Goal: Task Accomplishment & Management: Manage account settings

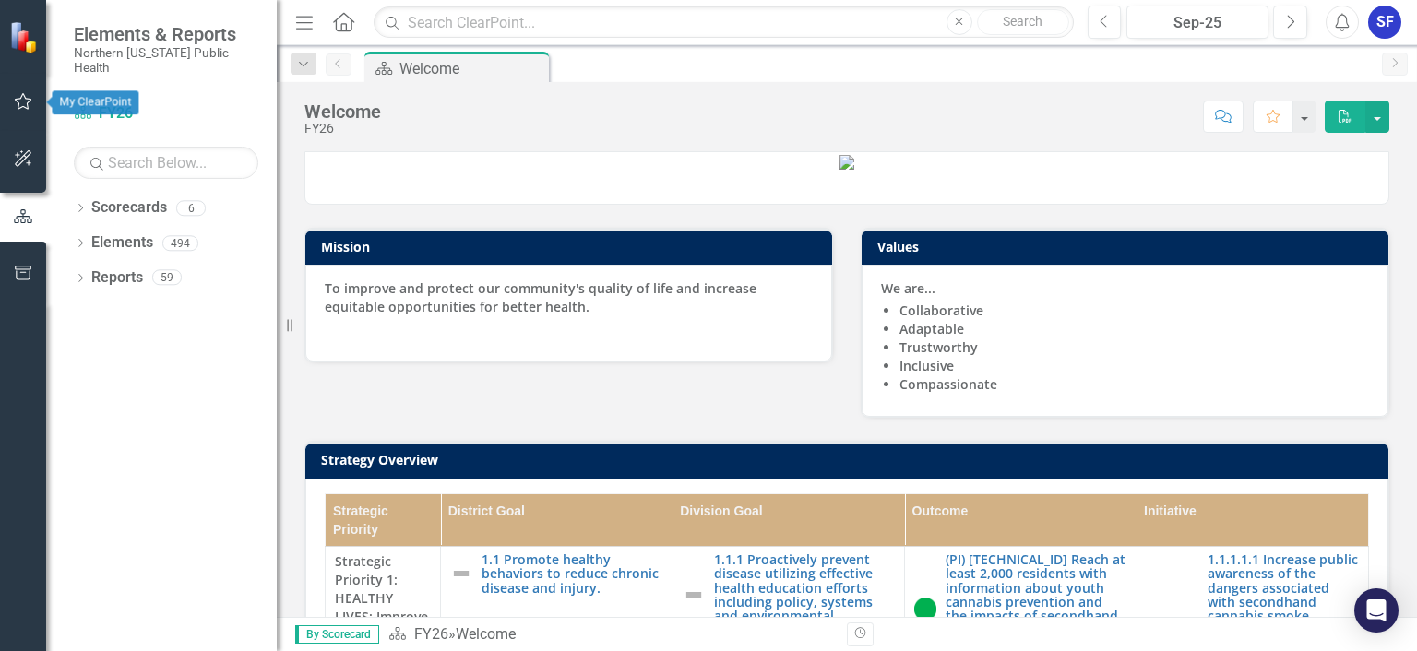
click at [28, 105] on icon "button" at bounding box center [23, 101] width 19 height 15
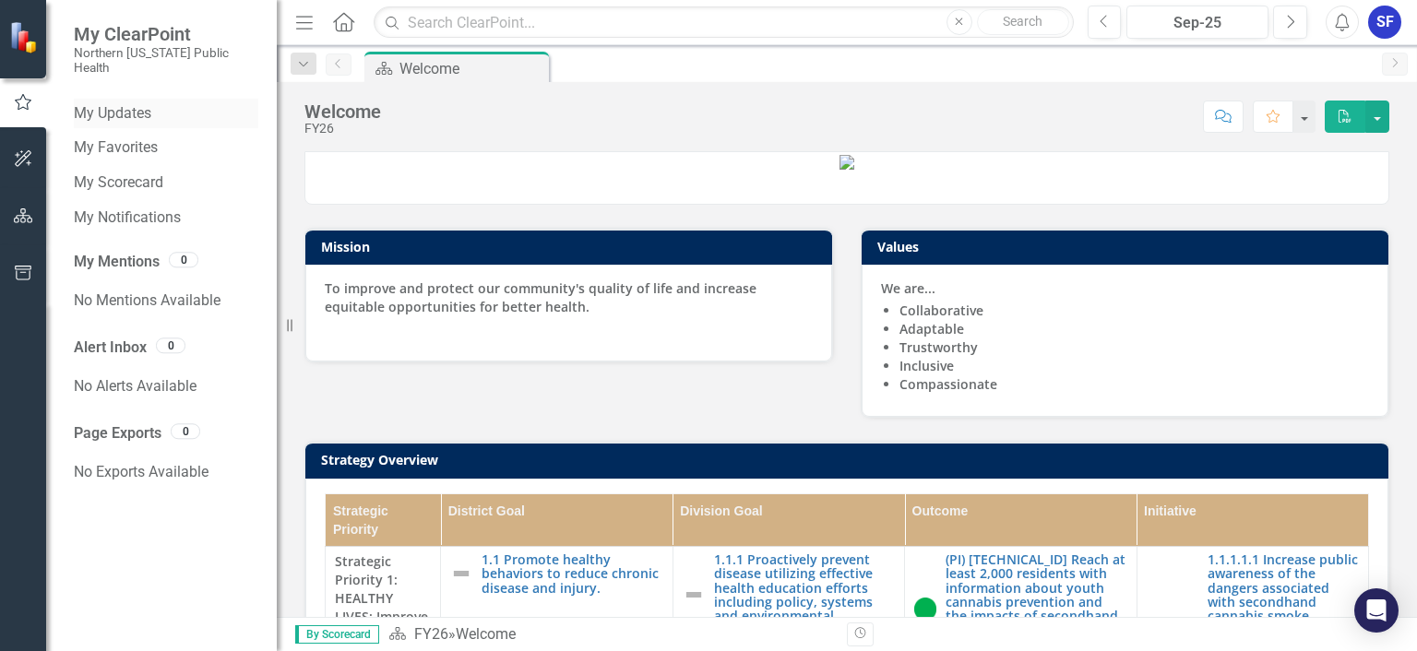
click at [131, 111] on div "My Updates" at bounding box center [166, 114] width 184 height 30
click at [120, 103] on link "My Updates" at bounding box center [166, 113] width 184 height 21
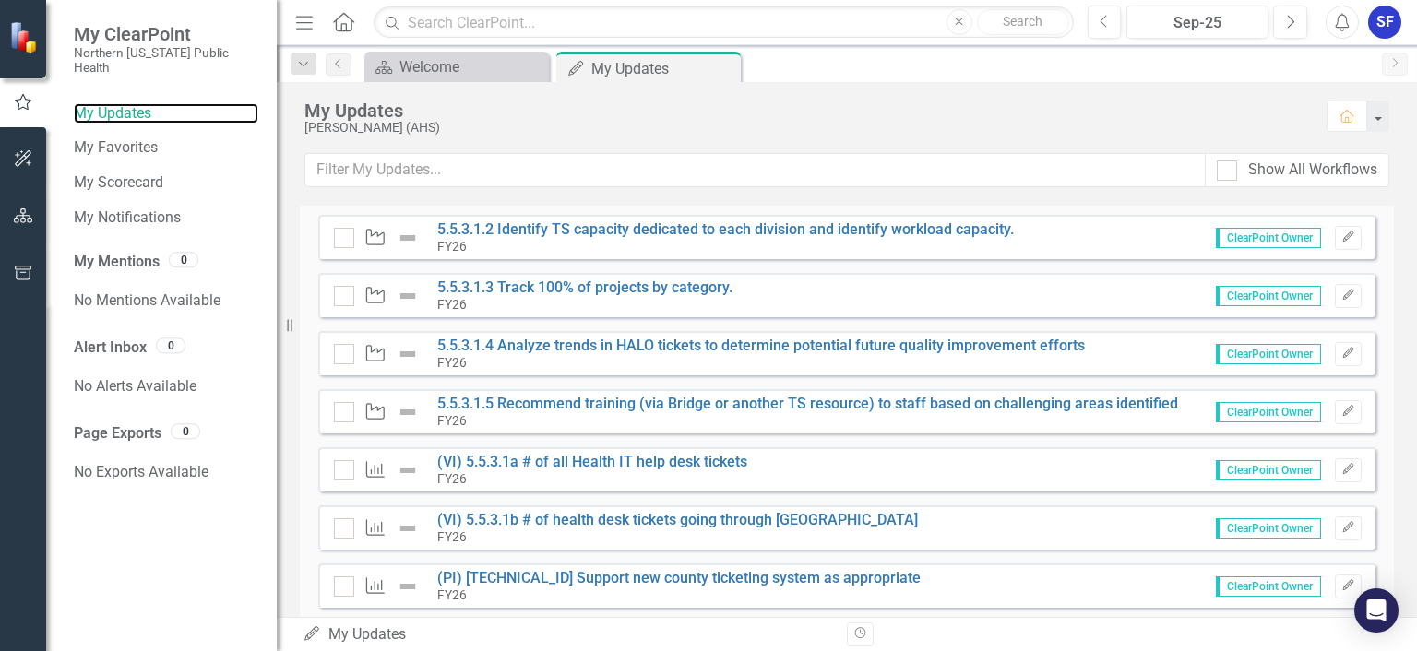
scroll to position [212, 0]
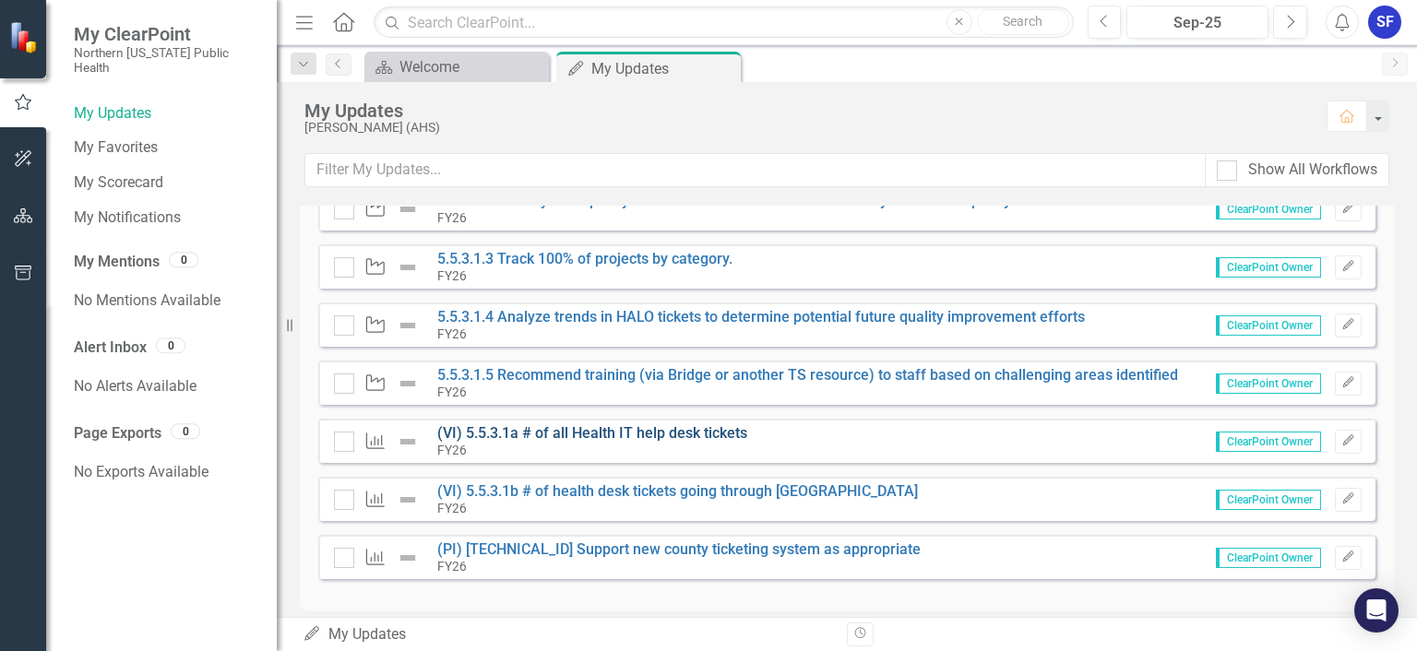
click at [697, 427] on link "(VI) 5.5.3.1a # of all Health IT help desk tickets" at bounding box center [592, 433] width 310 height 18
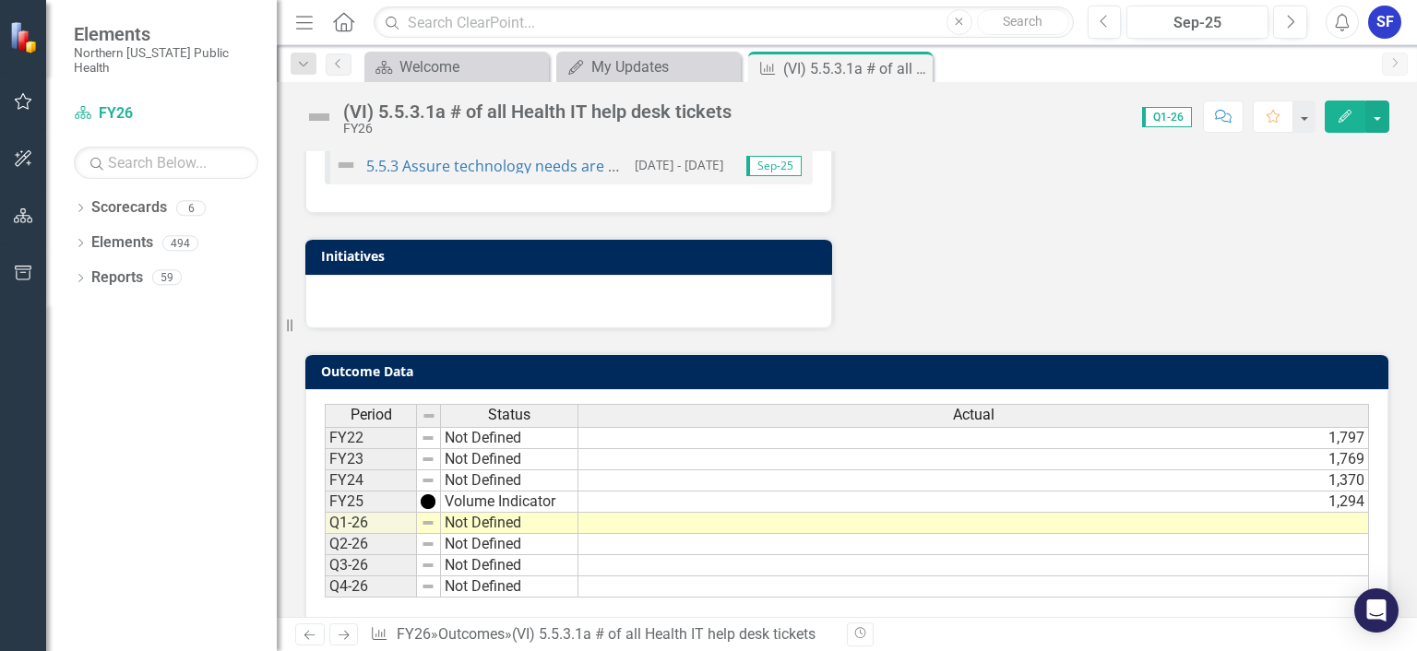
scroll to position [690, 0]
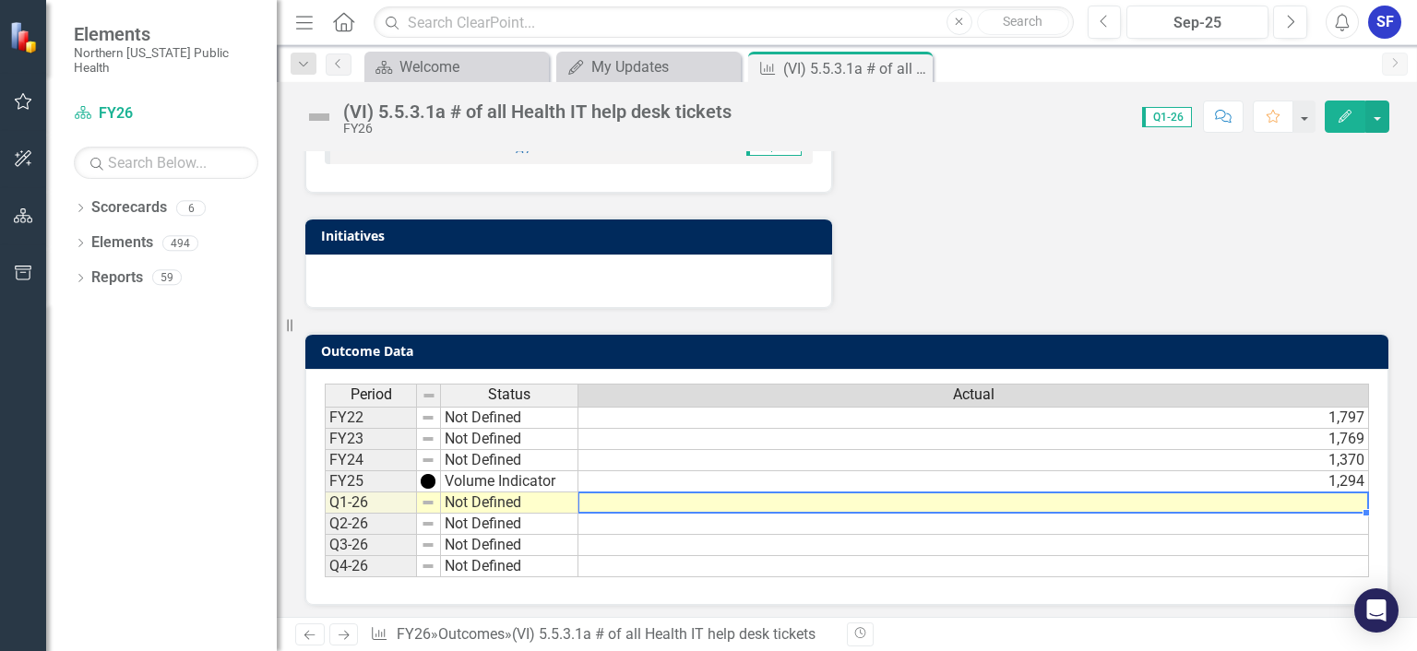
click at [618, 498] on td at bounding box center [973, 503] width 791 height 21
click at [592, 499] on td at bounding box center [973, 503] width 791 height 21
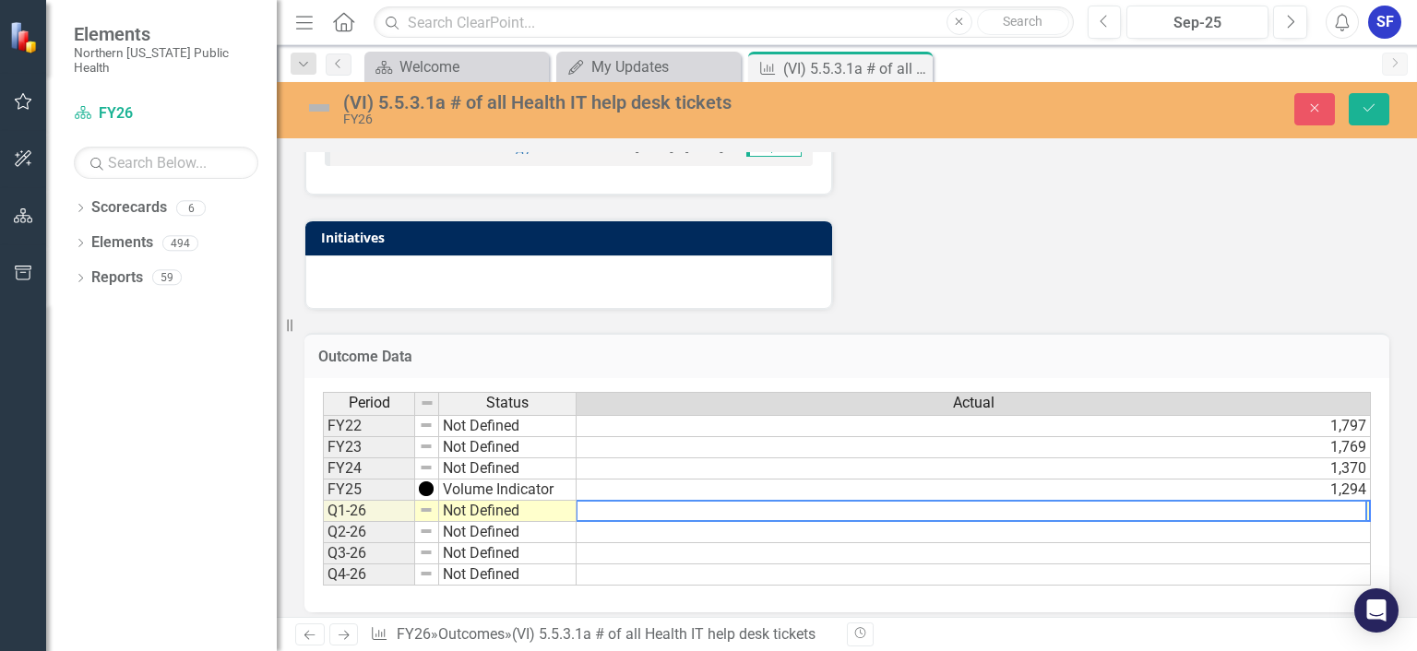
click at [642, 507] on textarea at bounding box center [971, 511] width 791 height 22
type textarea "293"
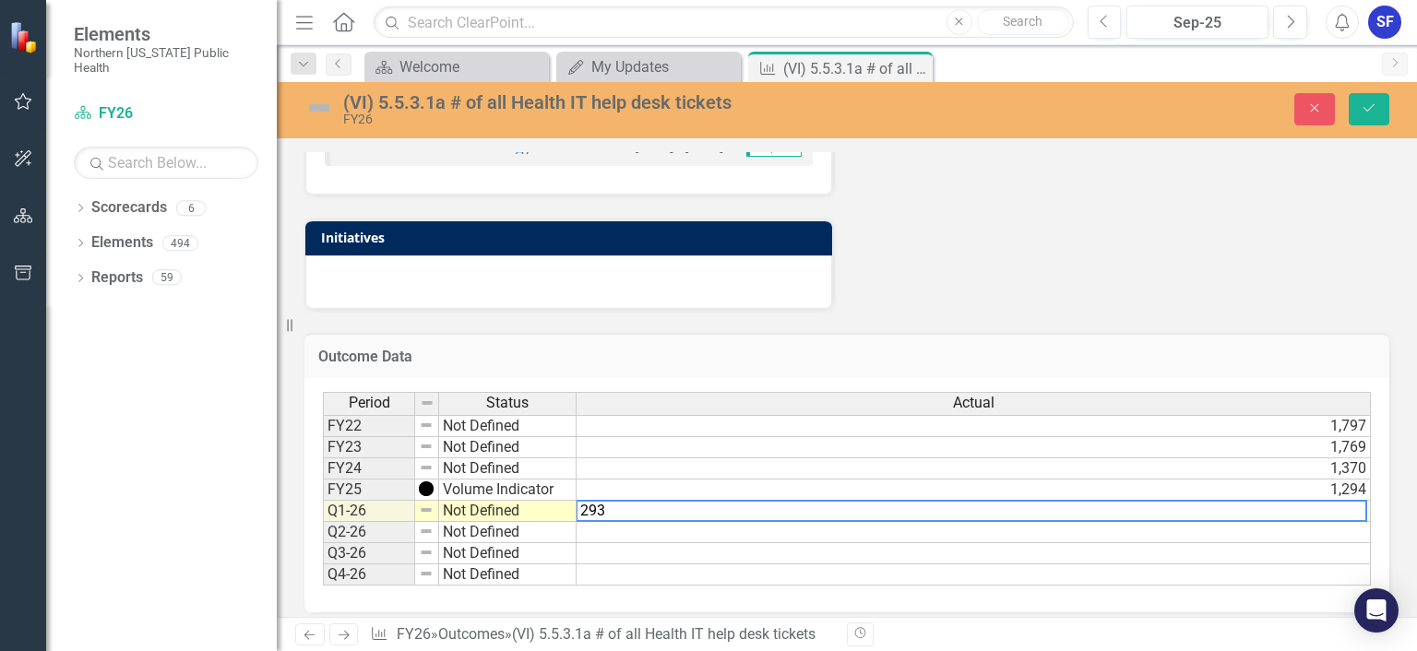
click at [972, 356] on h3 "Outcome Data" at bounding box center [846, 357] width 1057 height 17
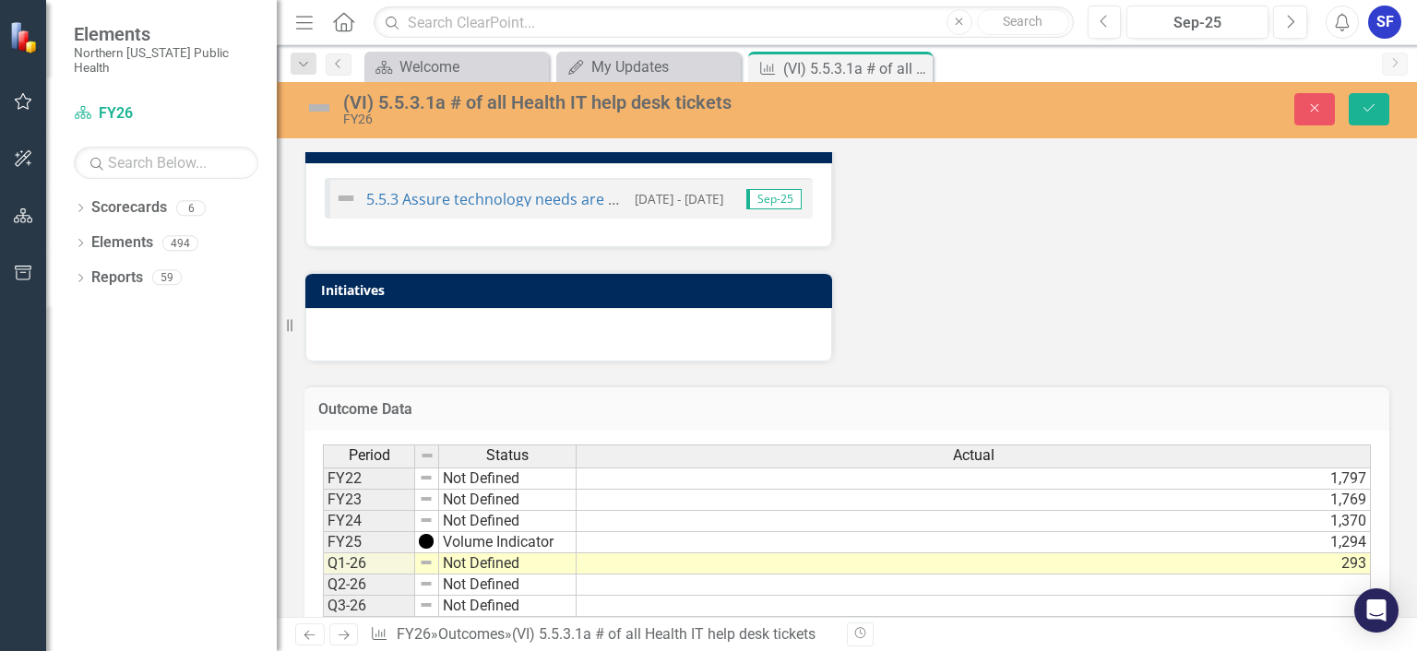
scroll to position [697, 0]
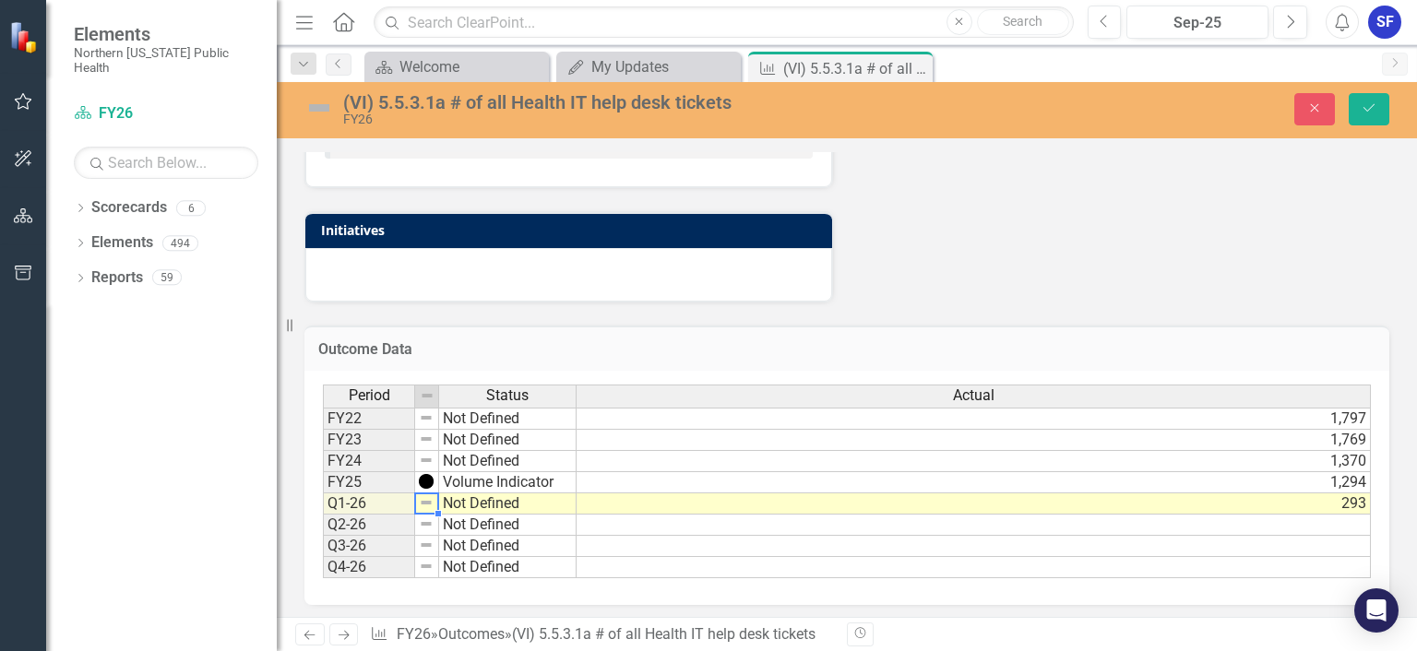
click at [428, 500] on img at bounding box center [426, 502] width 15 height 15
click at [451, 503] on td "Not Defined" at bounding box center [507, 504] width 137 height 21
click at [492, 506] on td "Not Defined" at bounding box center [507, 504] width 137 height 21
click at [515, 466] on div "Period Status Actual FY22 Not Defined 1,797 FY23 Not Defined 1,769 FY24 Not Def…" at bounding box center [847, 482] width 1048 height 194
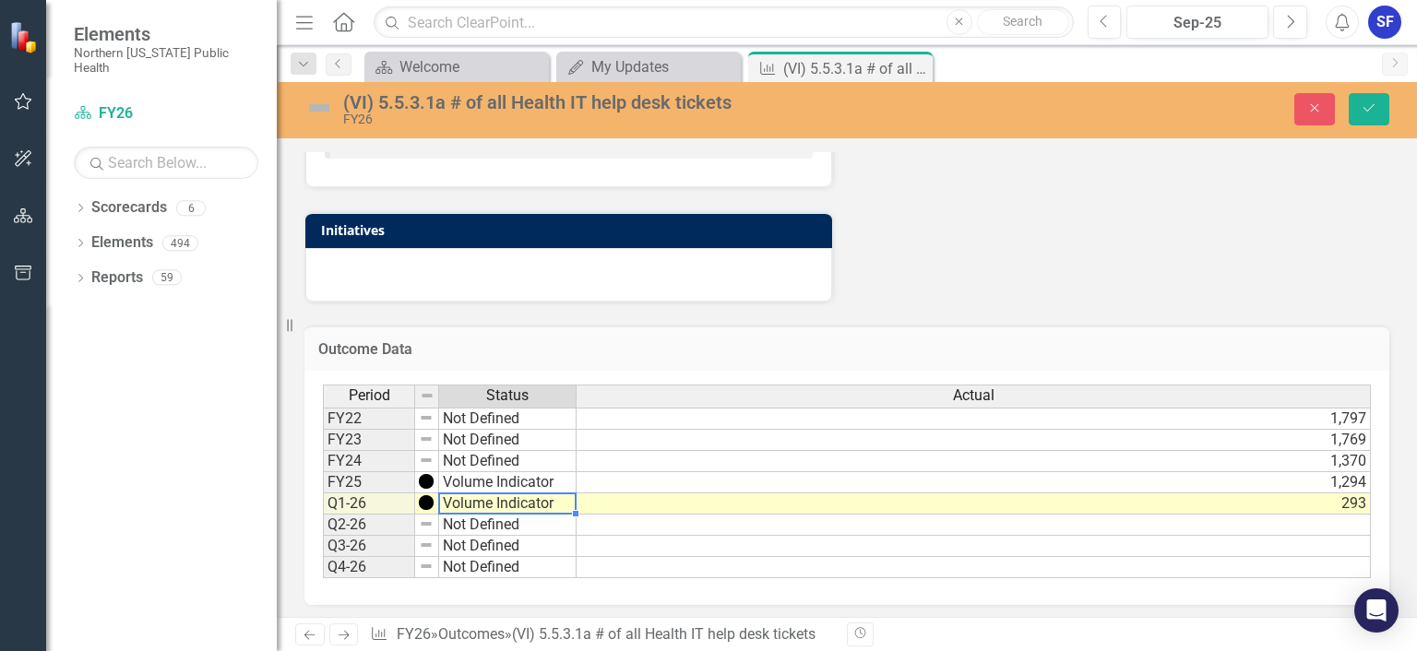
type textarea "Volume Indicator"
click at [1366, 113] on icon "Save" at bounding box center [1369, 107] width 17 height 13
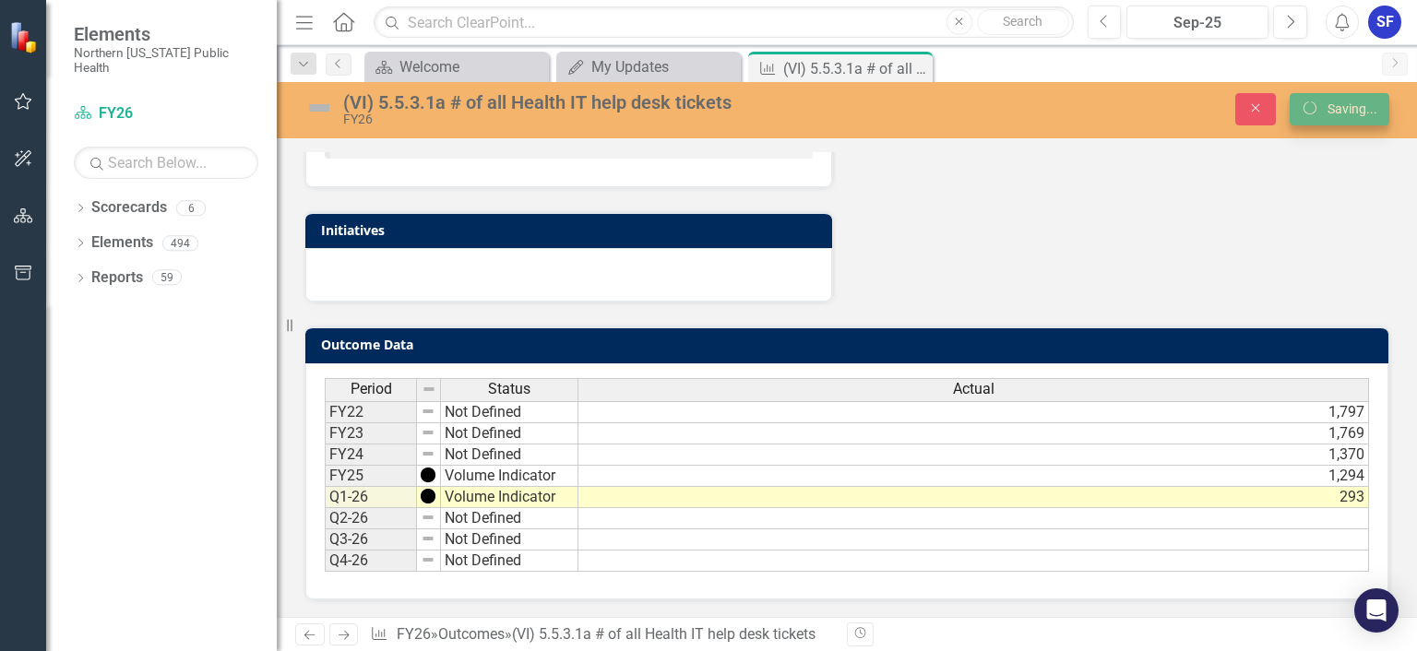
scroll to position [691, 0]
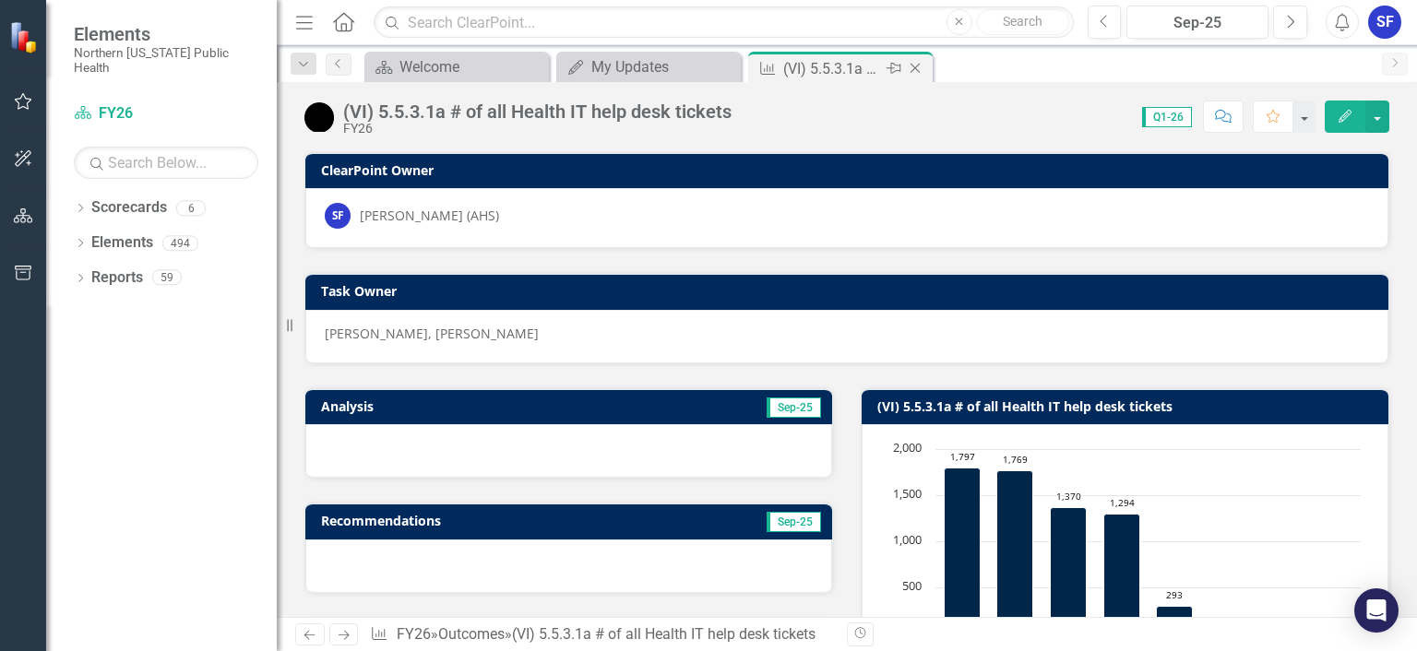
click at [917, 71] on icon "Close" at bounding box center [915, 68] width 18 height 15
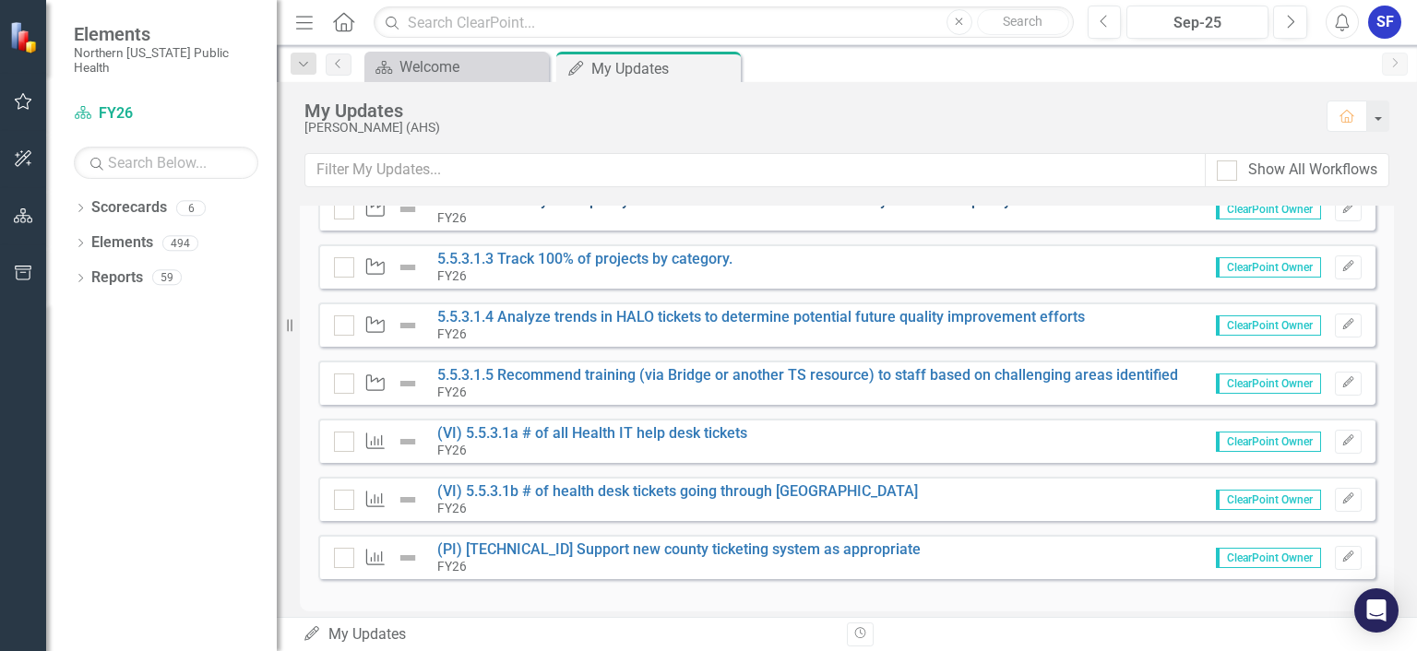
scroll to position [229, 0]
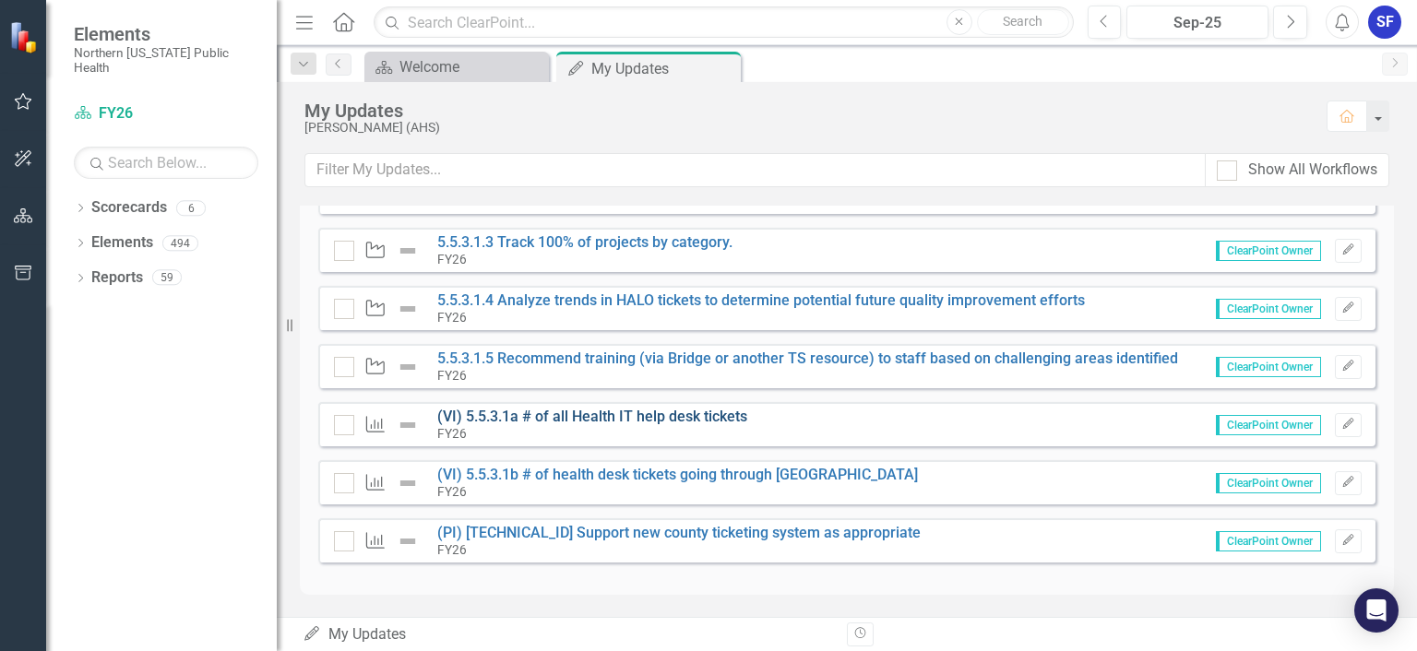
click at [697, 415] on link "(VI) 5.5.3.1a # of all Health IT help desk tickets" at bounding box center [592, 417] width 310 height 18
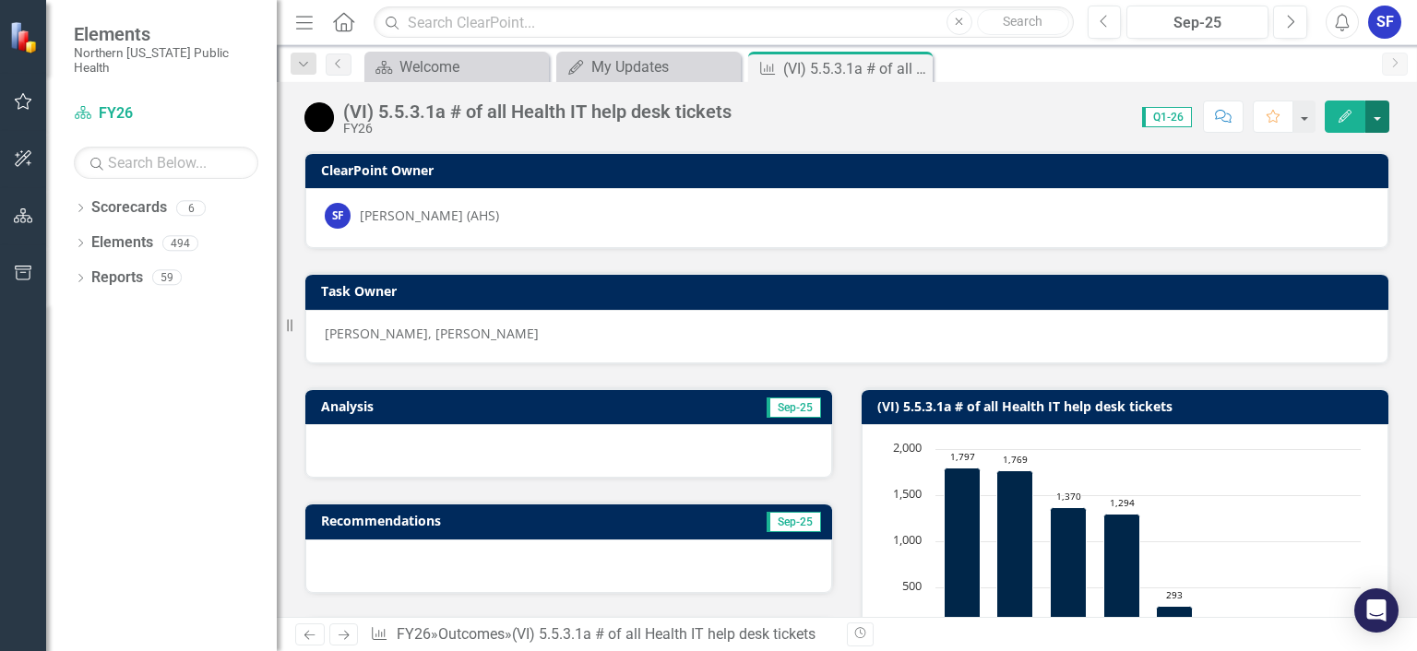
click at [1374, 117] on button "button" at bounding box center [1377, 117] width 24 height 32
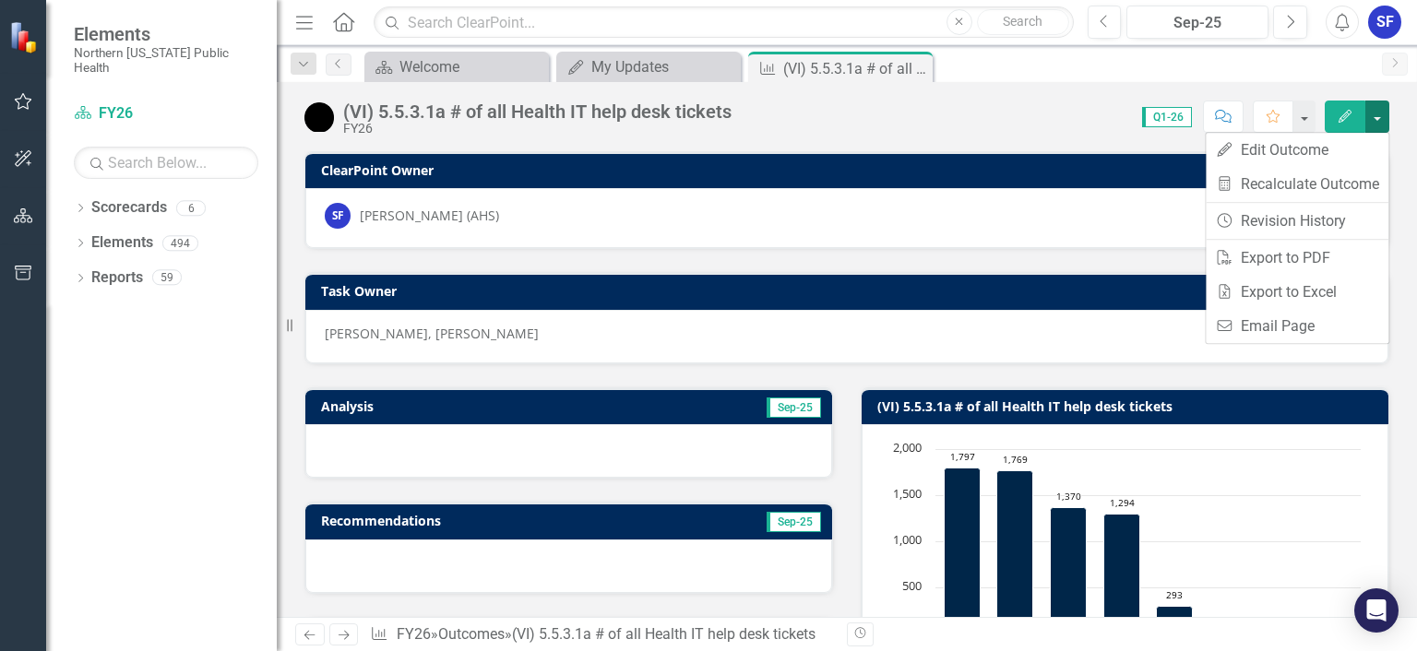
click at [1374, 116] on button "button" at bounding box center [1377, 117] width 24 height 32
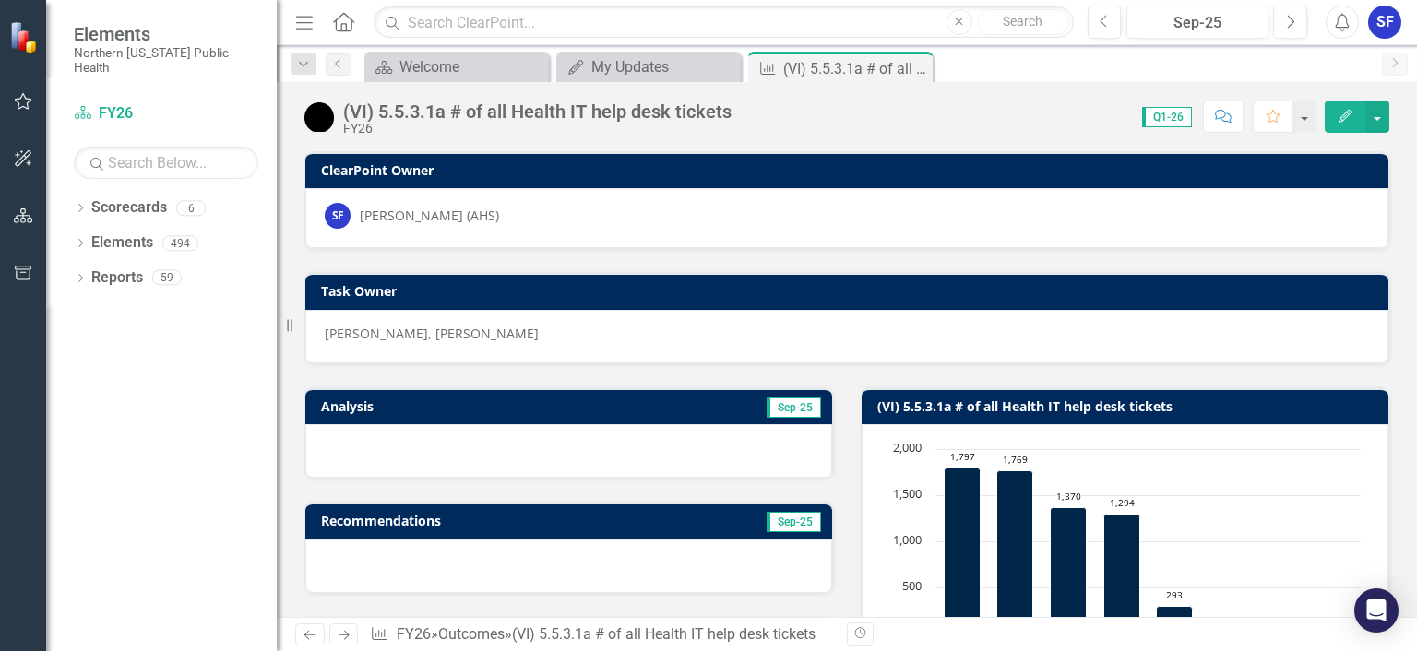
click at [315, 120] on img at bounding box center [319, 117] width 30 height 30
click at [1382, 123] on button "button" at bounding box center [1377, 117] width 24 height 32
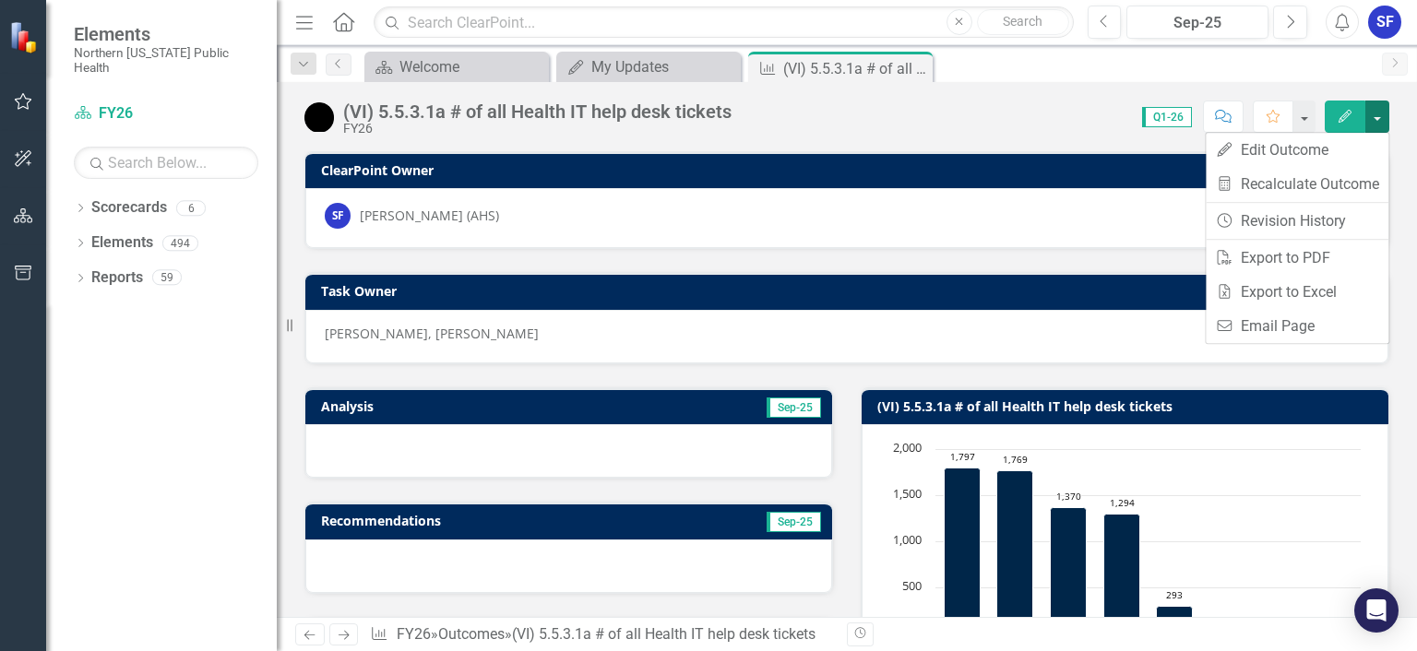
click at [1382, 123] on button "button" at bounding box center [1377, 117] width 24 height 32
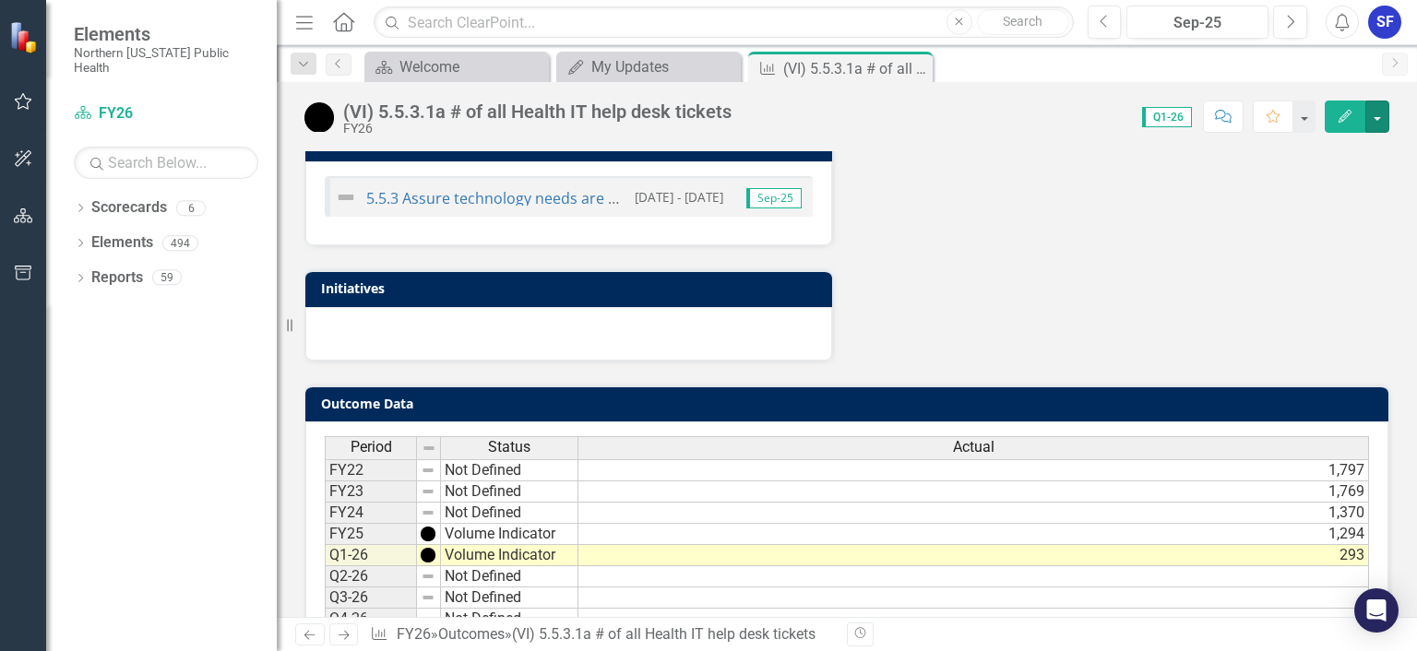
scroll to position [690, 0]
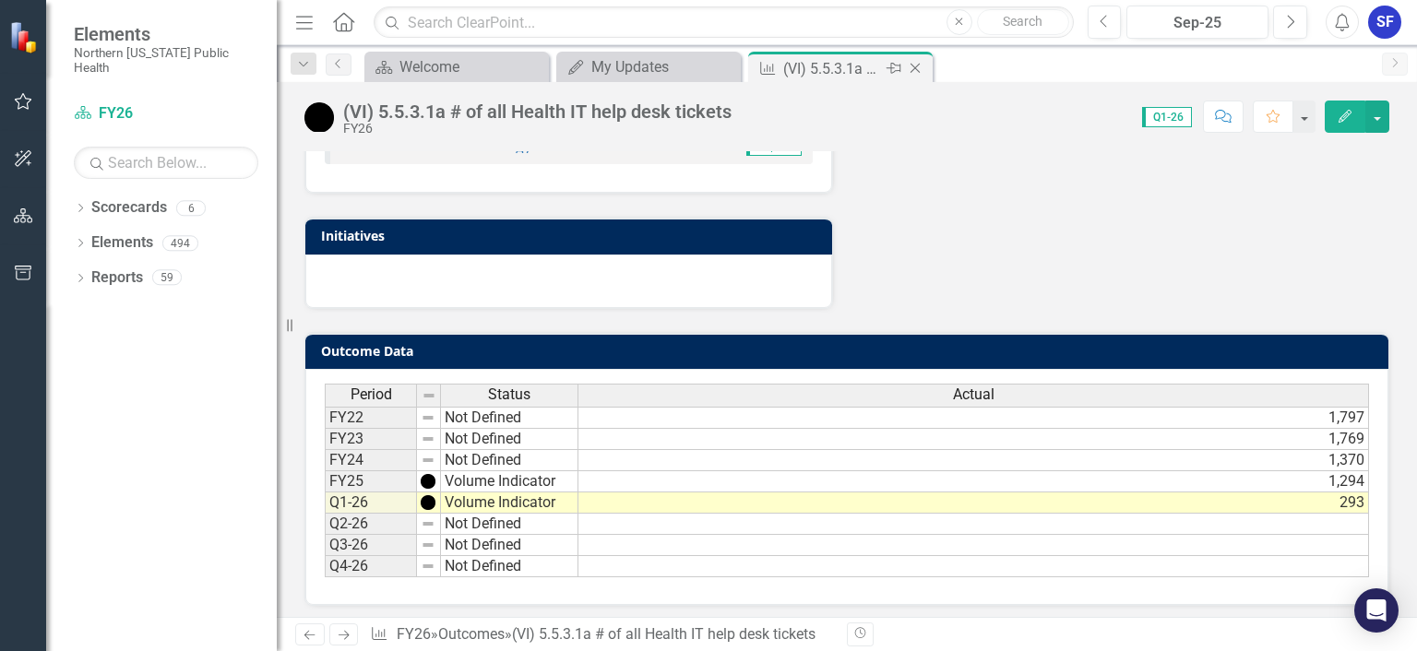
click at [911, 65] on icon "Close" at bounding box center [915, 68] width 18 height 15
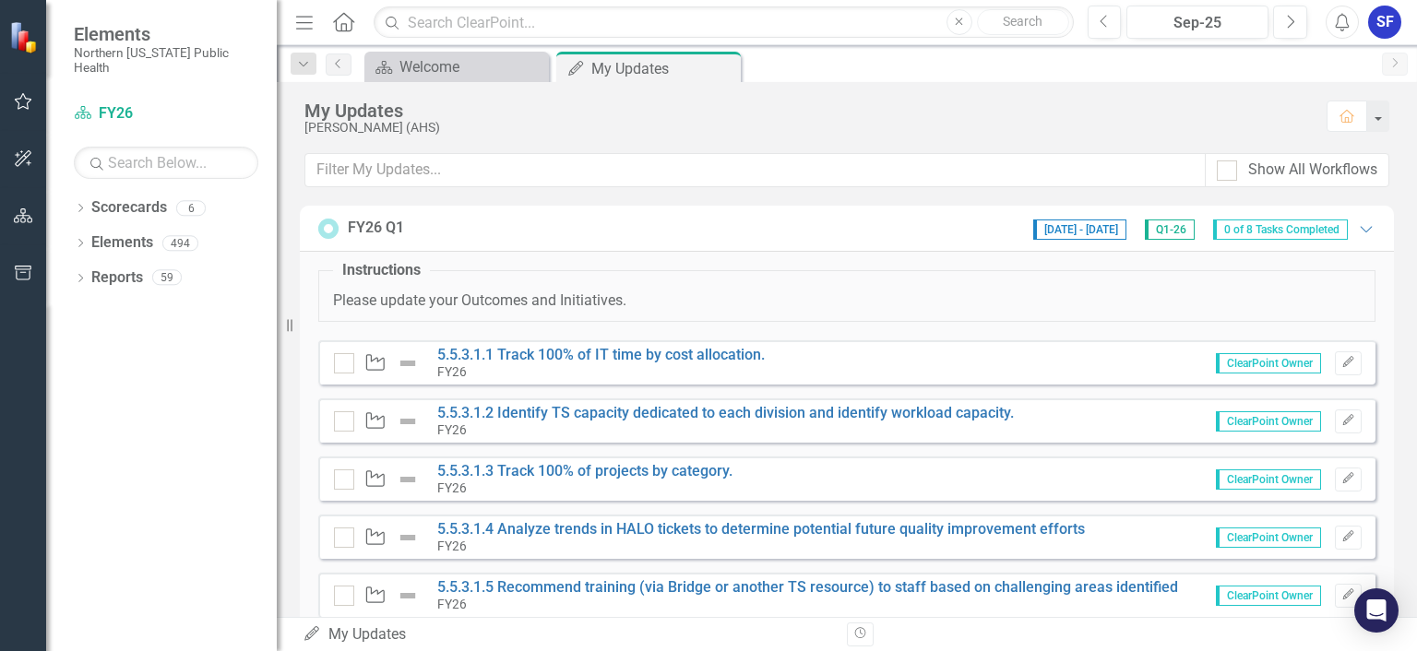
scroll to position [229, 0]
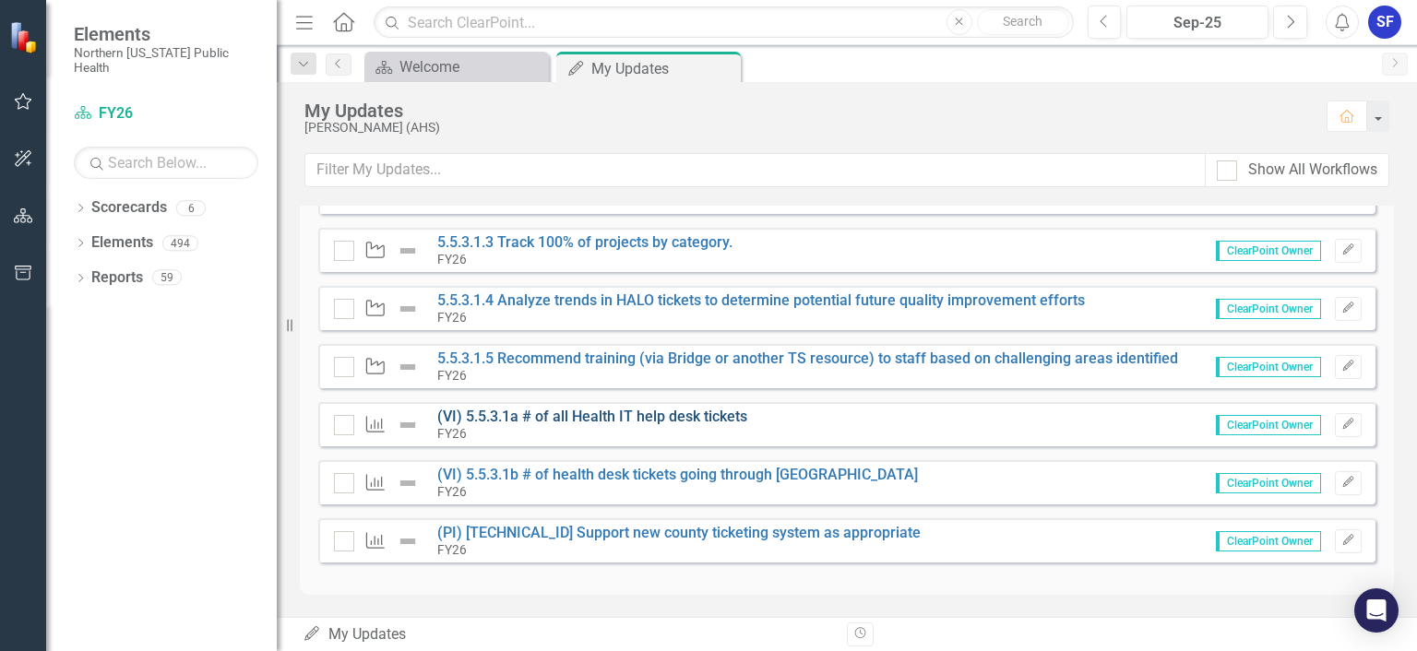
click at [648, 414] on link "(VI) 5.5.3.1a # of all Health IT help desk tickets" at bounding box center [592, 417] width 310 height 18
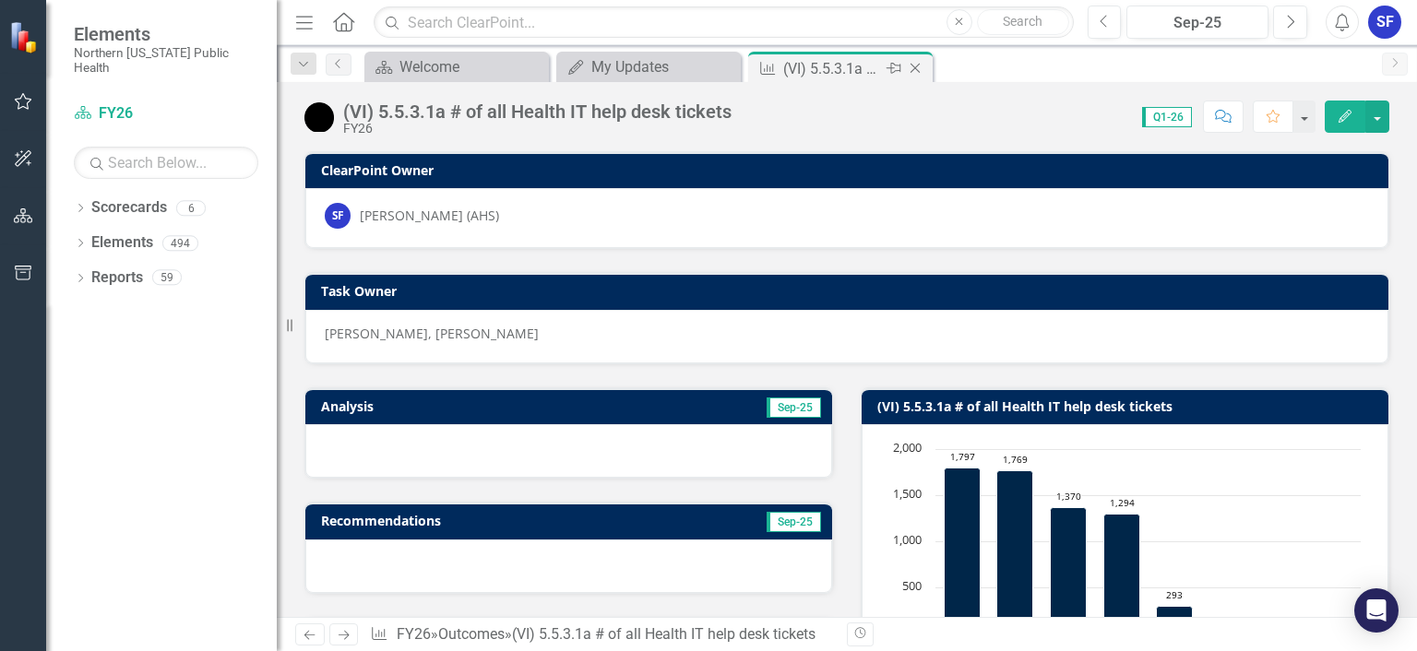
click at [910, 68] on icon "Close" at bounding box center [915, 68] width 18 height 15
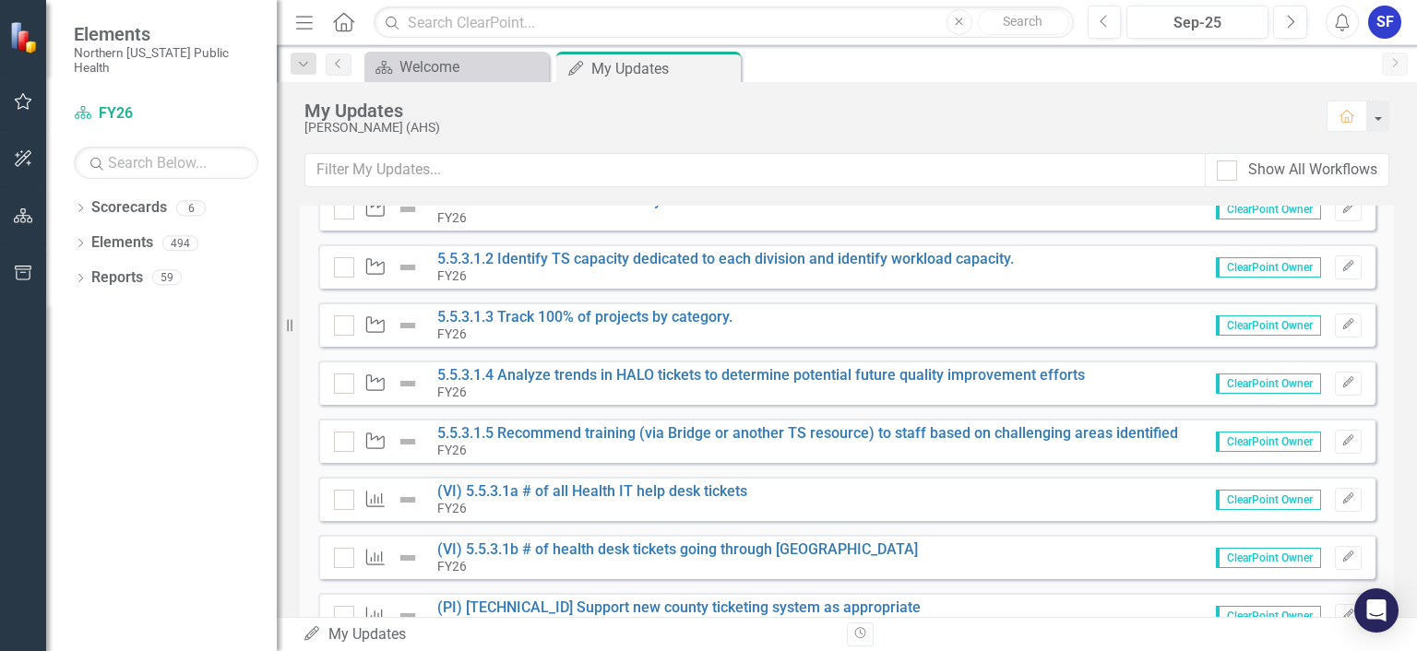
scroll to position [229, 0]
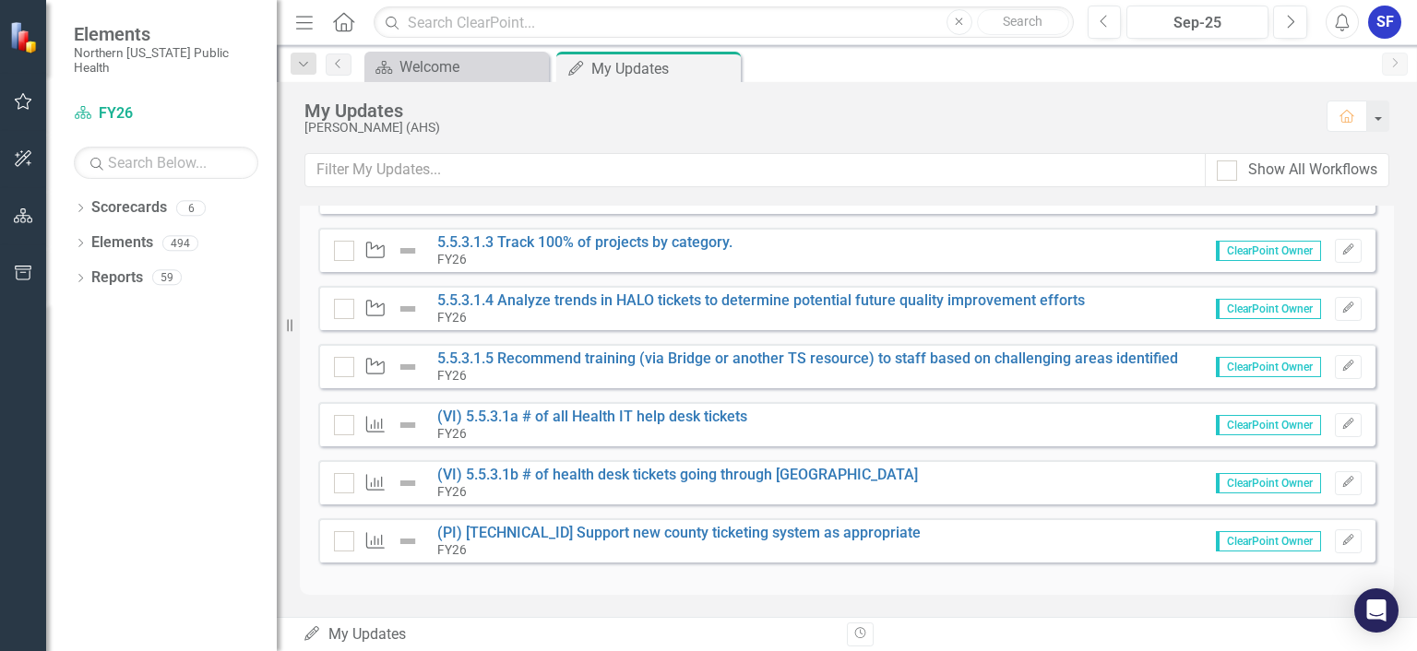
click at [404, 428] on img at bounding box center [408, 425] width 22 height 22
click at [405, 424] on img at bounding box center [408, 425] width 22 height 22
click at [339, 434] on div "Outcome" at bounding box center [381, 425] width 94 height 22
click at [343, 430] on div at bounding box center [344, 425] width 20 height 20
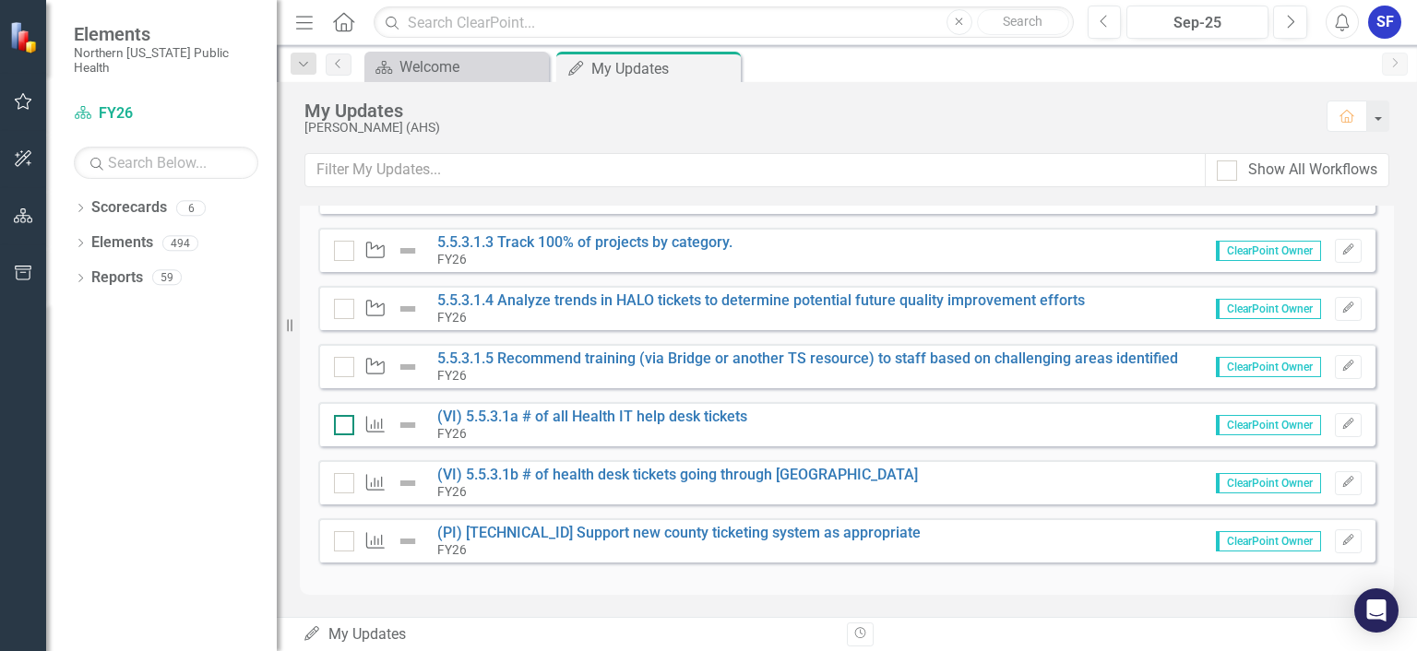
click at [343, 427] on input "checkbox" at bounding box center [340, 421] width 12 height 12
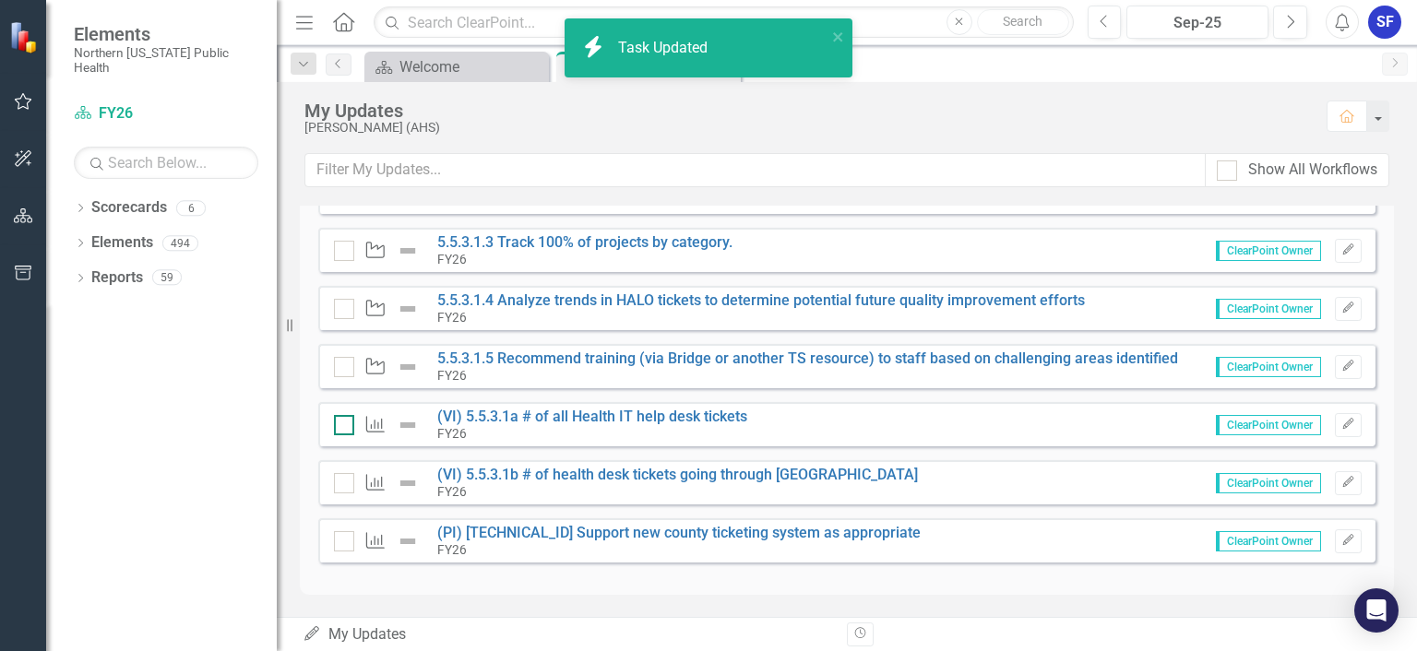
checkbox input "true"
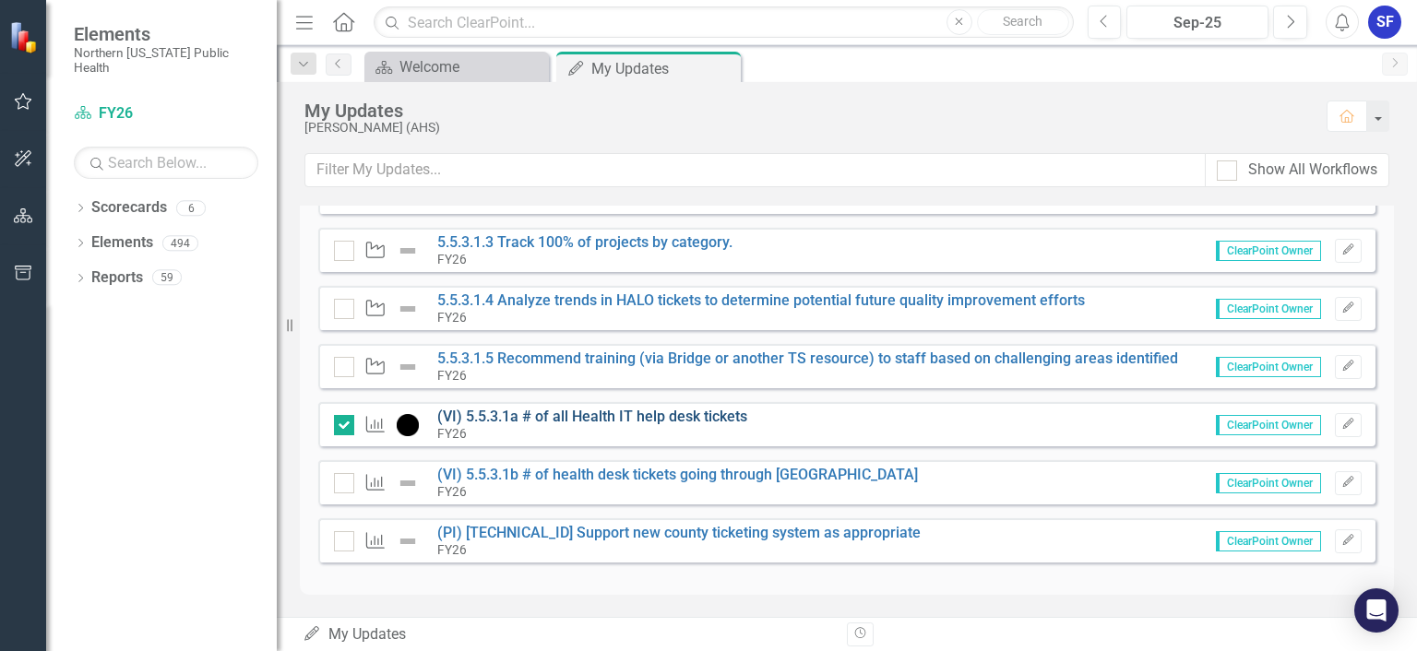
click at [569, 415] on link "(VI) 5.5.3.1a # of all Health IT help desk tickets" at bounding box center [592, 417] width 310 height 18
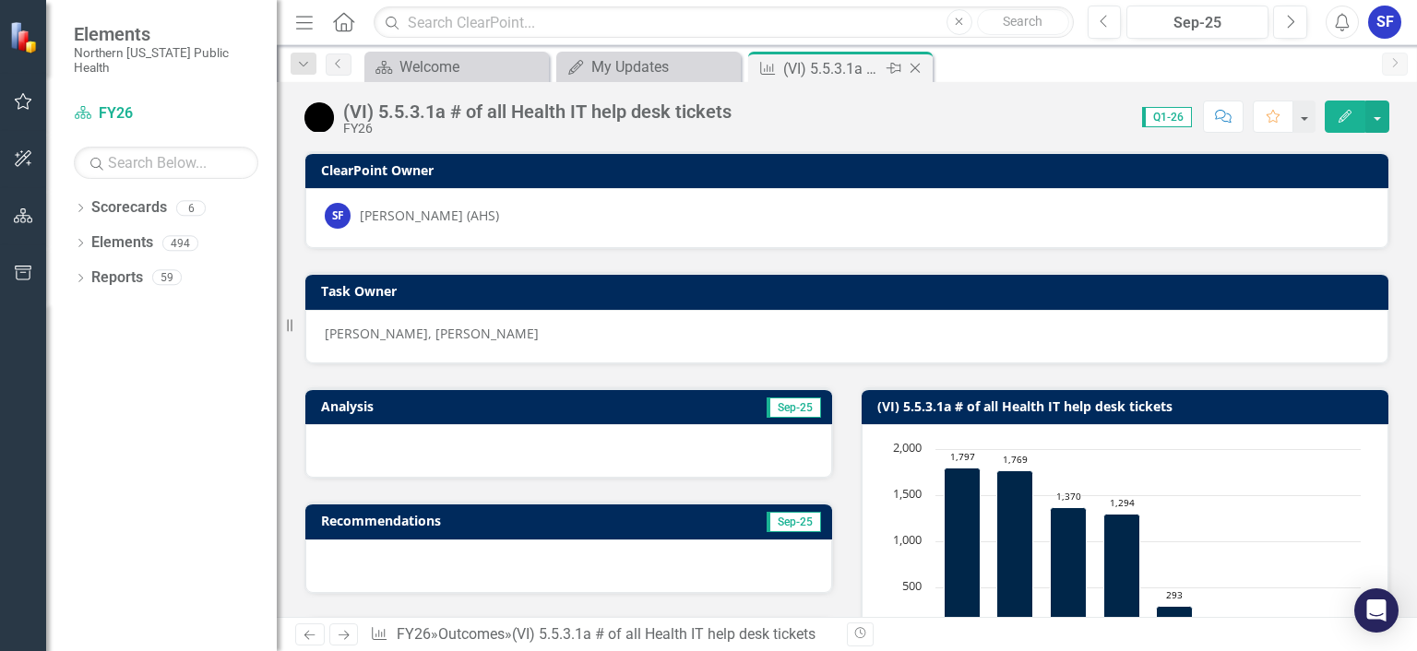
click at [910, 70] on icon "Close" at bounding box center [915, 68] width 18 height 15
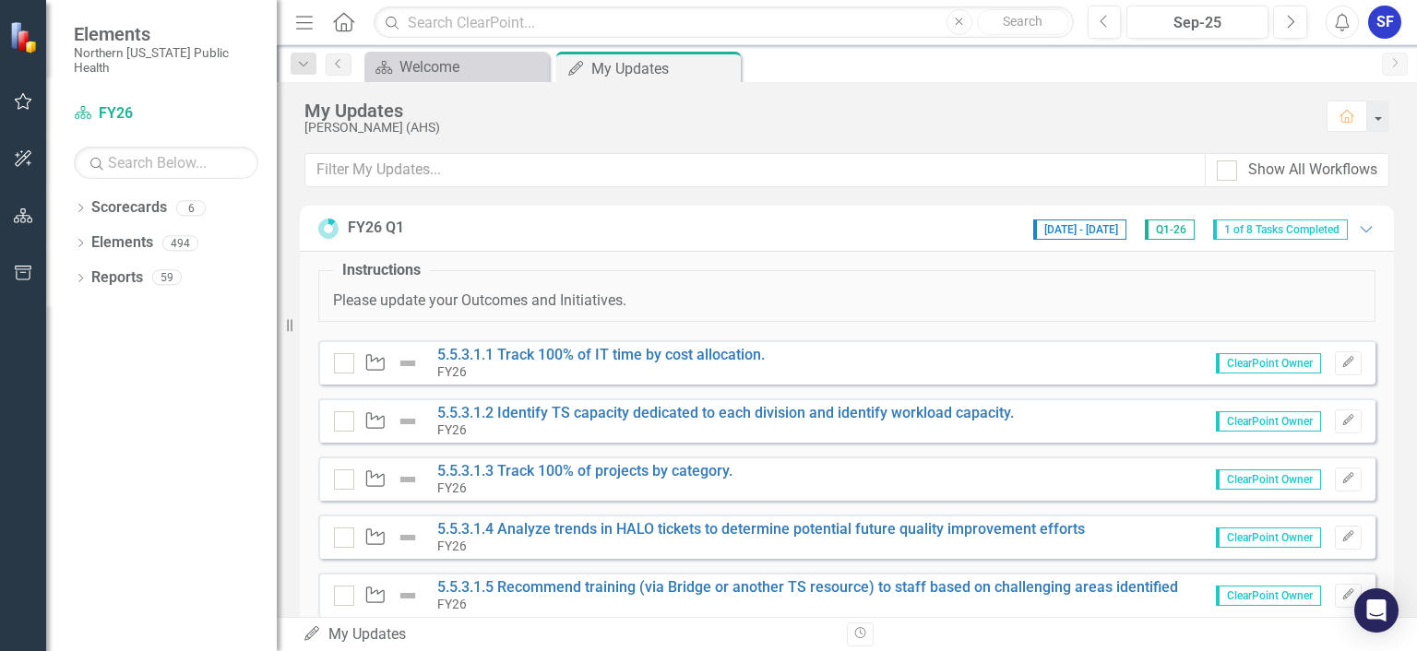
scroll to position [229, 0]
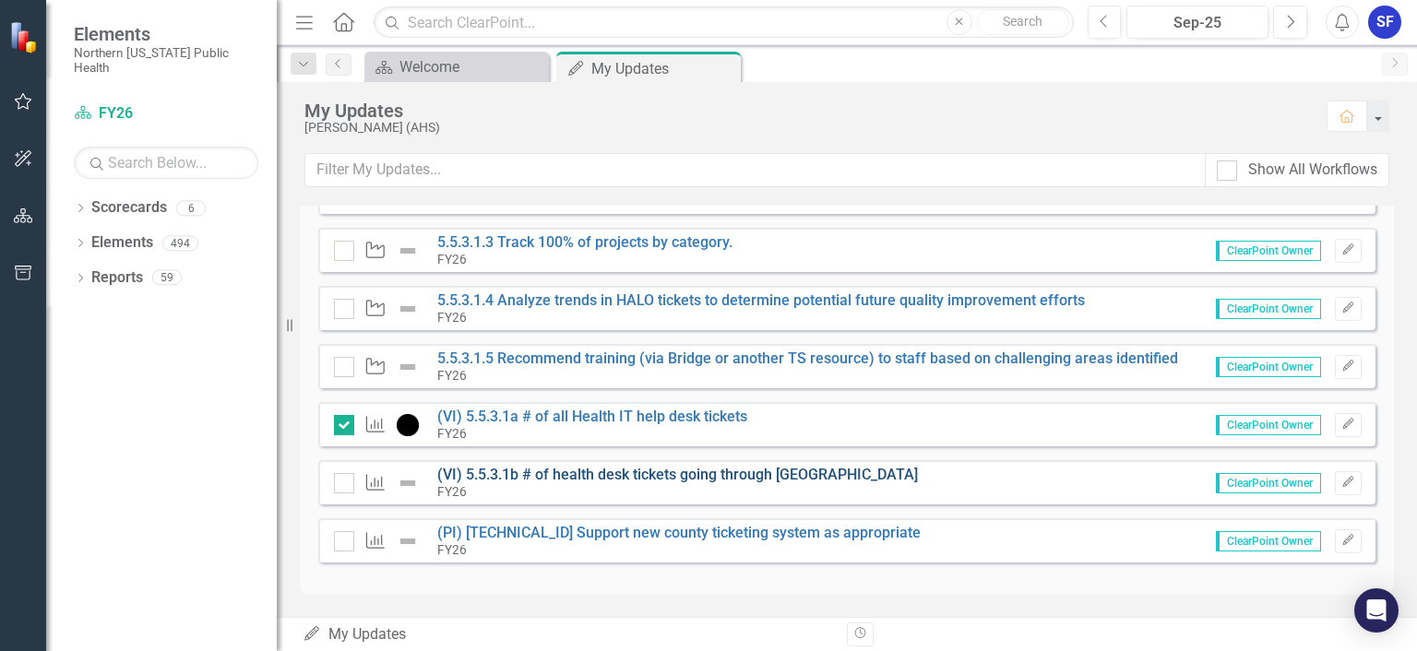
click at [670, 470] on link "(VI) 5.5.3.1b # of health desk tickets going through [GEOGRAPHIC_DATA]" at bounding box center [677, 475] width 481 height 18
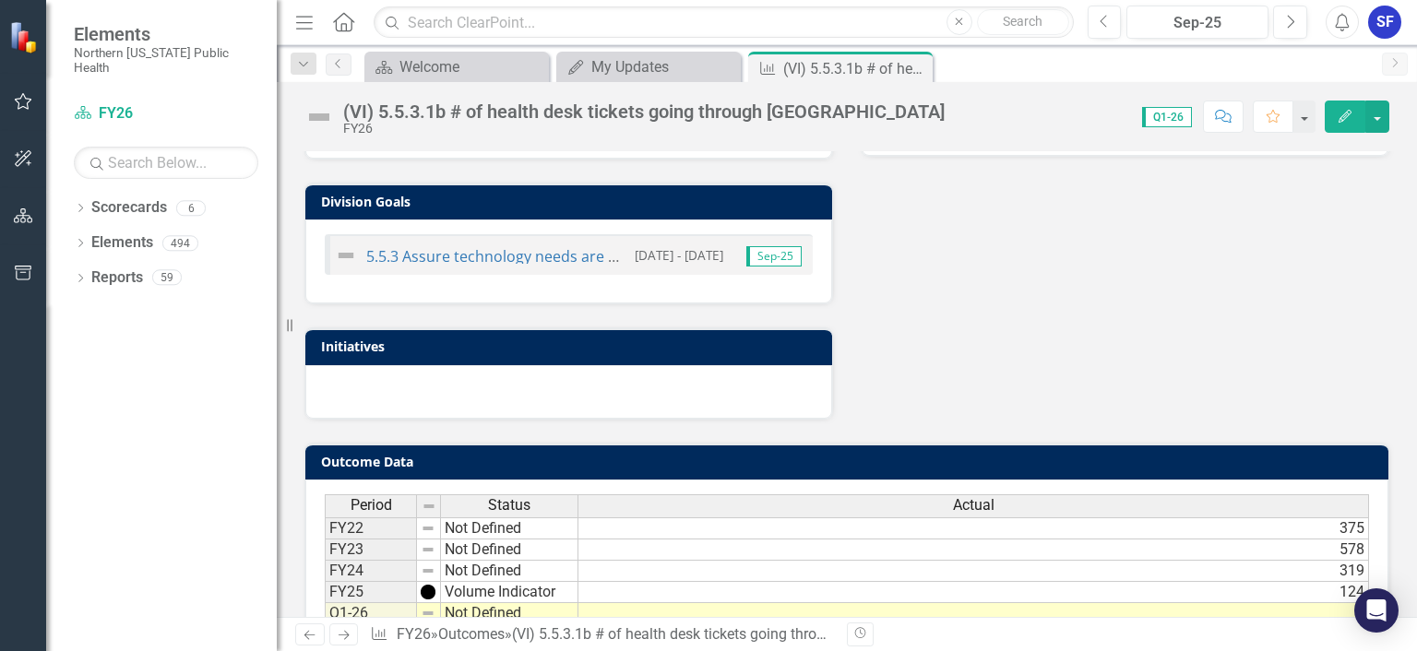
scroll to position [690, 0]
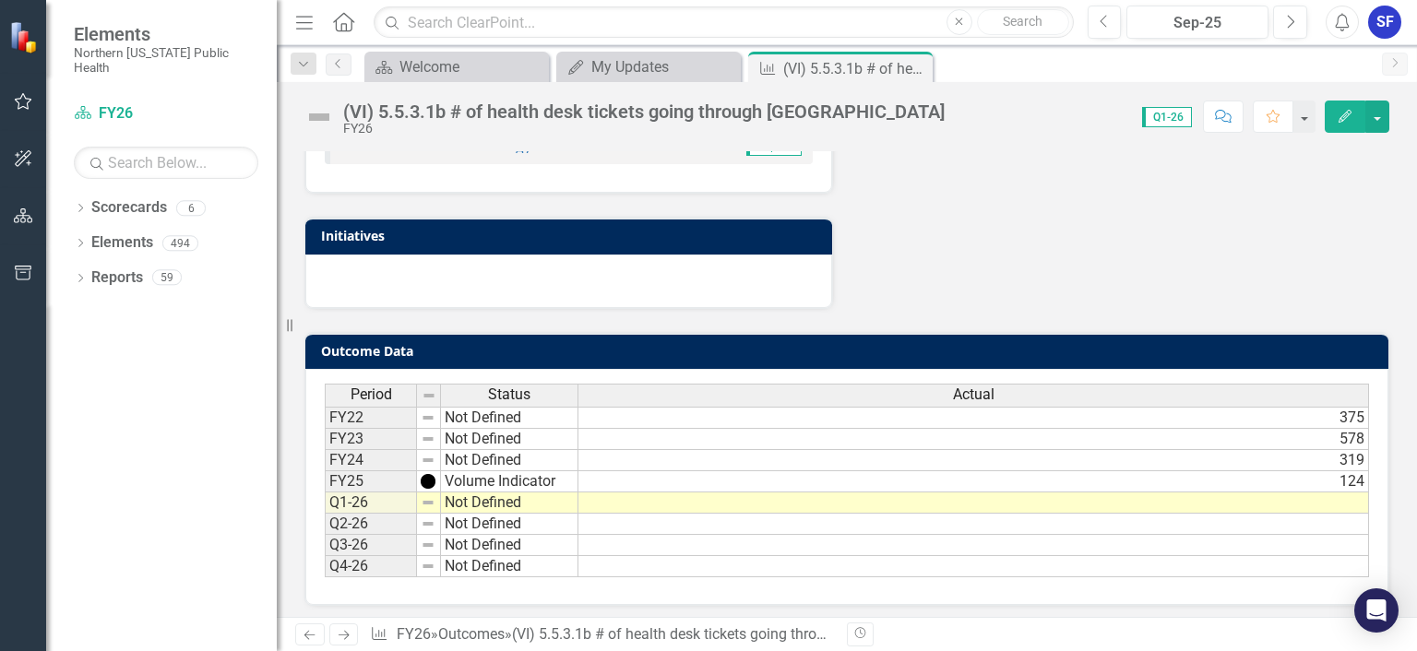
click at [551, 493] on td "Not Defined" at bounding box center [509, 503] width 137 height 21
click at [541, 496] on td "Not Defined" at bounding box center [509, 503] width 137 height 21
click at [529, 500] on td "Not Defined" at bounding box center [509, 503] width 137 height 21
click at [511, 499] on td "Not Defined" at bounding box center [509, 503] width 137 height 21
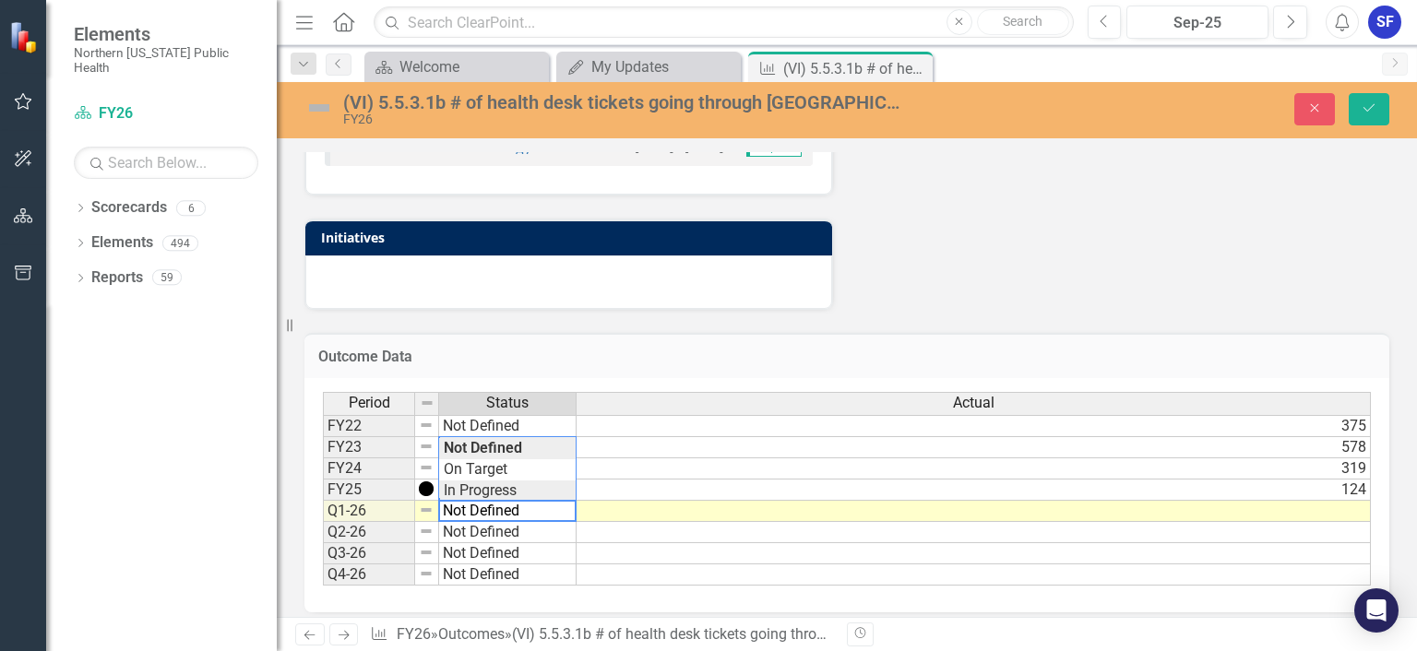
scroll to position [65, 0]
type textarea "Volume Indicator"
click at [519, 482] on div "Period Status Actual FY22 Not Defined 375 FY23 Not Defined 578 FY24 Not Defined…" at bounding box center [847, 489] width 1048 height 194
click at [756, 501] on td at bounding box center [974, 511] width 794 height 21
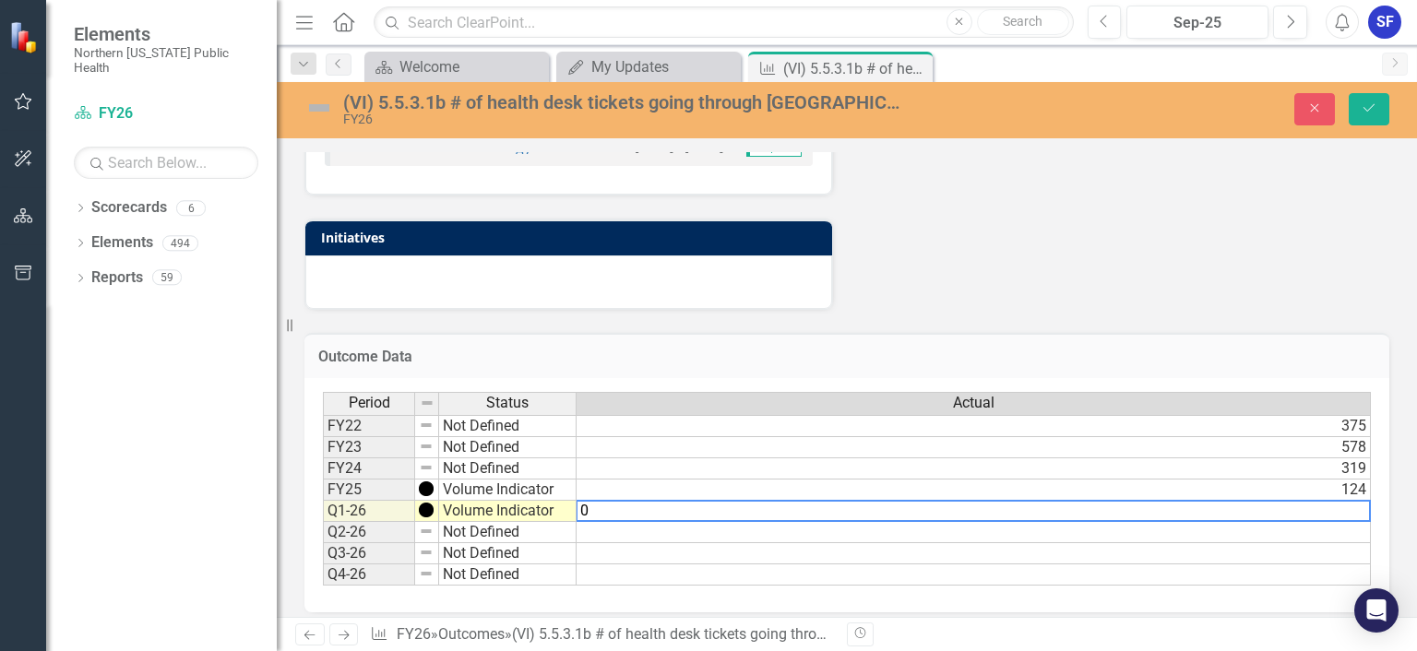
type textarea "0"
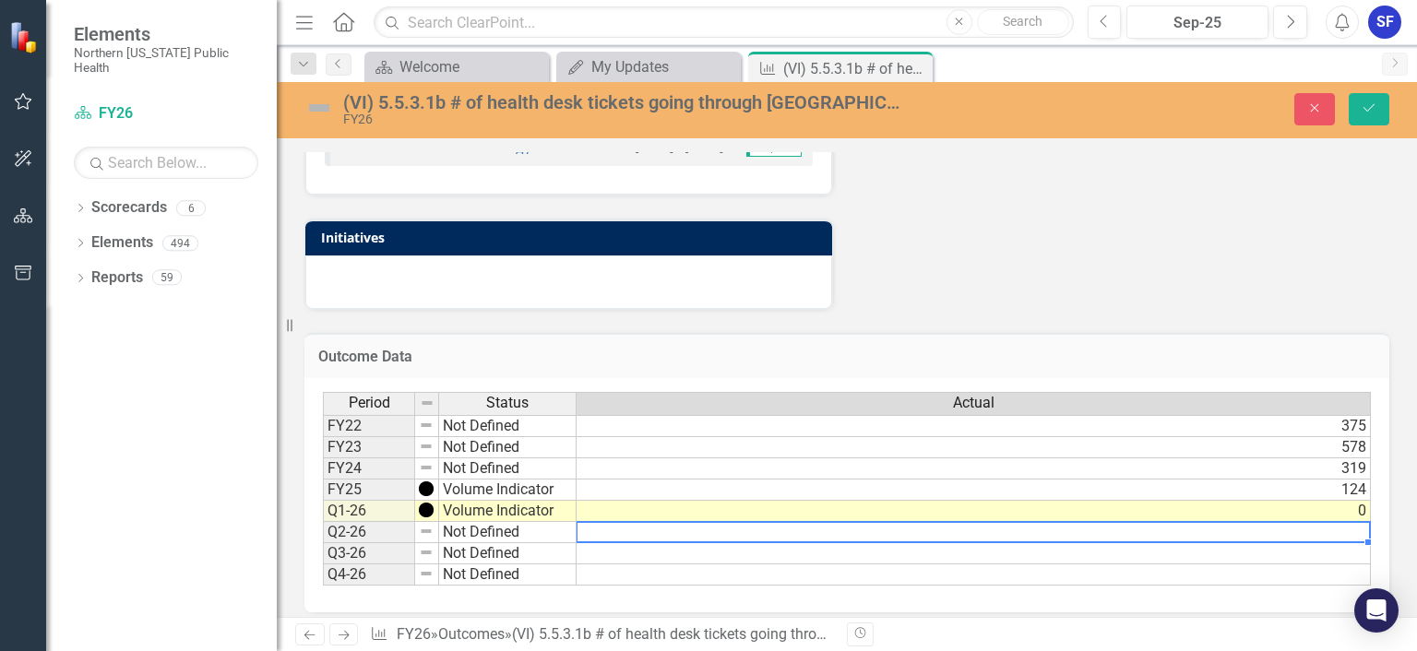
click at [733, 522] on td at bounding box center [974, 532] width 794 height 21
click at [1373, 113] on icon "Save" at bounding box center [1369, 107] width 17 height 13
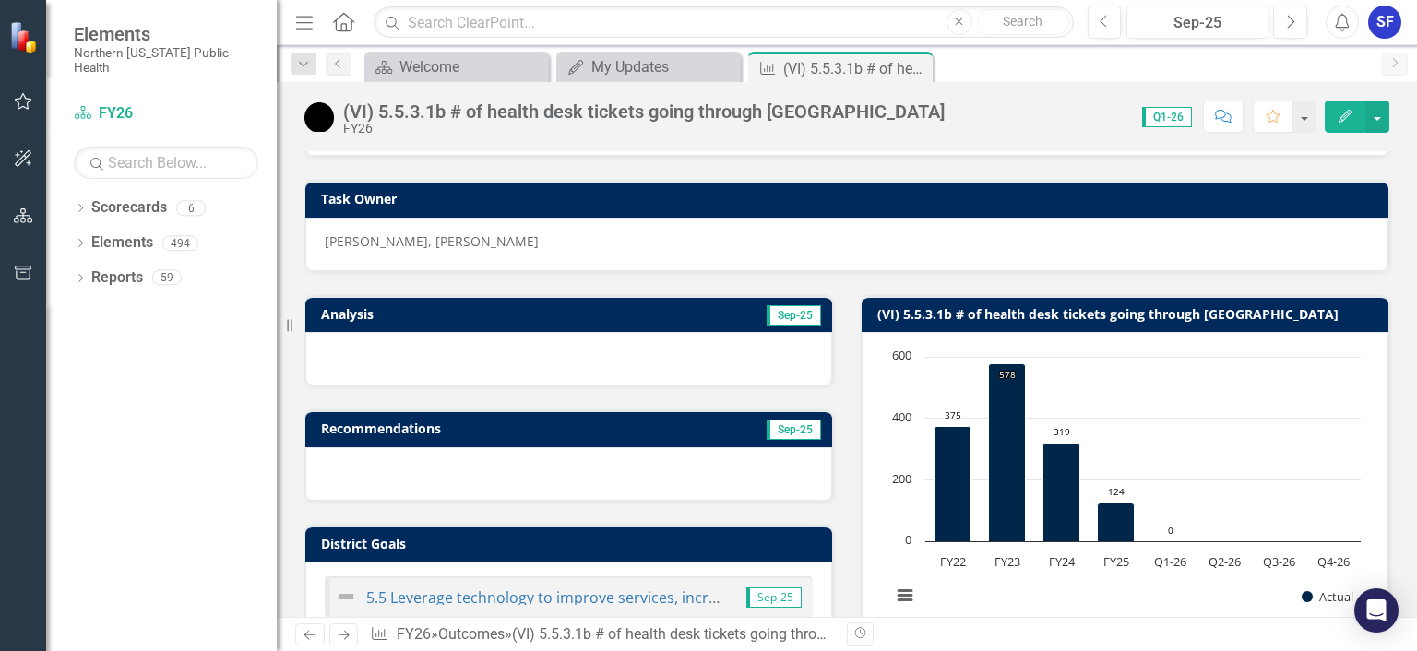
scroll to position [0, 0]
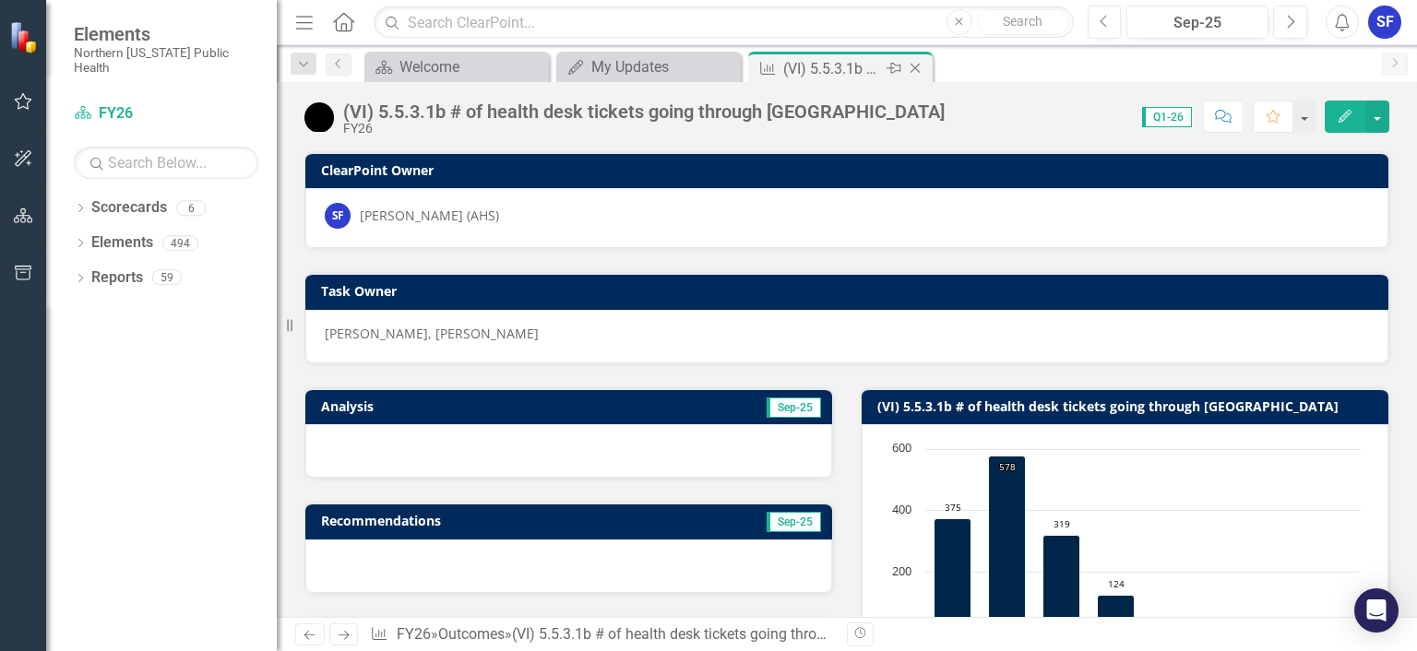
click at [913, 65] on icon "Close" at bounding box center [915, 68] width 18 height 15
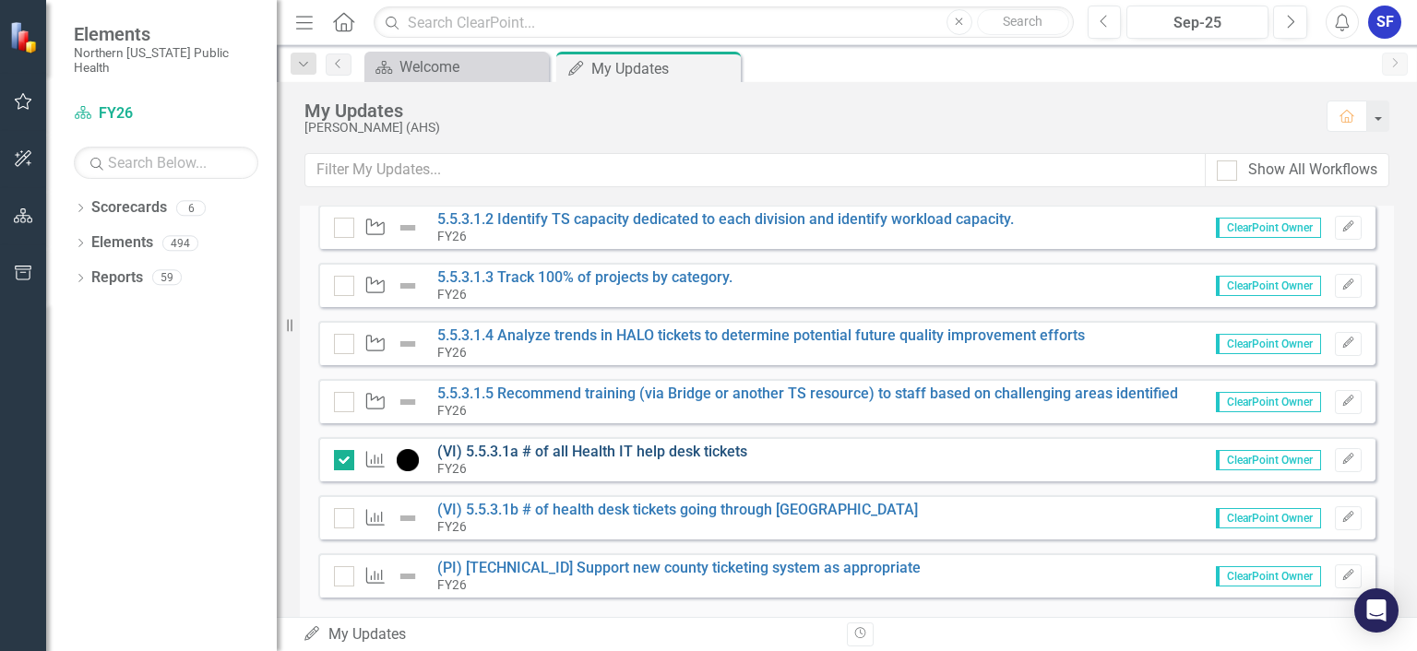
scroll to position [229, 0]
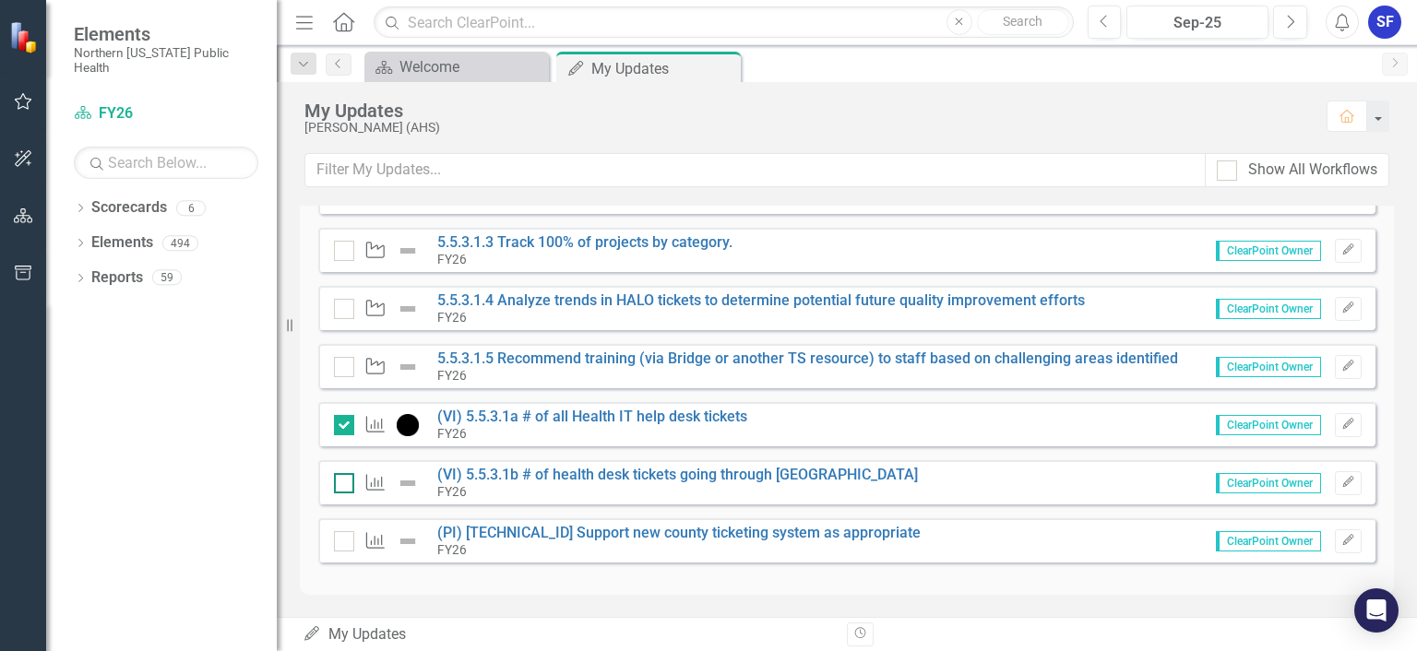
click at [344, 483] on input "checkbox" at bounding box center [340, 479] width 12 height 12
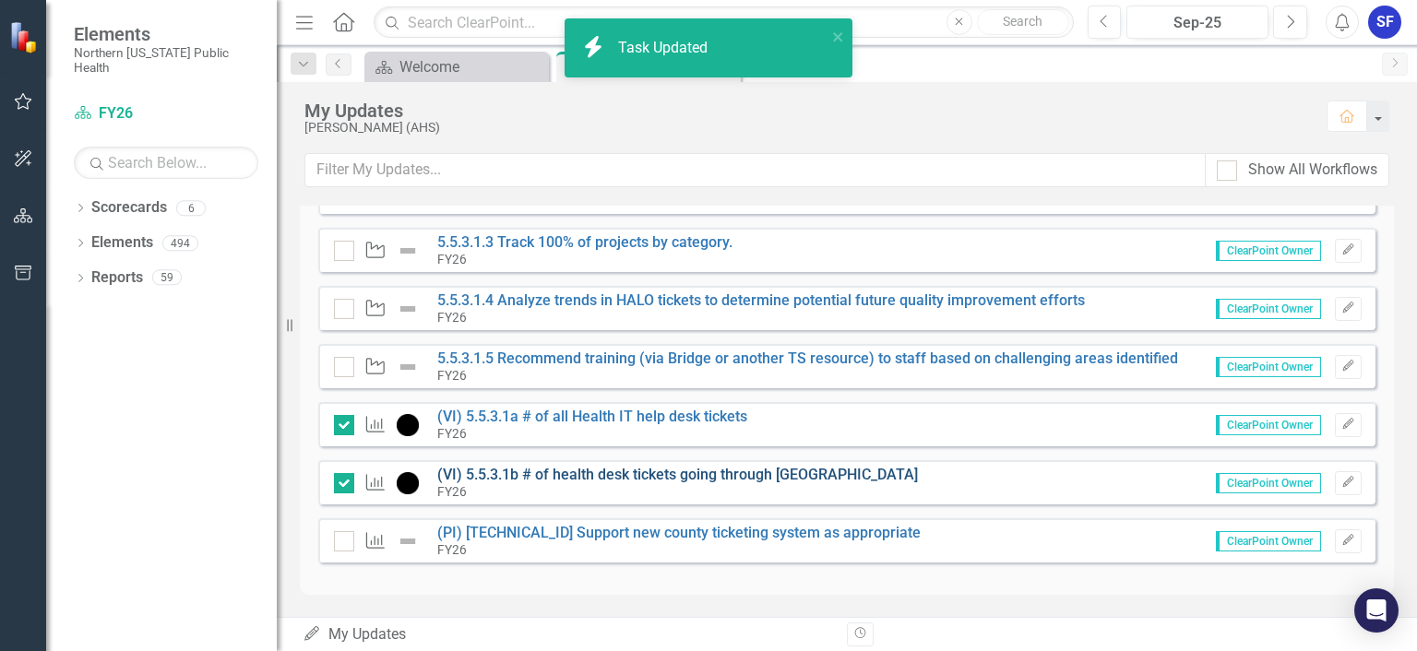
checkbox input "true"
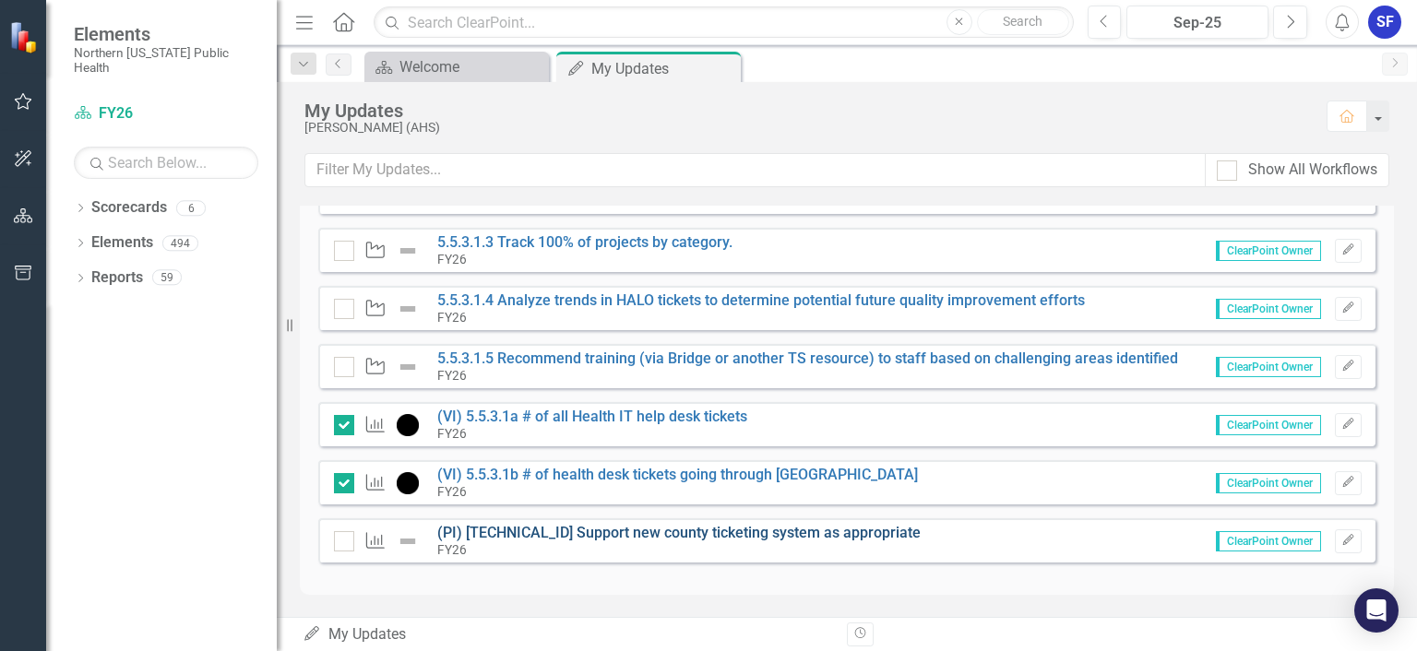
click at [573, 531] on link "(PI) [TECHNICAL_ID] Support new county ticketing system as appropriate" at bounding box center [678, 533] width 483 height 18
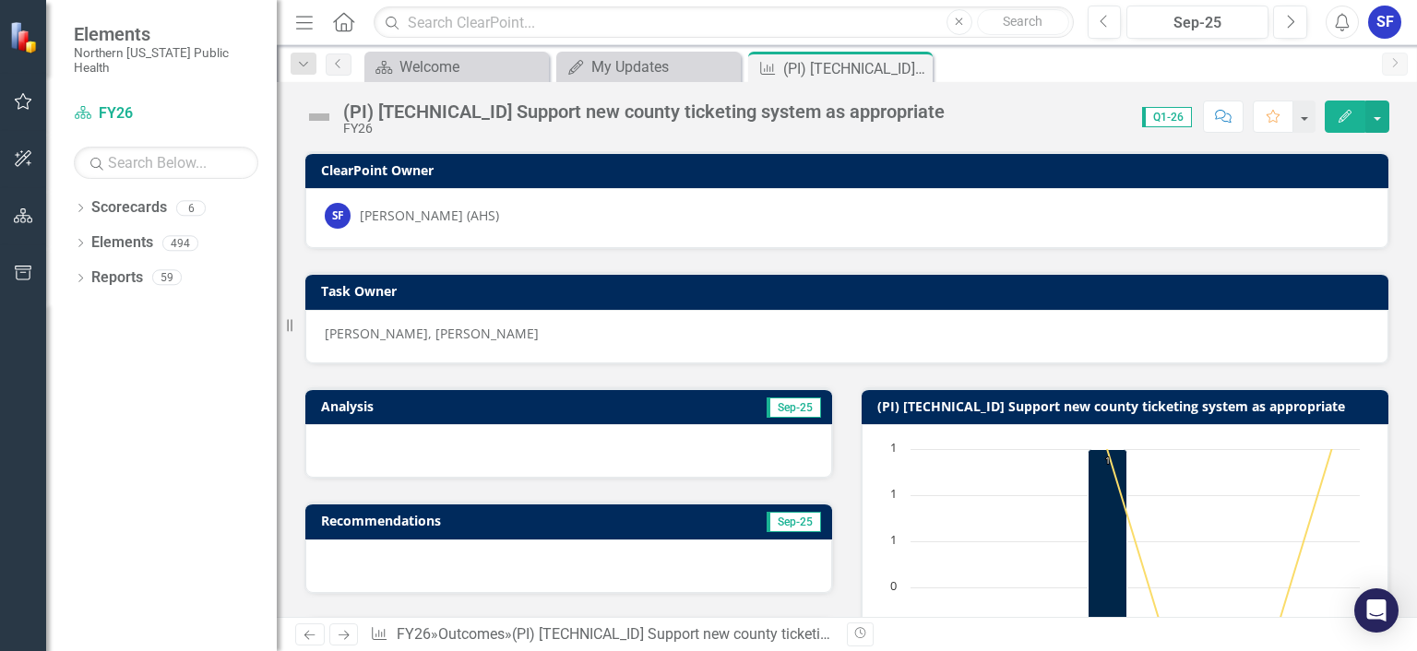
click at [1171, 123] on span "Q1-26" at bounding box center [1167, 117] width 50 height 20
click at [1164, 116] on span "Q1-26" at bounding box center [1167, 117] width 50 height 20
click at [1113, 21] on button "Previous" at bounding box center [1105, 22] width 34 height 33
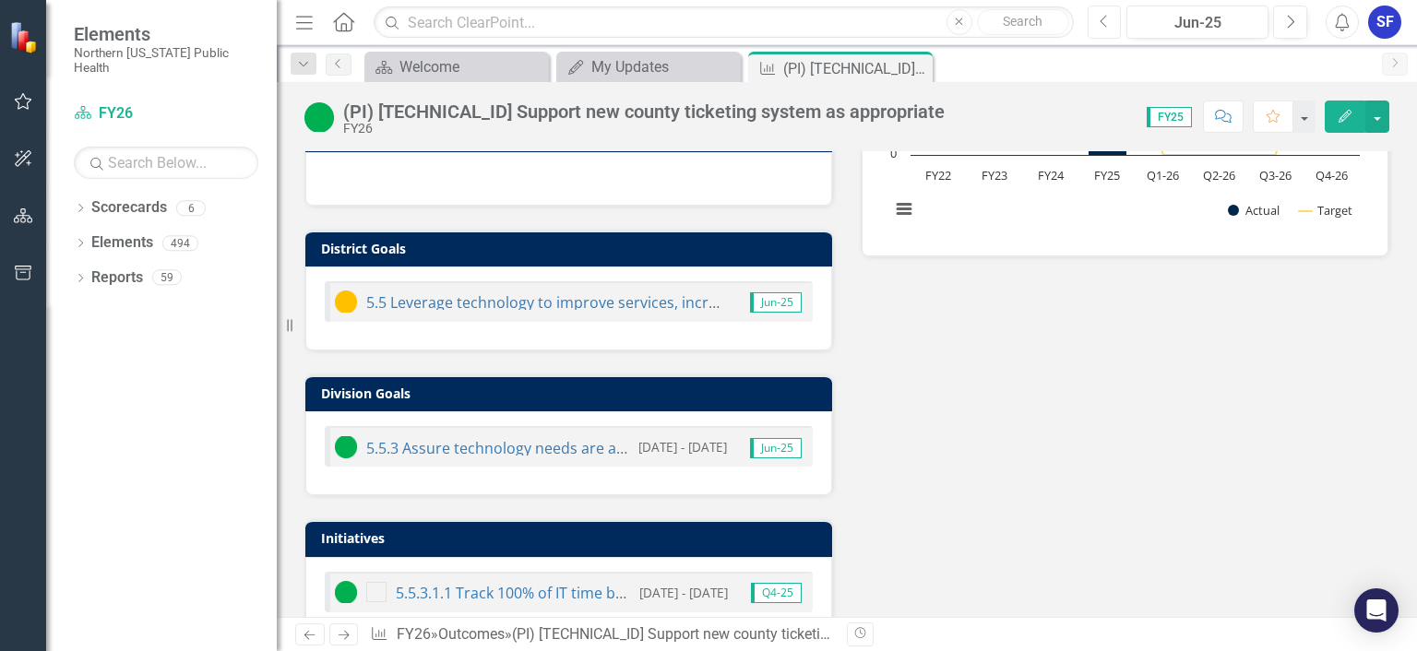
scroll to position [54, 0]
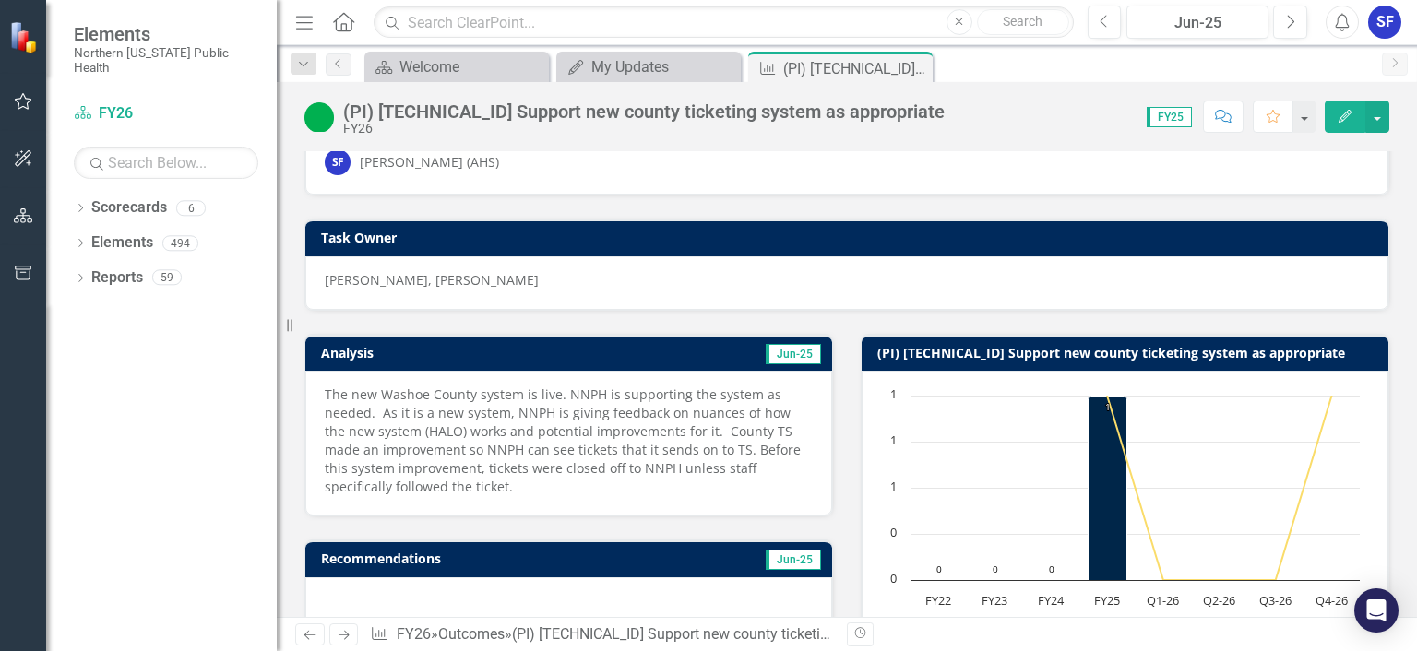
drag, startPoint x: 323, startPoint y: 393, endPoint x: 400, endPoint y: 442, distance: 91.6
click at [400, 442] on div "The new Washoe County system is live. NNPH is supporting the system as needed. …" at bounding box center [568, 443] width 527 height 145
click at [352, 418] on p "The new Washoe County system is live. NNPH is supporting the system as needed. …" at bounding box center [569, 441] width 488 height 111
drag, startPoint x: 324, startPoint y: 392, endPoint x: 442, endPoint y: 474, distance: 143.8
click at [442, 474] on div "The new Washoe County system is live. NNPH is supporting the system as needed. …" at bounding box center [568, 443] width 527 height 145
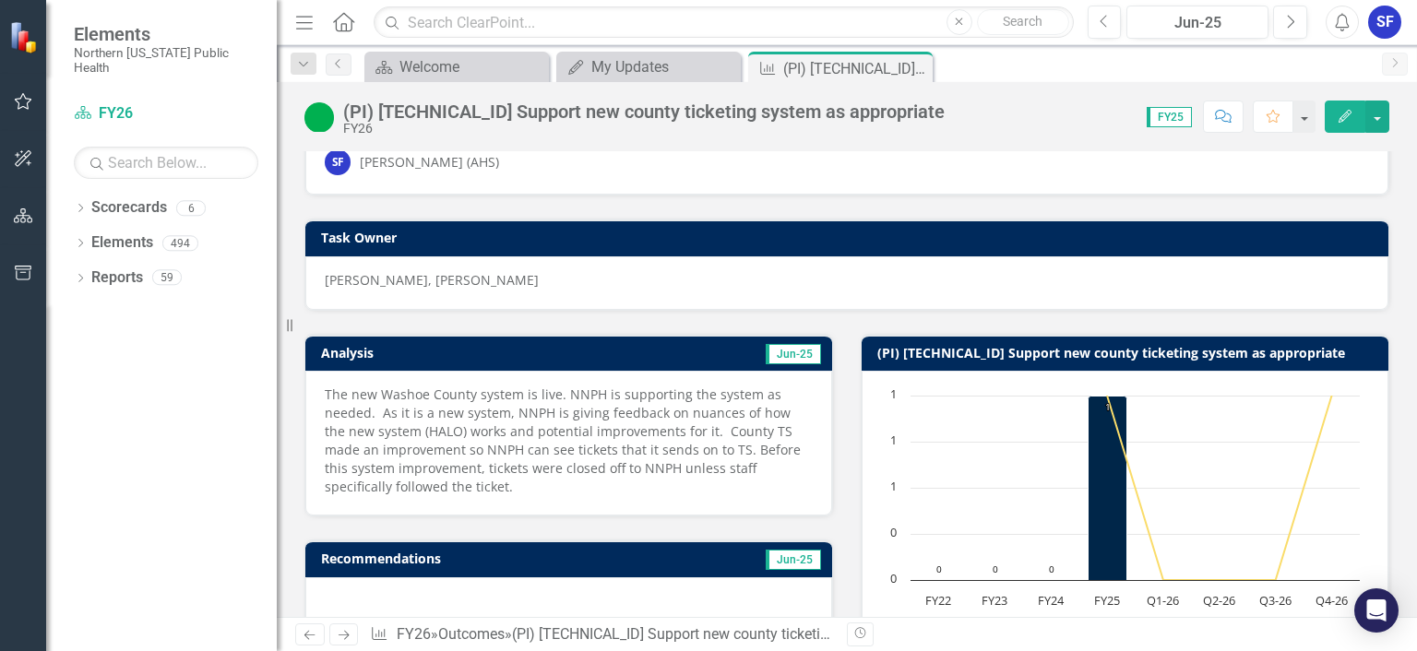
click at [486, 479] on p "The new Washoe County system is live. NNPH is supporting the system as needed. …" at bounding box center [569, 441] width 488 height 111
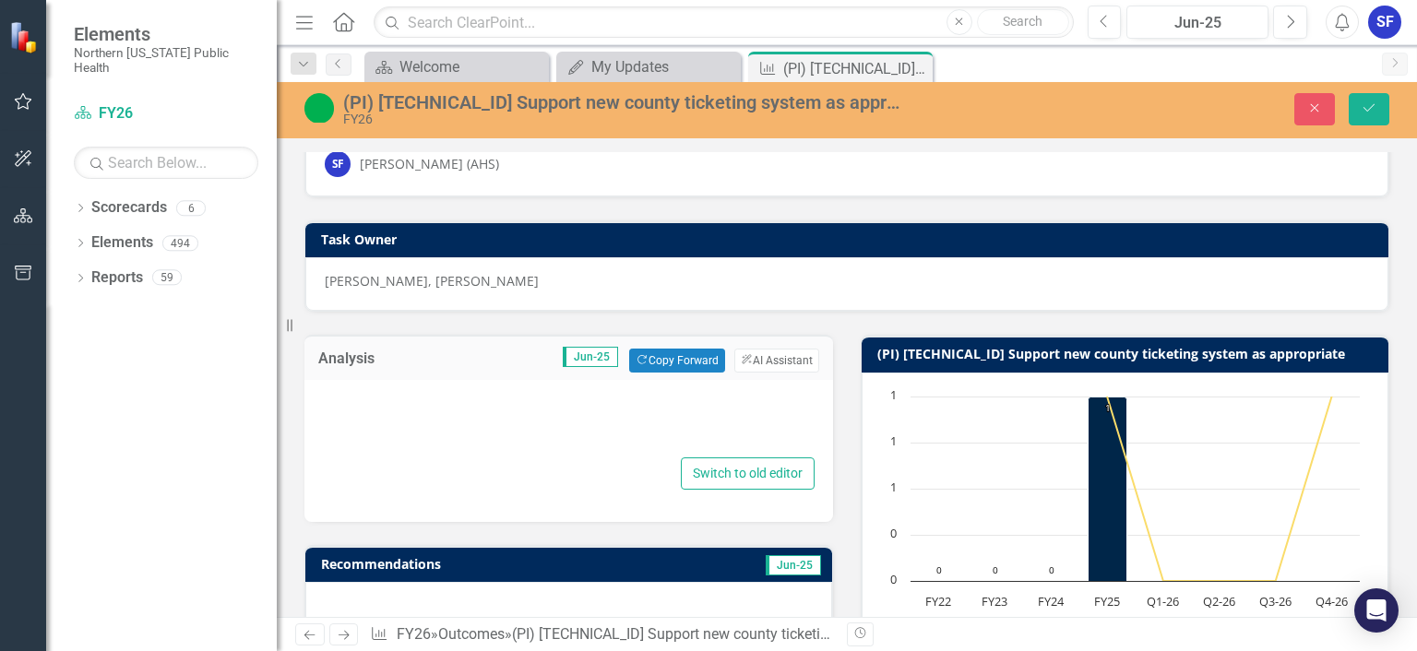
type textarea "<p>The new Washoe County system is live. NNPH is supporting the system as neede…"
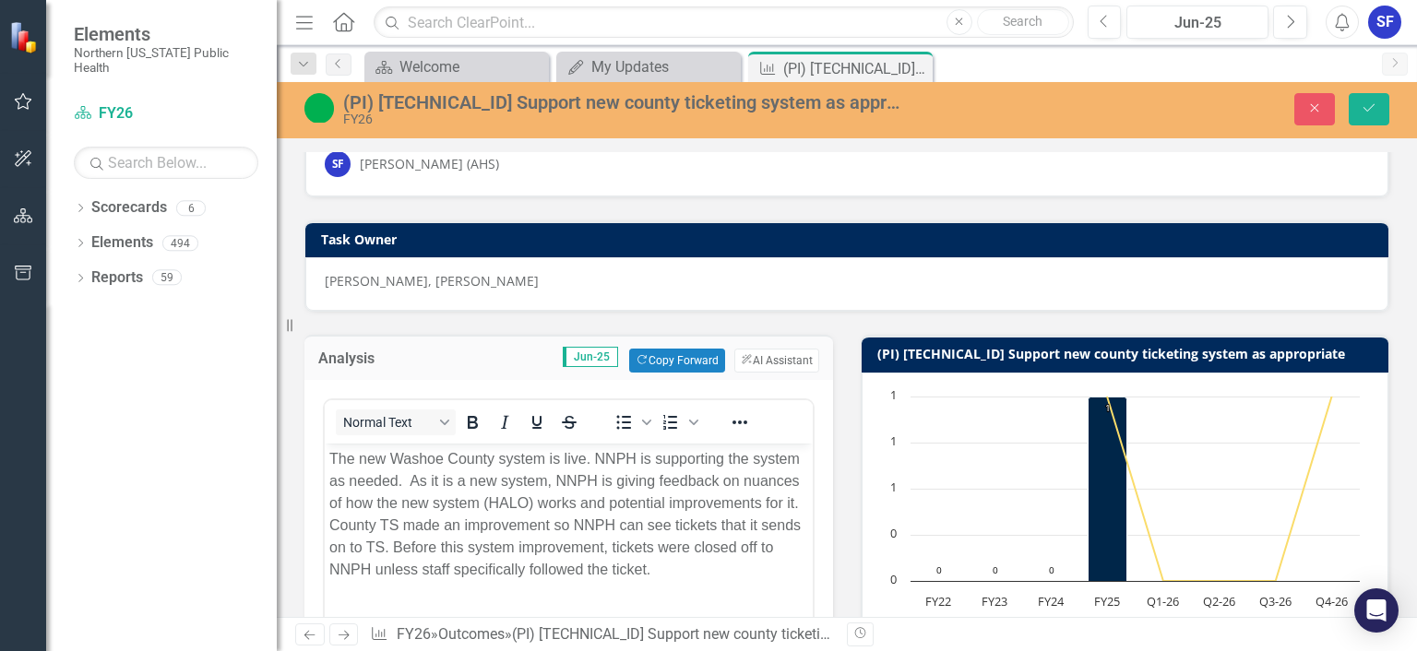
scroll to position [0, 0]
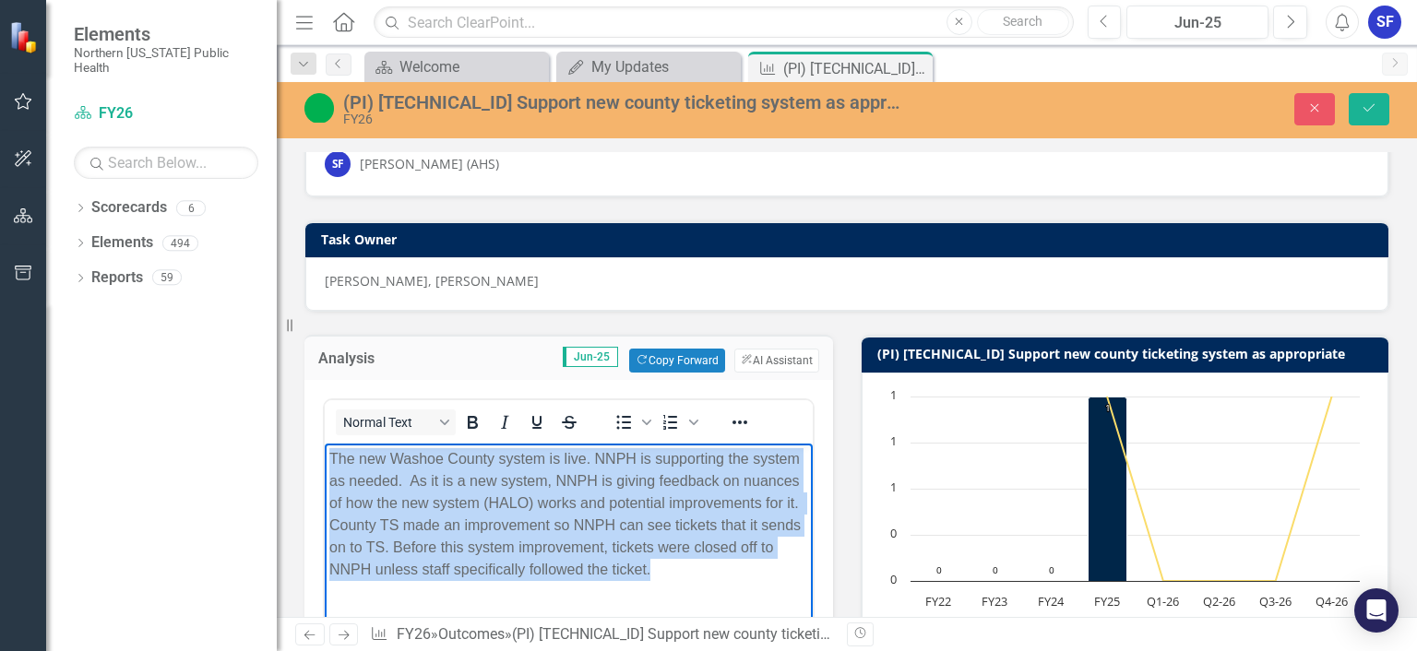
drag, startPoint x: 342, startPoint y: 461, endPoint x: 675, endPoint y: 579, distance: 353.3
click at [675, 579] on body "The new Washoe County system is live. NNPH is supporting the system as needed. …" at bounding box center [569, 582] width 488 height 277
copy p "The new Washoe County system is live. NNPH is supporting the system as needed. …"
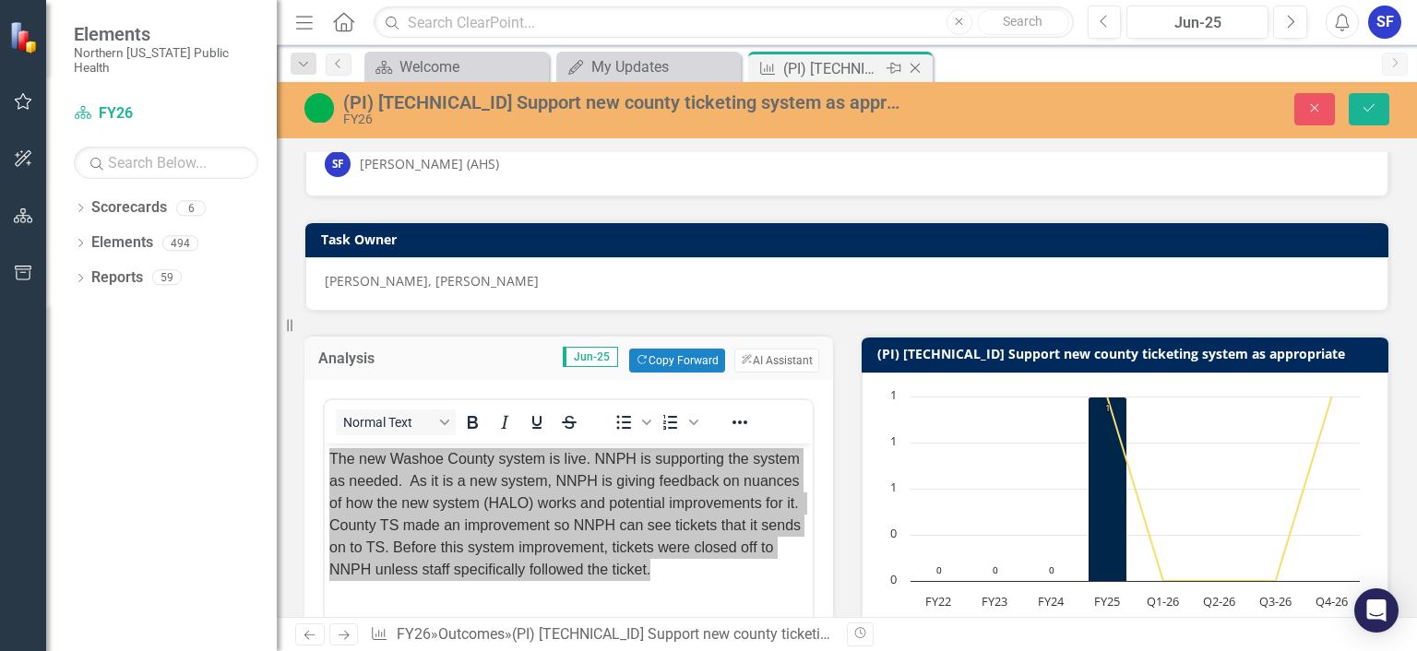
click at [919, 68] on icon "Close" at bounding box center [915, 68] width 18 height 15
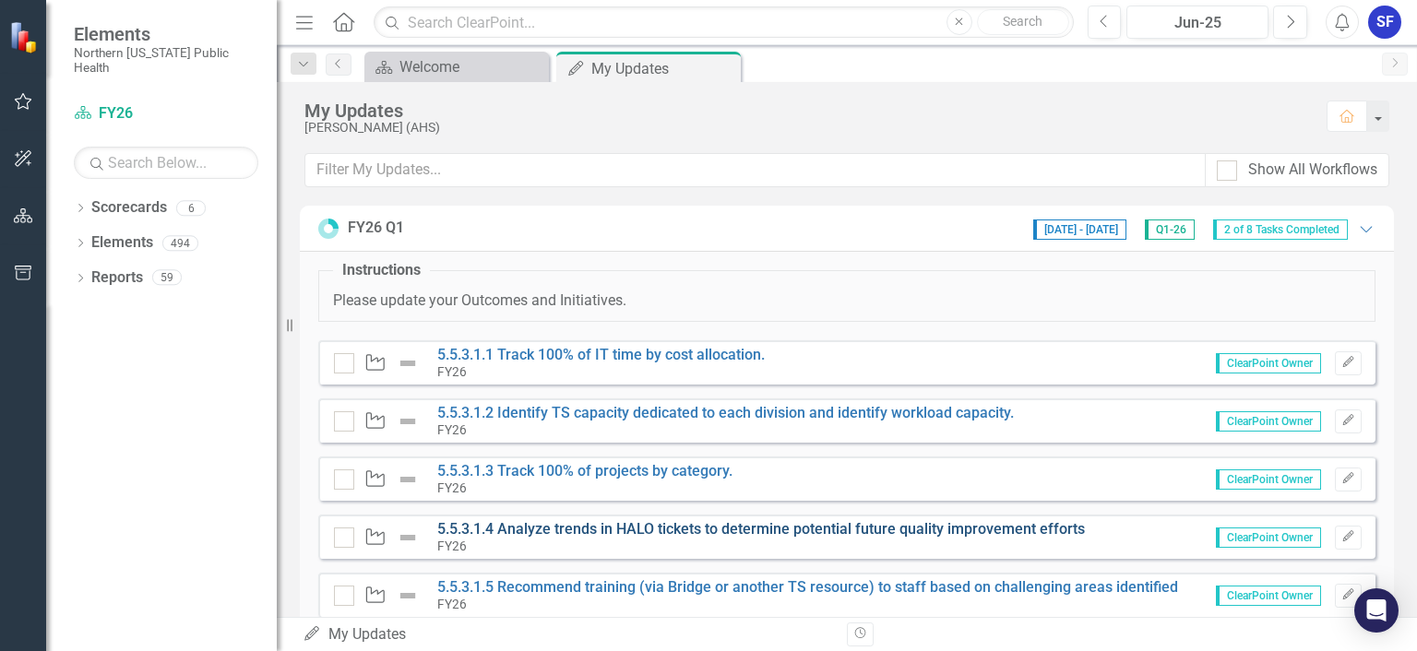
scroll to position [229, 0]
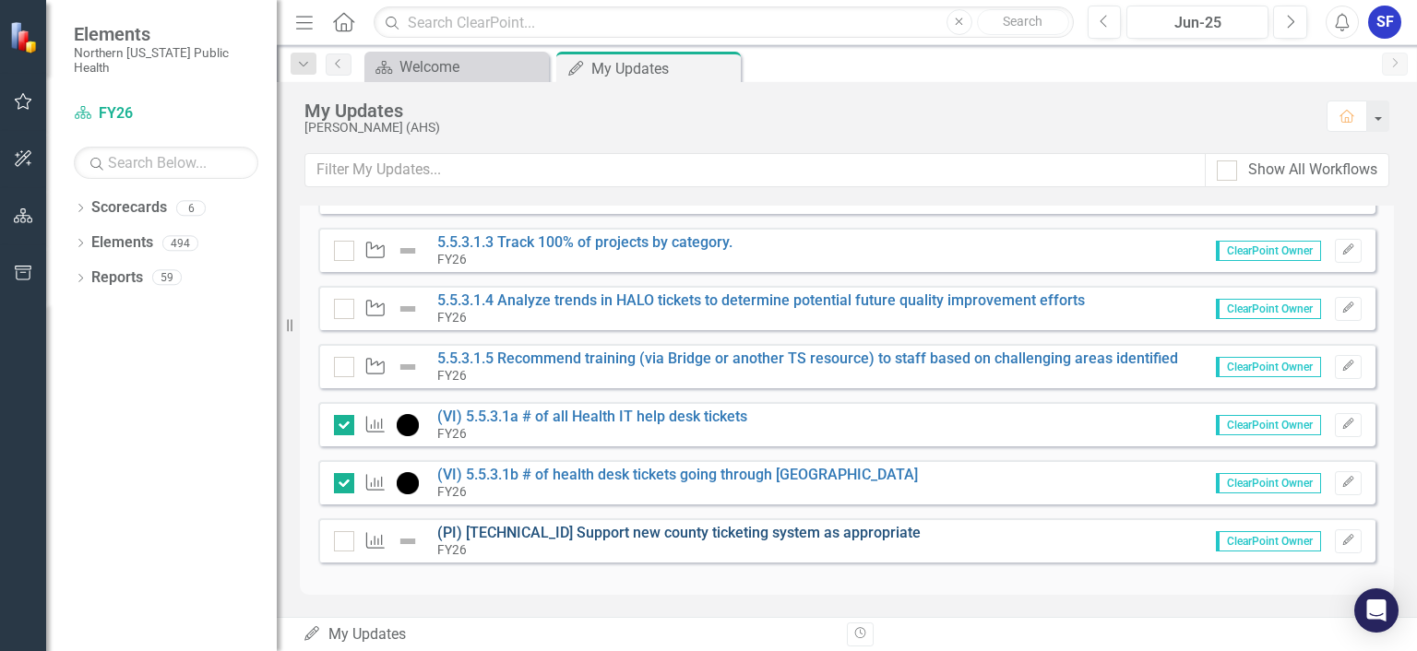
click at [721, 535] on link "(PI) [TECHNICAL_ID] Support new county ticketing system as appropriate" at bounding box center [678, 533] width 483 height 18
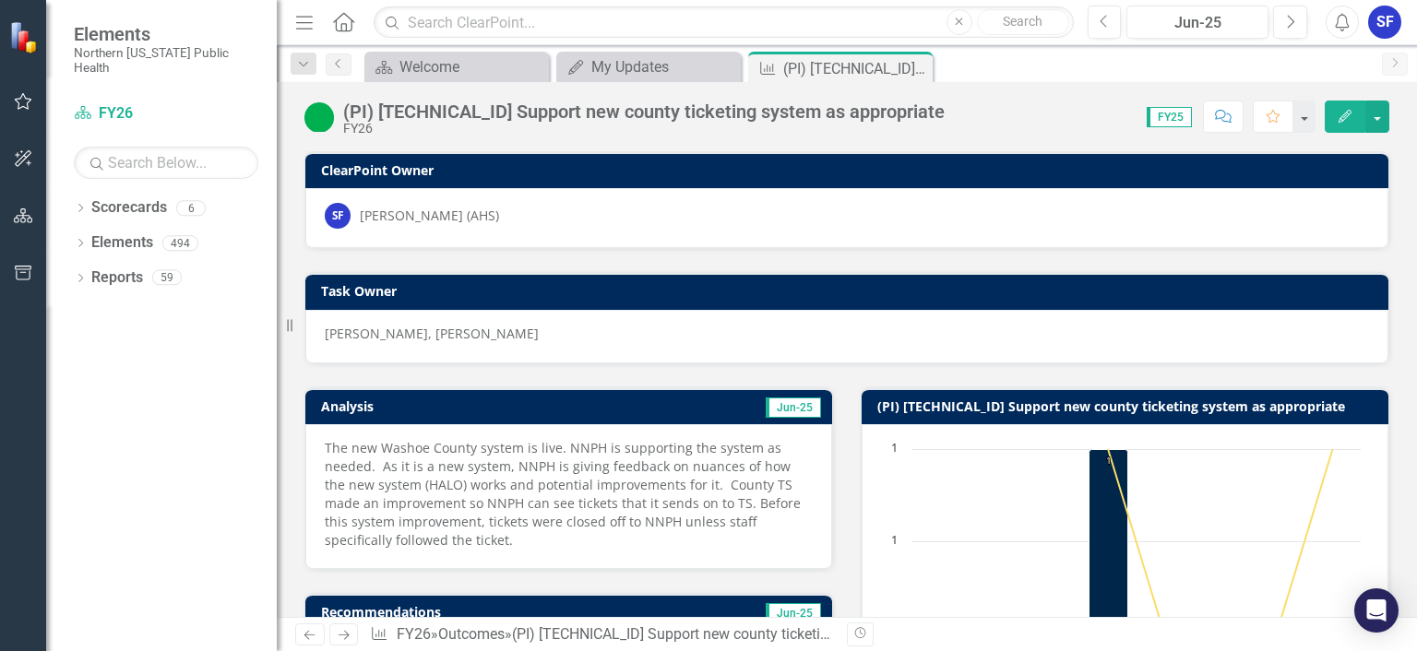
click at [1189, 113] on span "FY25" at bounding box center [1169, 117] width 45 height 20
click at [1173, 118] on span "FY25" at bounding box center [1169, 117] width 45 height 20
click at [1148, 123] on div "FY25" at bounding box center [1165, 116] width 56 height 21
click at [1165, 120] on span "FY25" at bounding box center [1169, 117] width 45 height 20
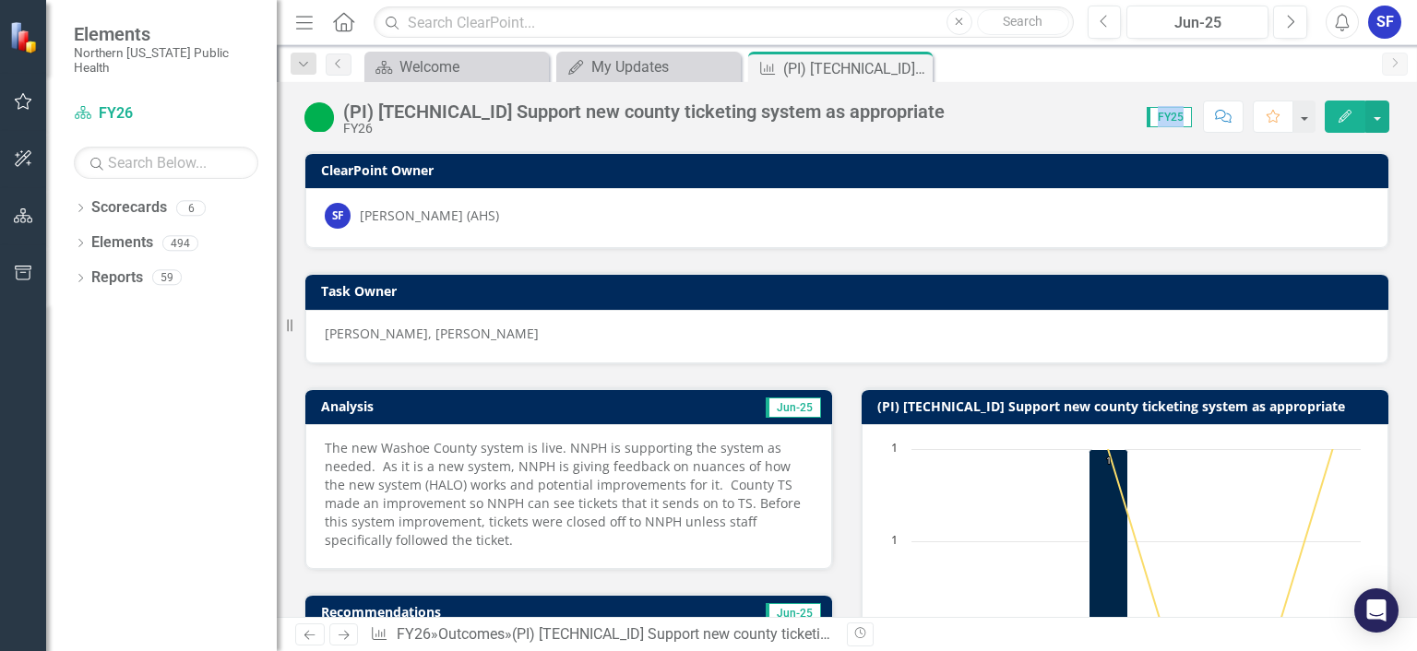
click at [1165, 120] on span "FY25" at bounding box center [1169, 117] width 45 height 20
click at [1124, 120] on div "Score: 0.00 FY25 Completed Comment Favorite Edit" at bounding box center [1171, 116] width 435 height 31
click at [911, 65] on icon at bounding box center [915, 69] width 10 height 10
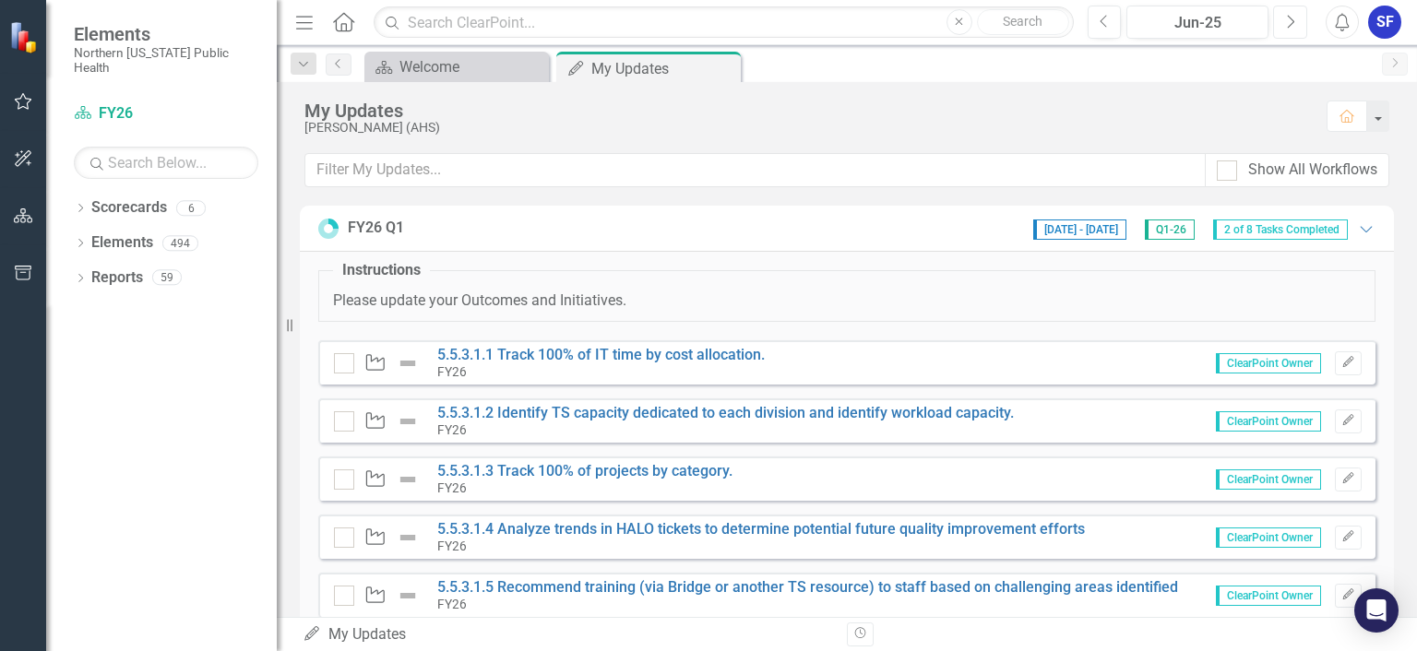
click at [1293, 19] on icon "Next" at bounding box center [1290, 22] width 10 height 17
click at [1112, 30] on button "Previous" at bounding box center [1105, 22] width 34 height 33
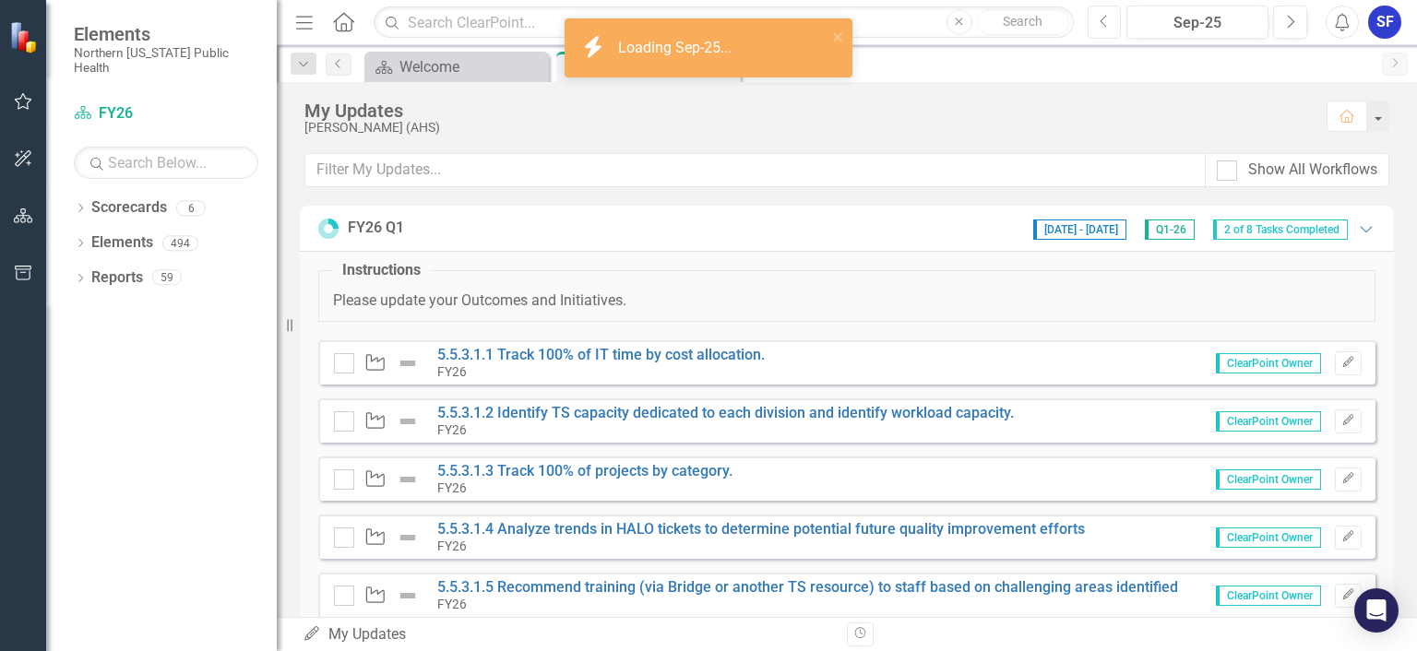
scroll to position [229, 0]
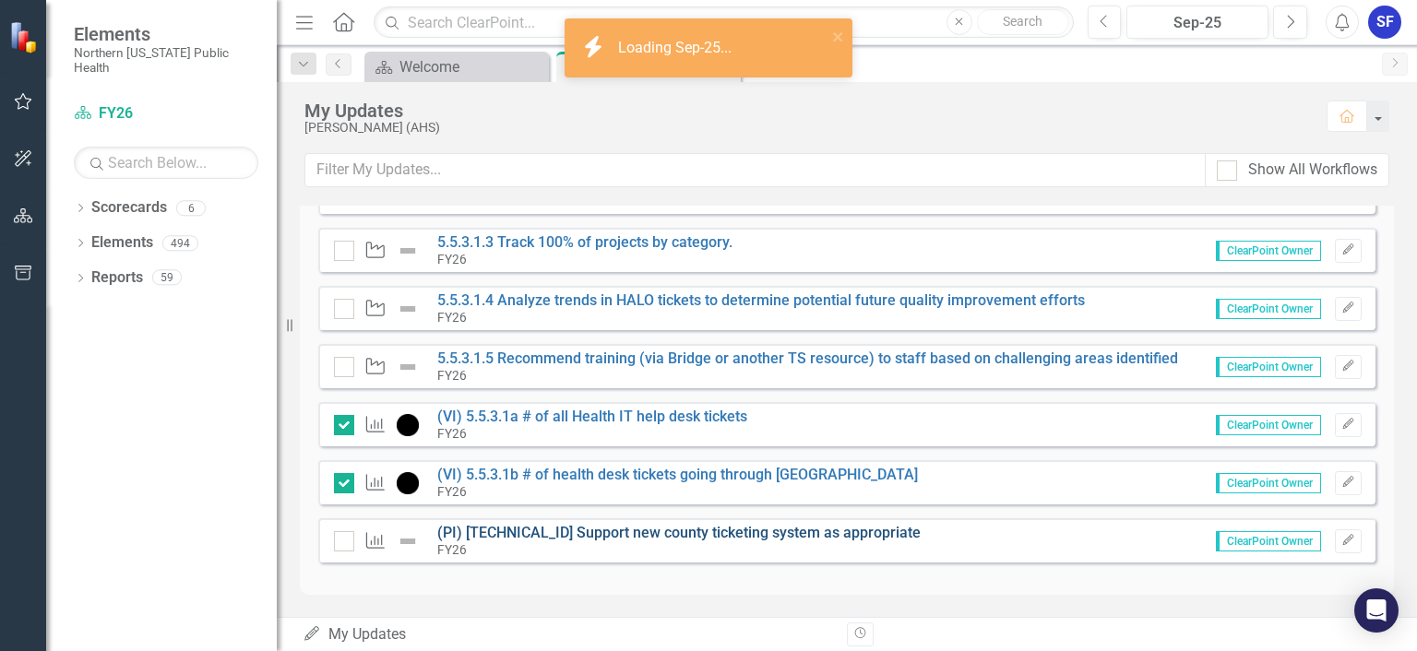
click at [640, 533] on link "(PI) [TECHNICAL_ID] Support new county ticketing system as appropriate" at bounding box center [678, 533] width 483 height 18
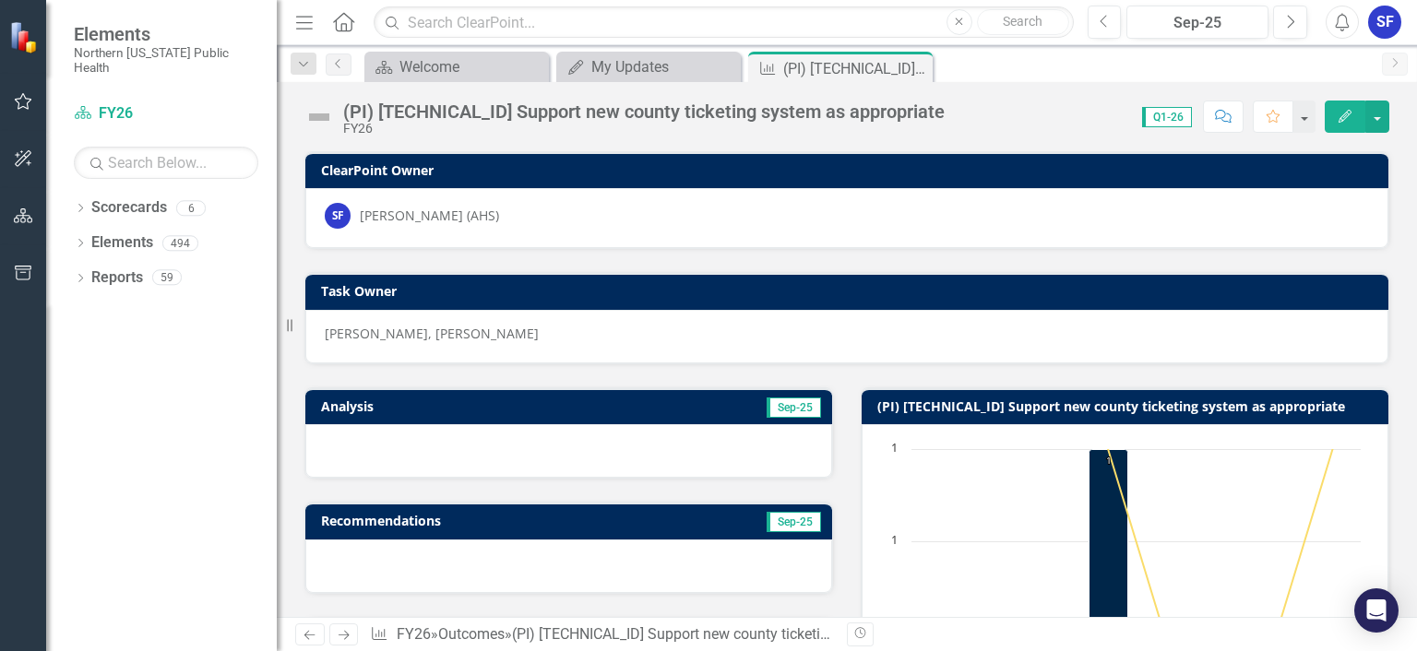
click at [357, 406] on h3 "Analysis" at bounding box center [442, 406] width 243 height 14
click at [375, 445] on div at bounding box center [568, 451] width 527 height 54
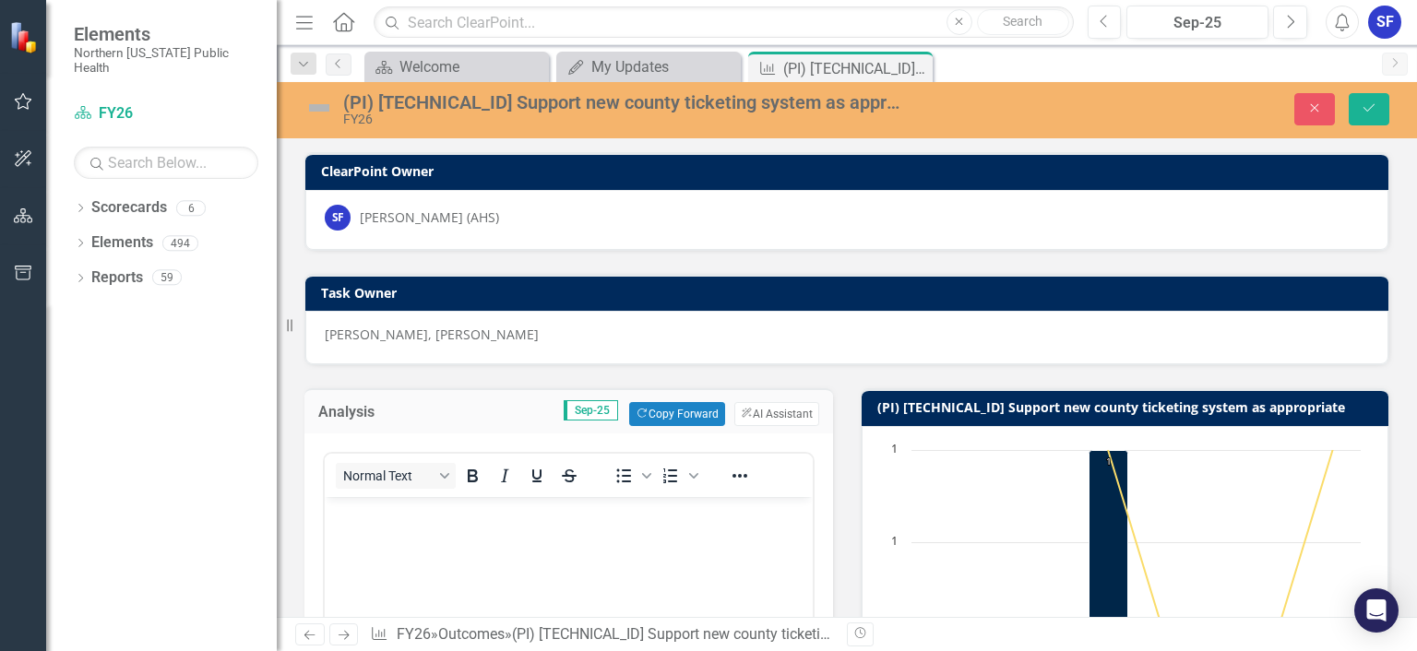
click at [426, 523] on p "Rich Text Area. Press ALT-0 for help." at bounding box center [568, 513] width 479 height 22
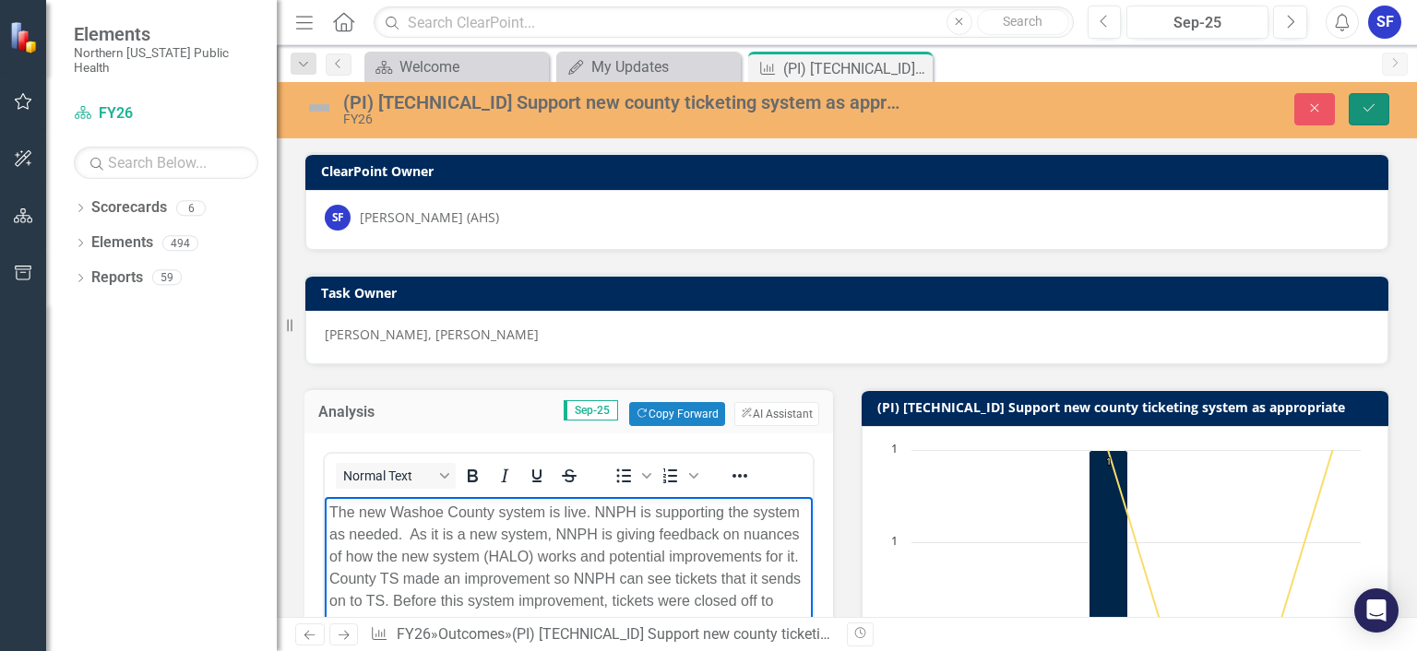
click at [1360, 117] on button "Save" at bounding box center [1369, 109] width 41 height 32
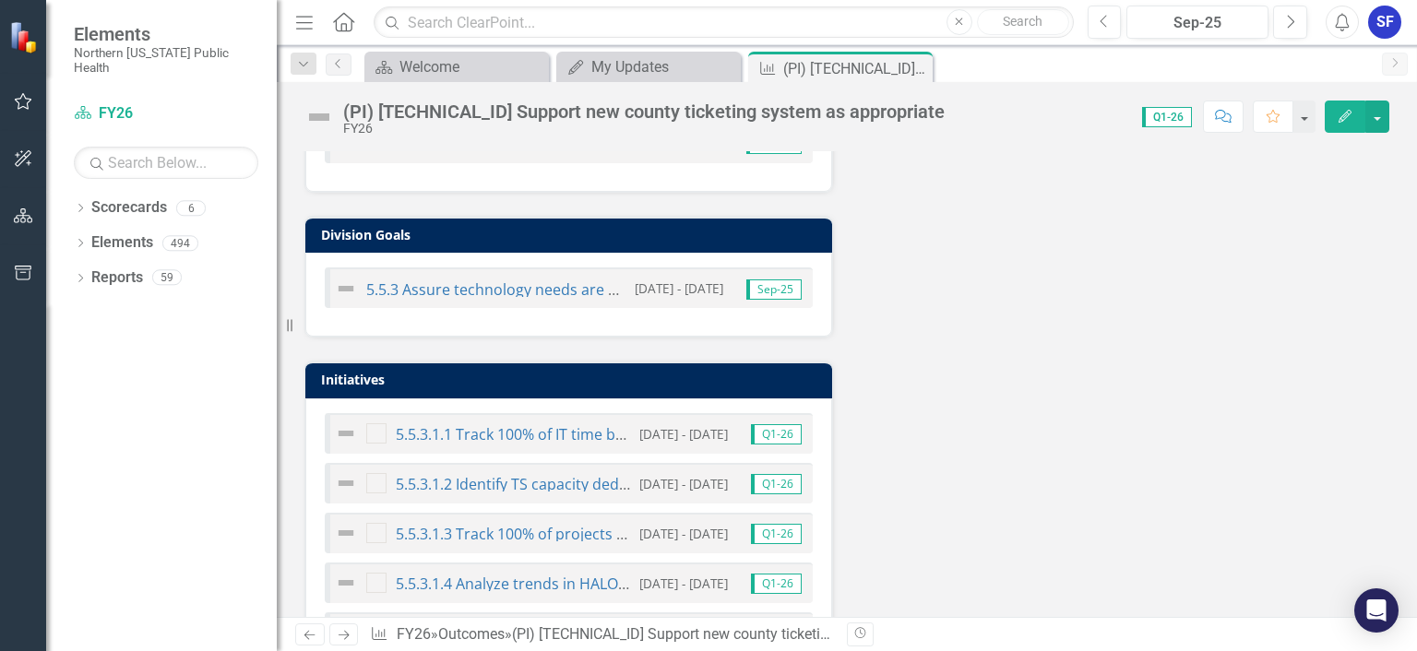
scroll to position [1010, 0]
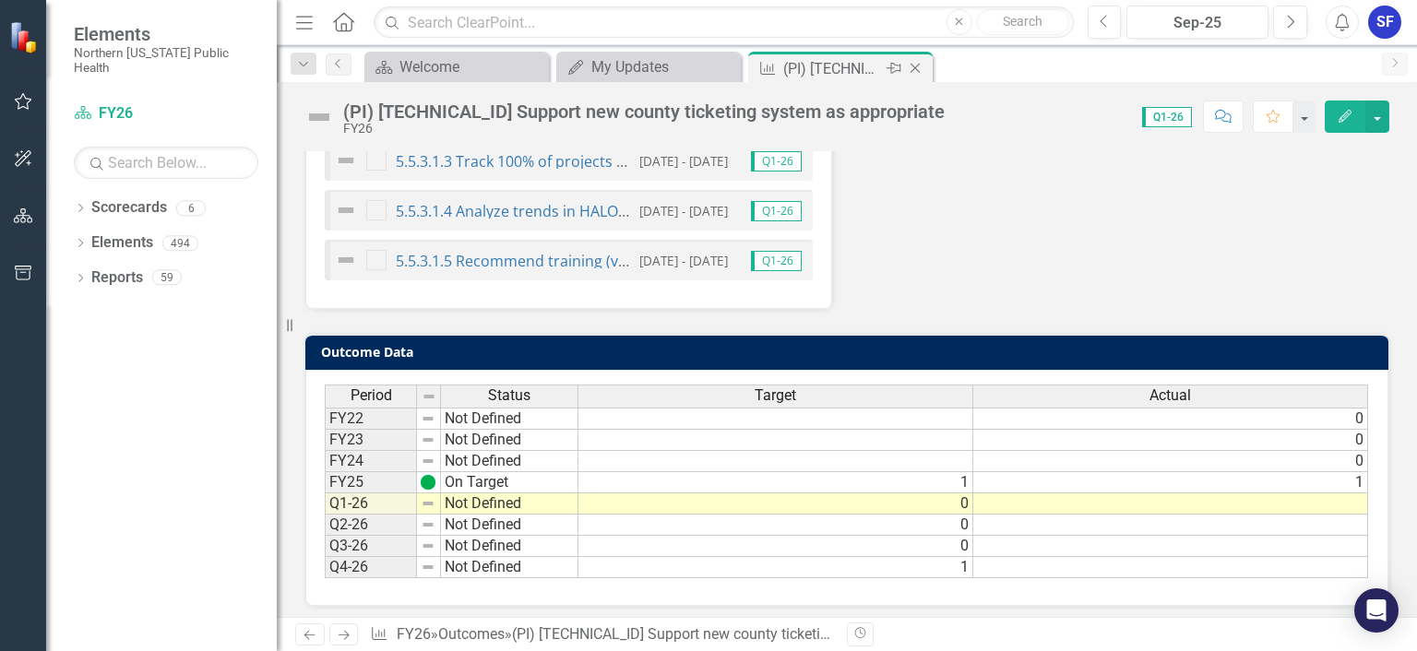
click at [916, 71] on icon "Close" at bounding box center [915, 68] width 18 height 15
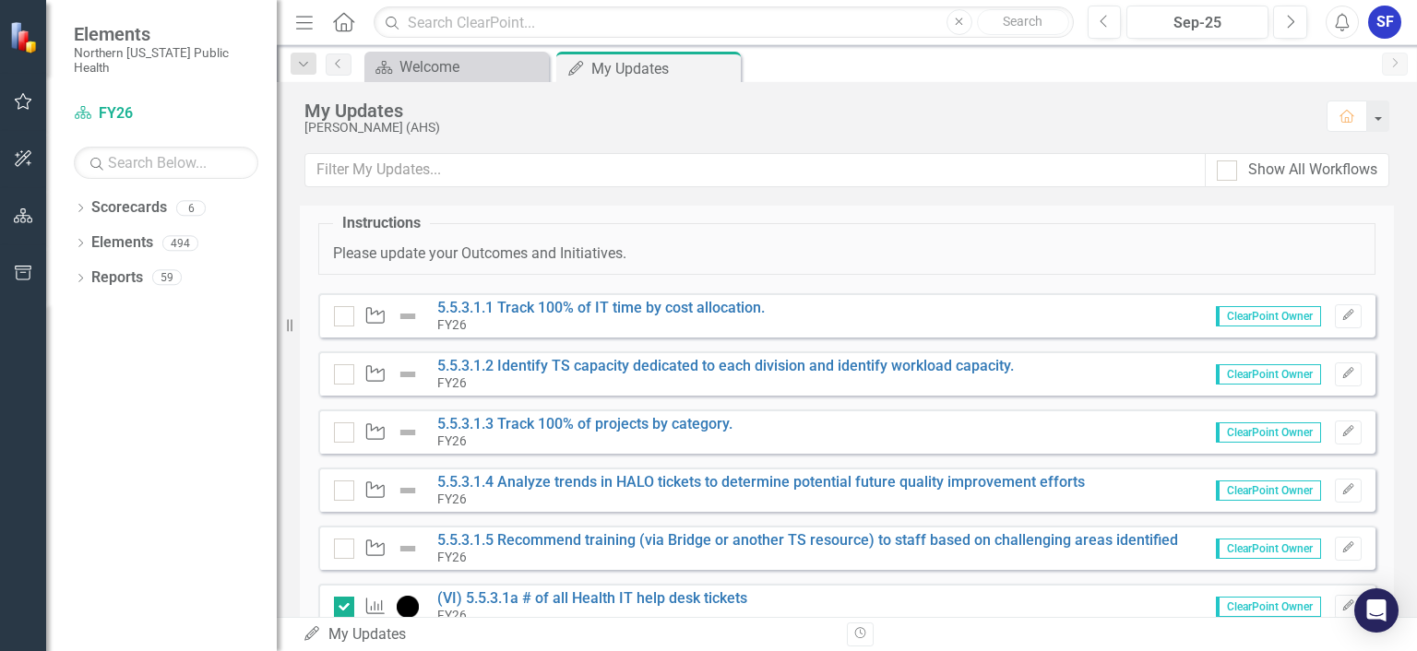
scroll to position [16, 0]
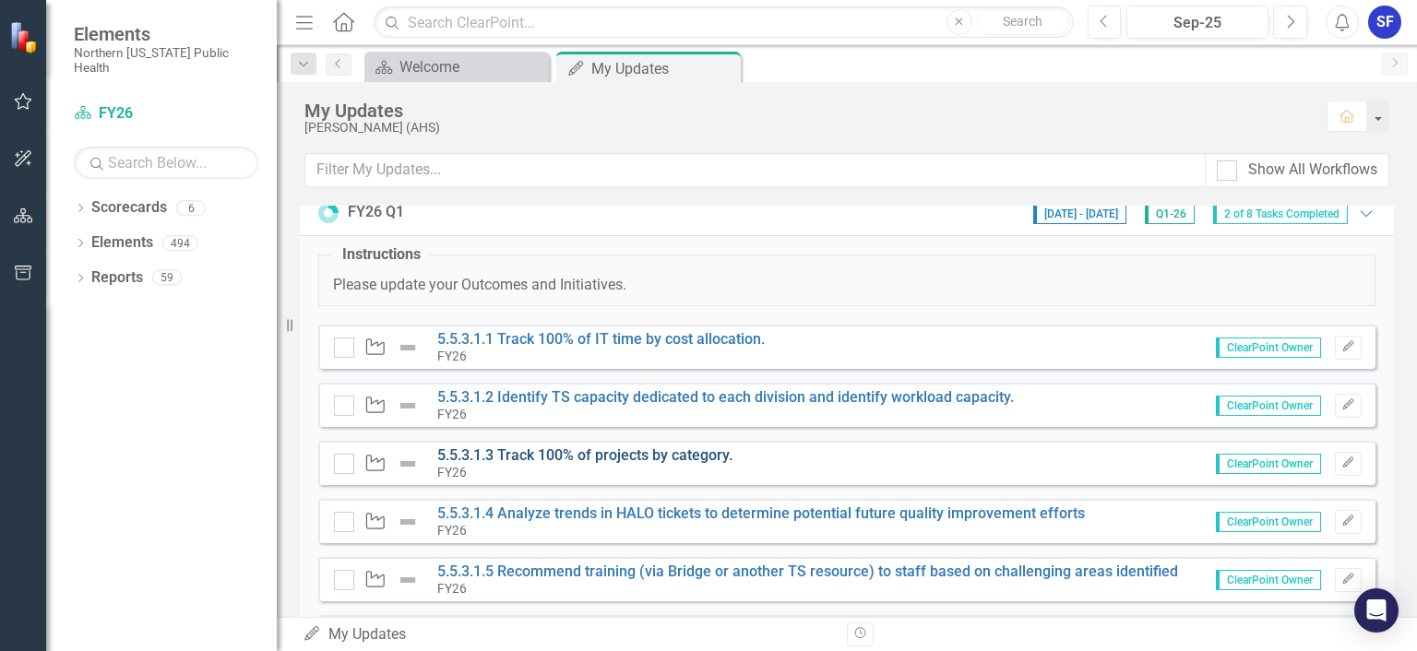
click at [626, 452] on link "5.5.3.1.3 Track 100% of projects by category." at bounding box center [584, 455] width 295 height 18
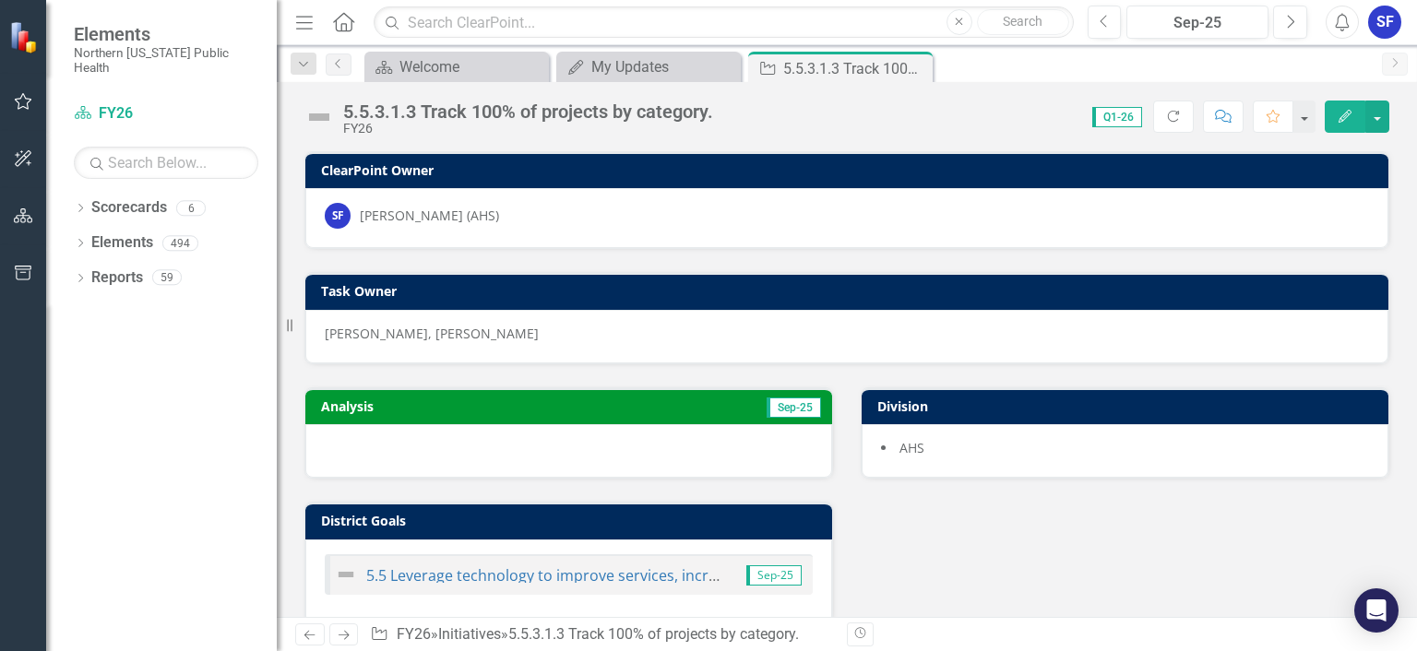
click at [508, 401] on h3 "Analysis" at bounding box center [442, 406] width 243 height 14
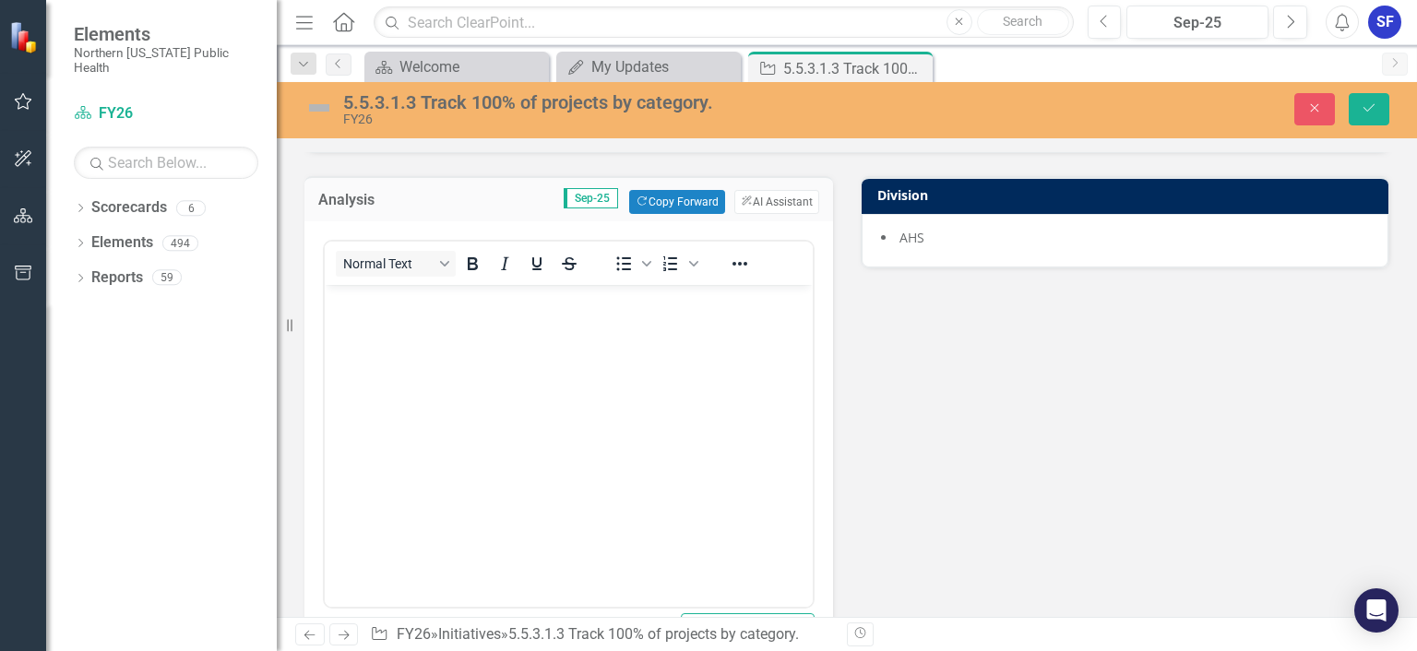
scroll to position [318, 0]
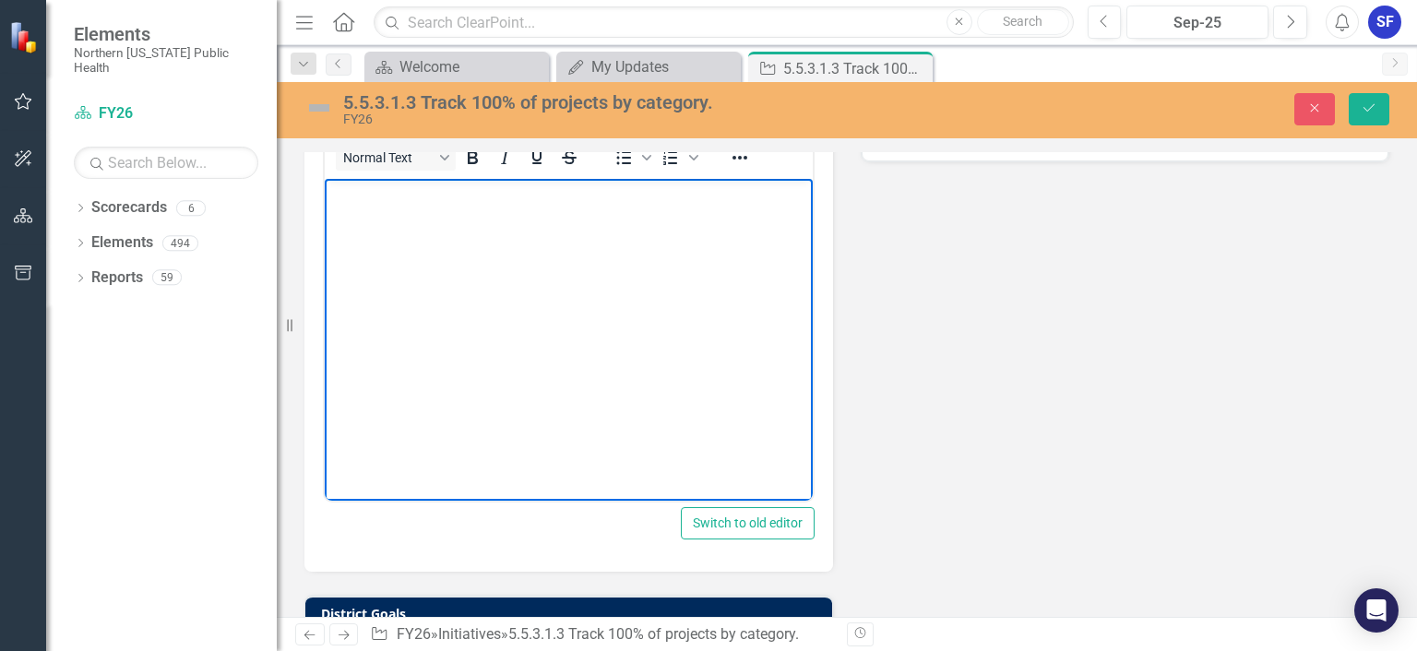
click at [681, 230] on body "Rich Text Area. Press ALT-0 for help." at bounding box center [569, 317] width 488 height 277
click at [725, 195] on p "This is being done through reports in Halo. Rather than" at bounding box center [568, 195] width 479 height 22
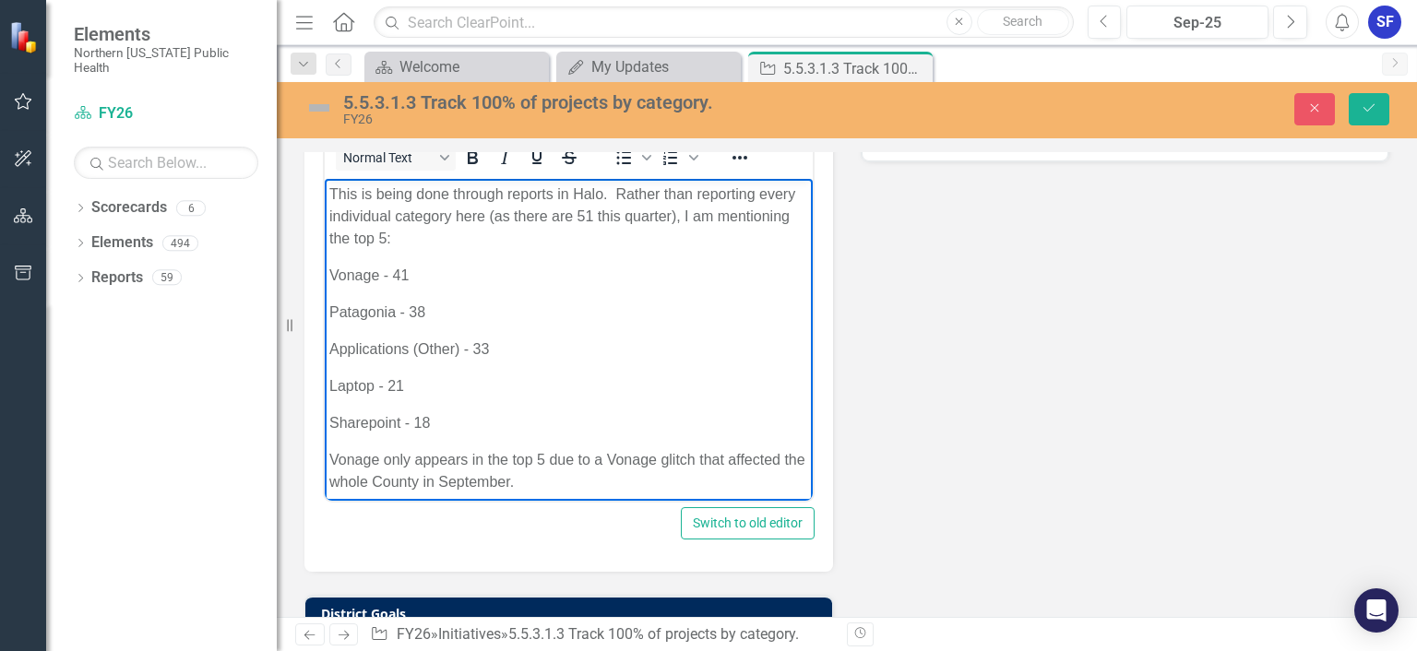
scroll to position [29, 0]
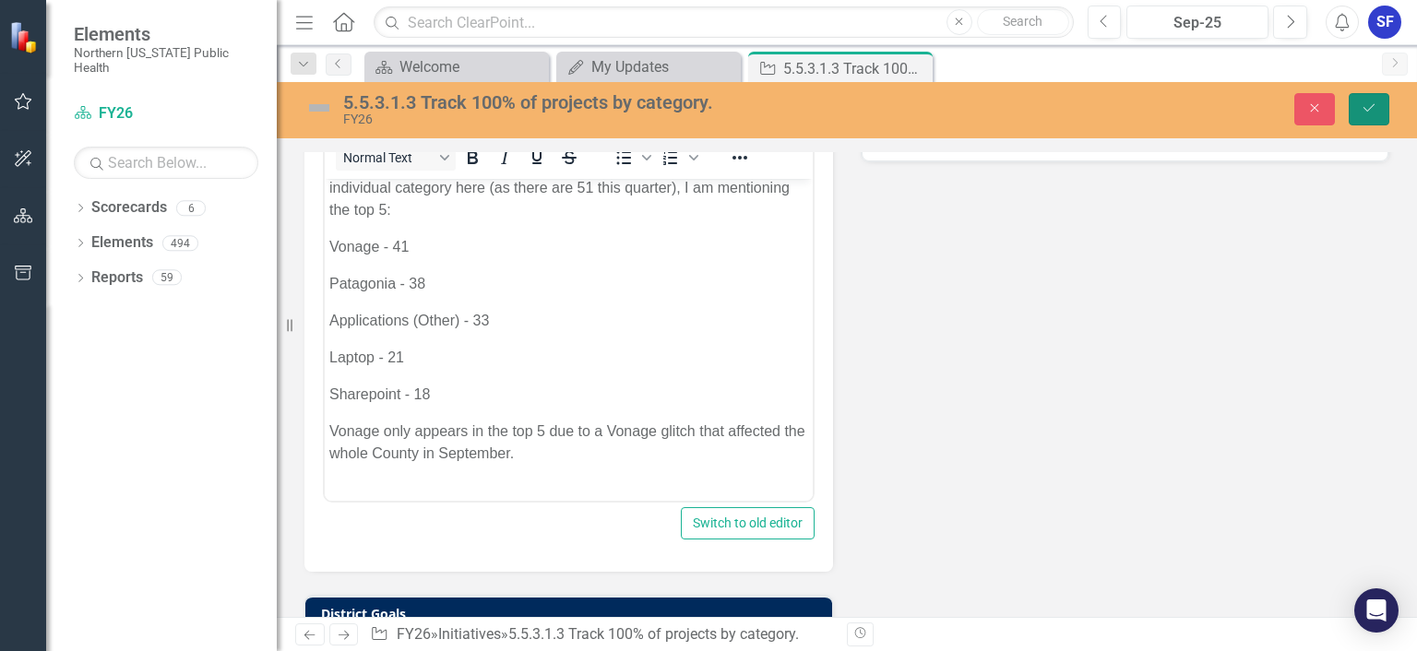
drag, startPoint x: 1372, startPoint y: 113, endPoint x: 1340, endPoint y: 135, distance: 37.9
click at [1372, 113] on icon "Save" at bounding box center [1369, 107] width 17 height 13
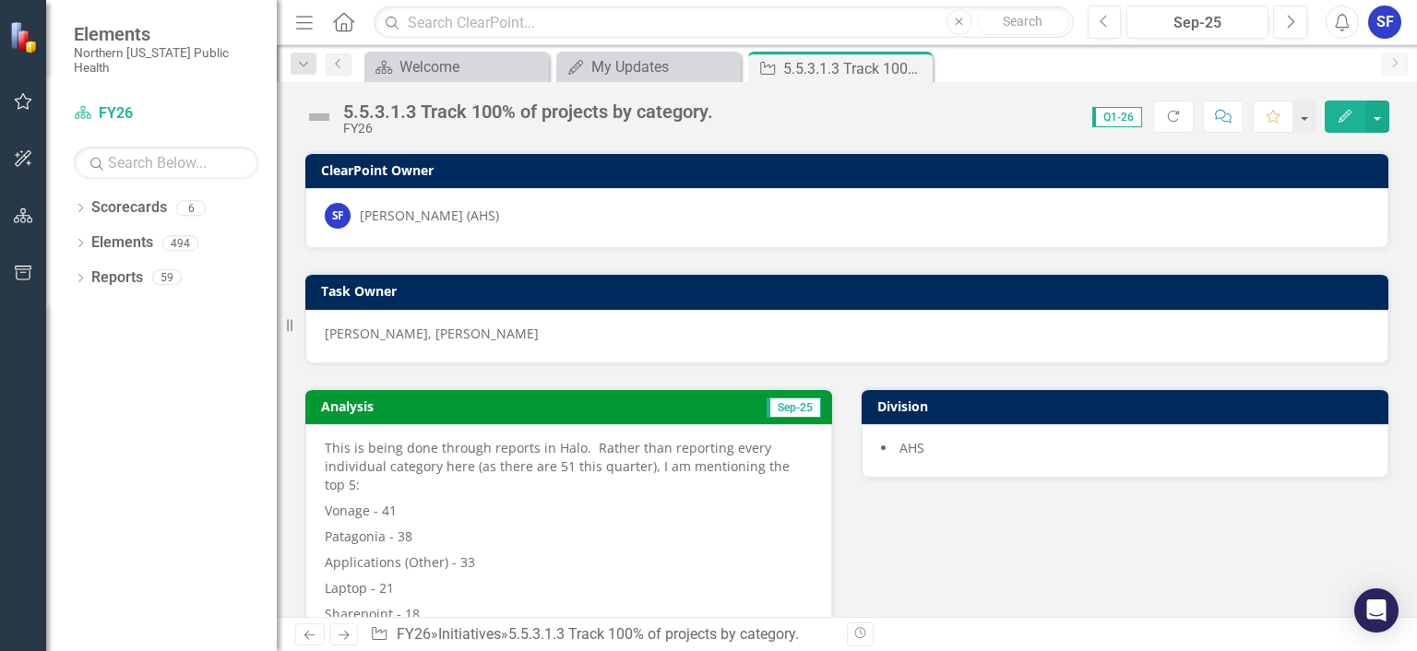
click at [1342, 113] on icon "Edit" at bounding box center [1345, 116] width 17 height 13
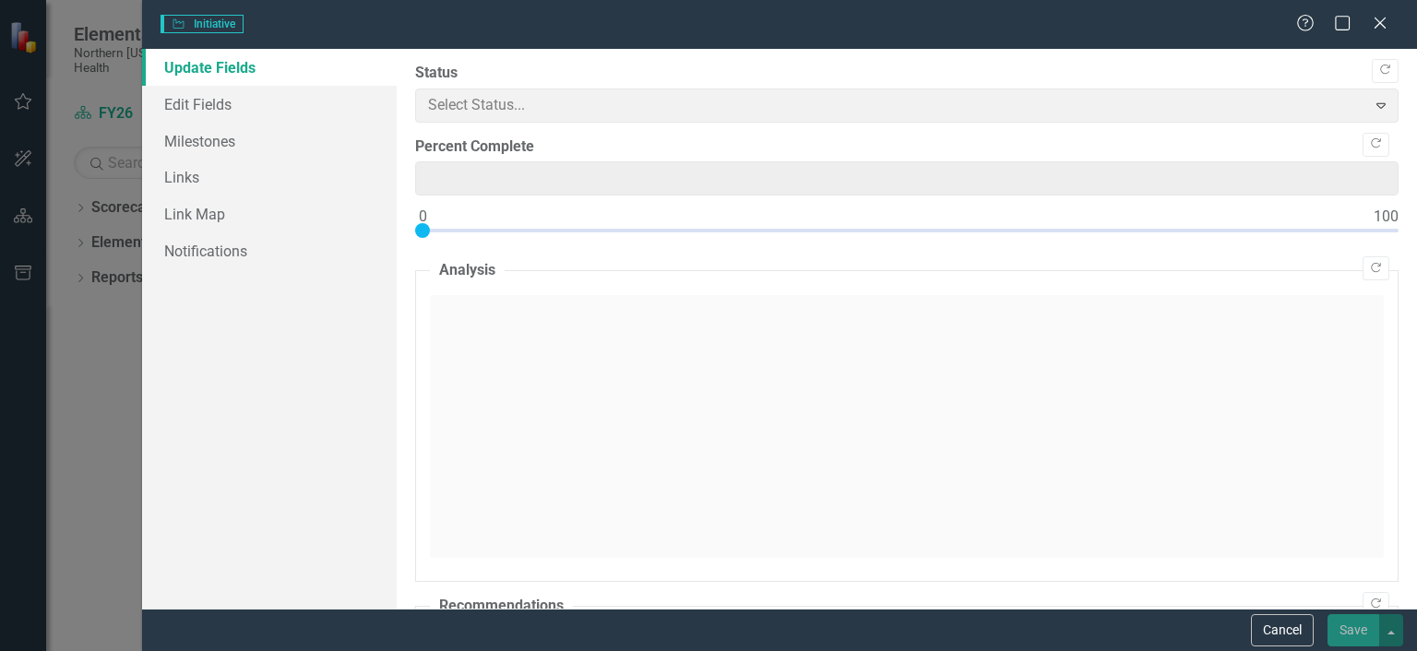
type input "0"
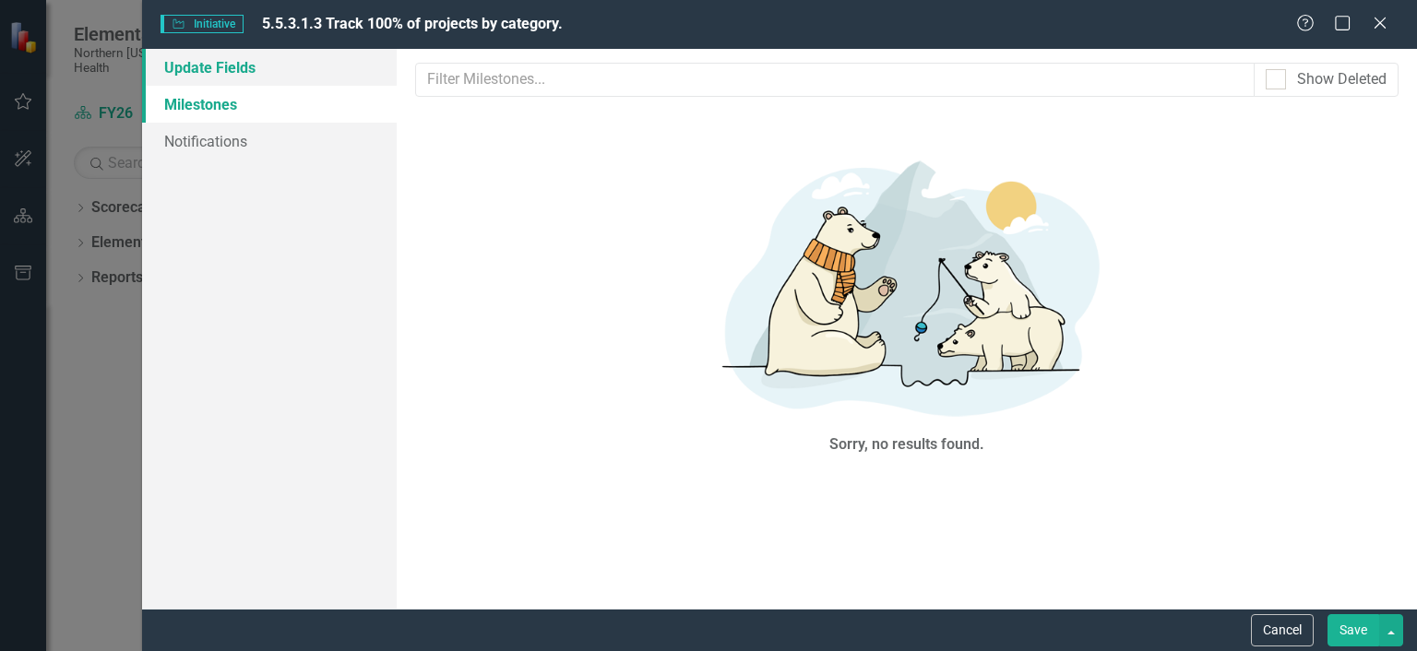
click at [165, 64] on link "Update Fields" at bounding box center [269, 67] width 255 height 37
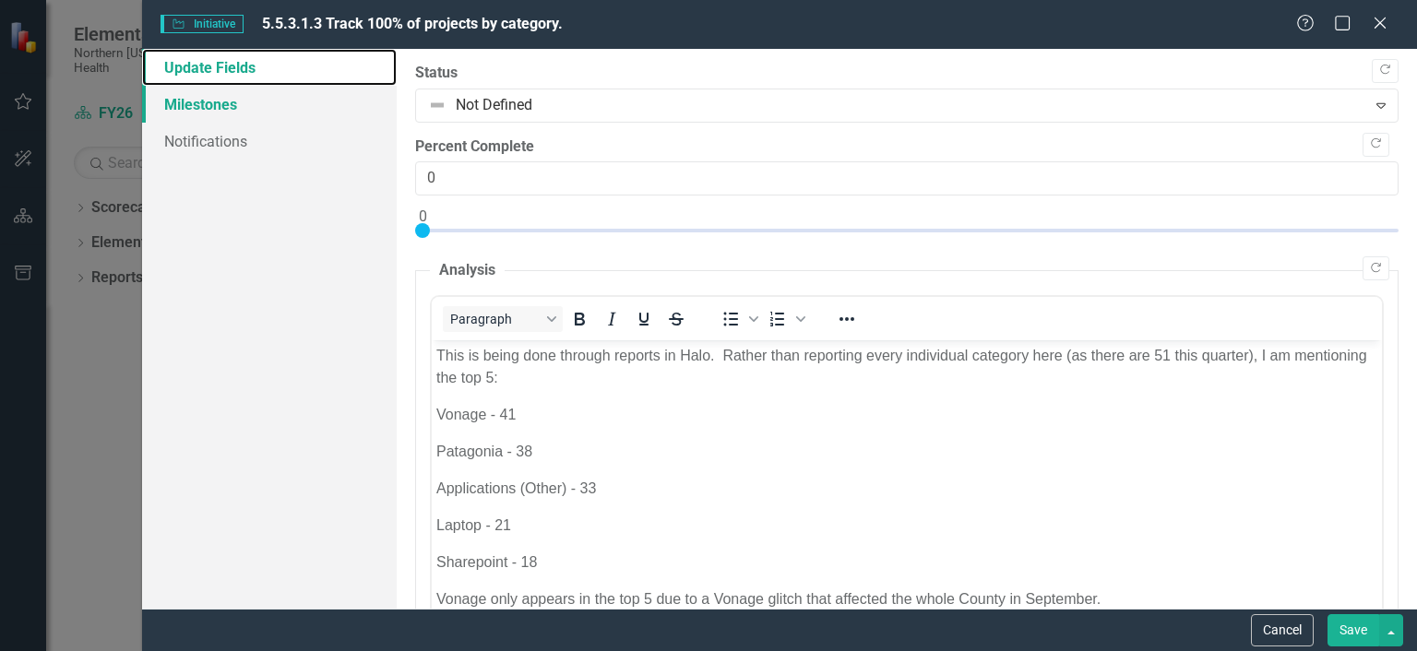
scroll to position [0, 0]
click at [1356, 633] on button "Save" at bounding box center [1353, 630] width 52 height 32
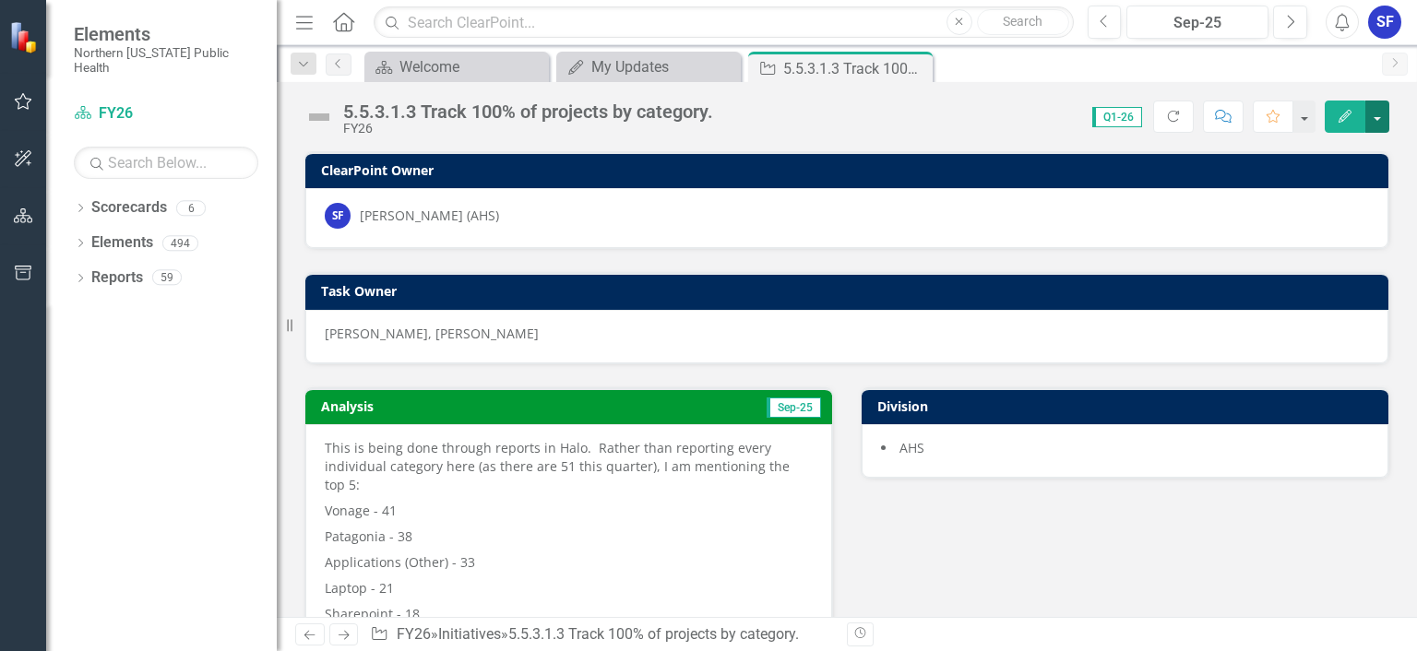
click at [1375, 121] on button "button" at bounding box center [1377, 117] width 24 height 32
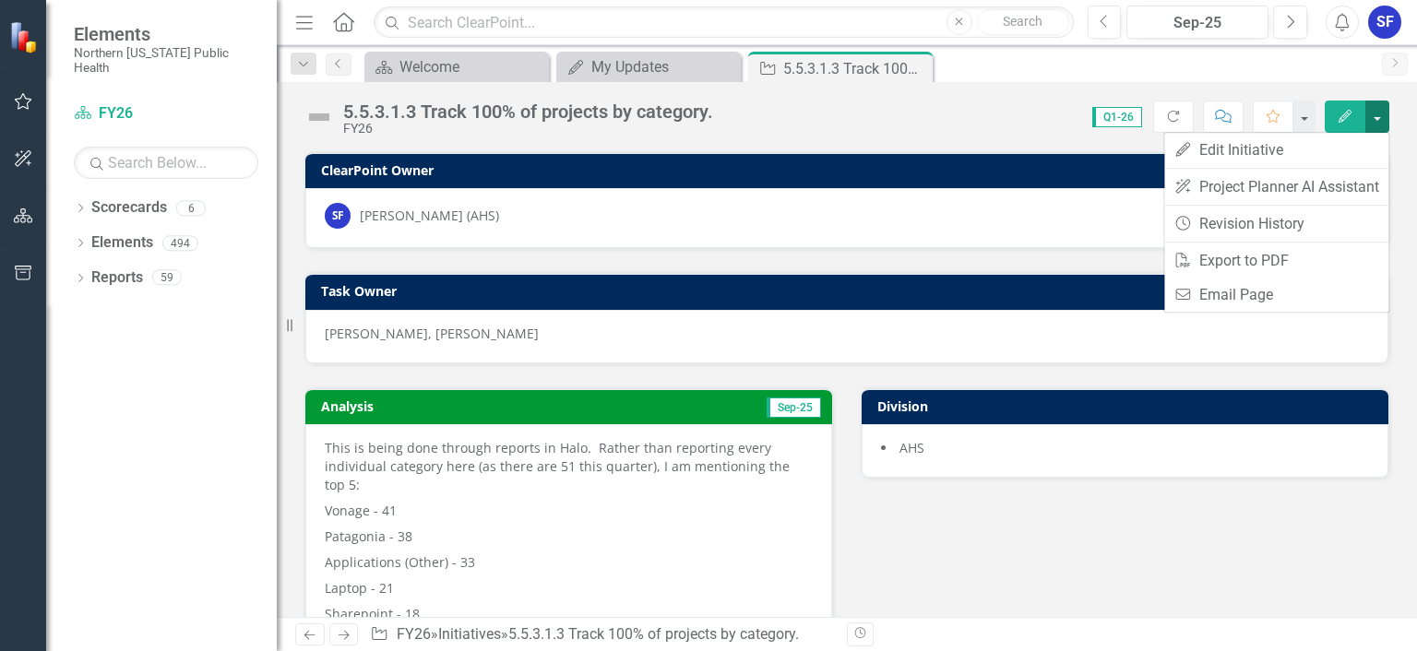
click at [1375, 121] on button "button" at bounding box center [1377, 117] width 24 height 32
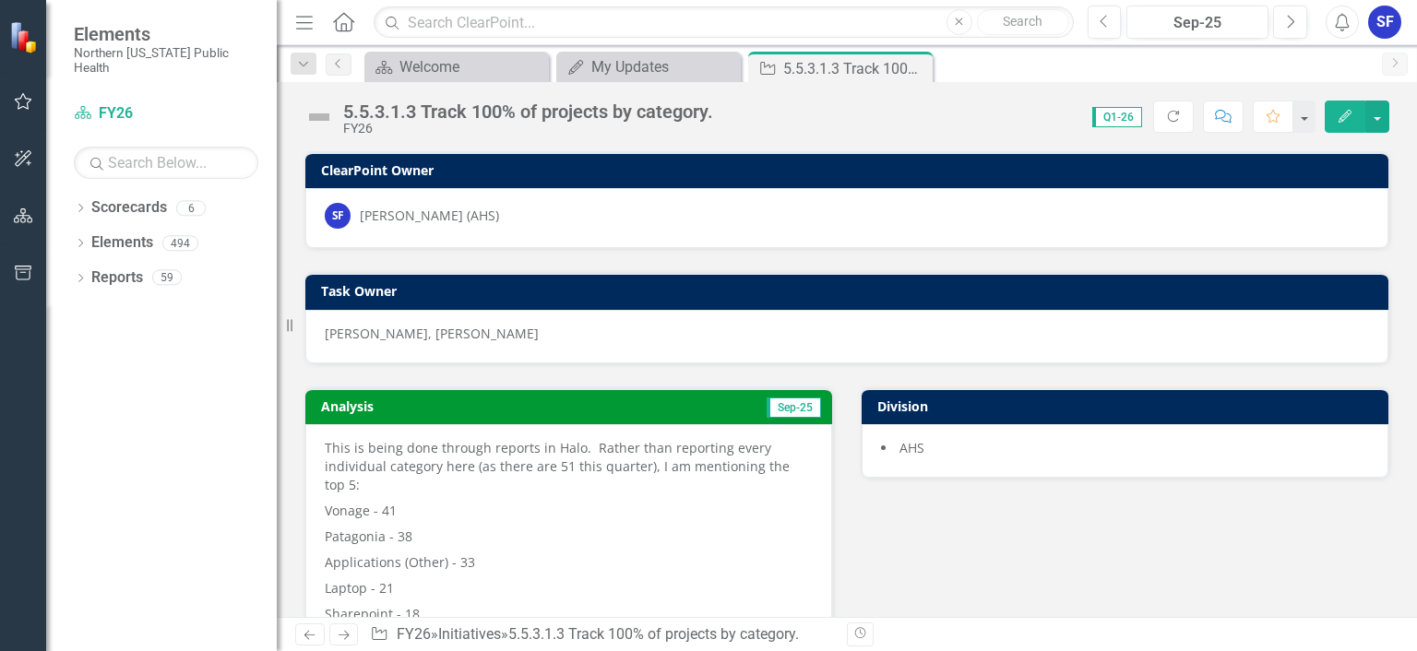
click at [1346, 116] on icon "Edit" at bounding box center [1345, 116] width 17 height 13
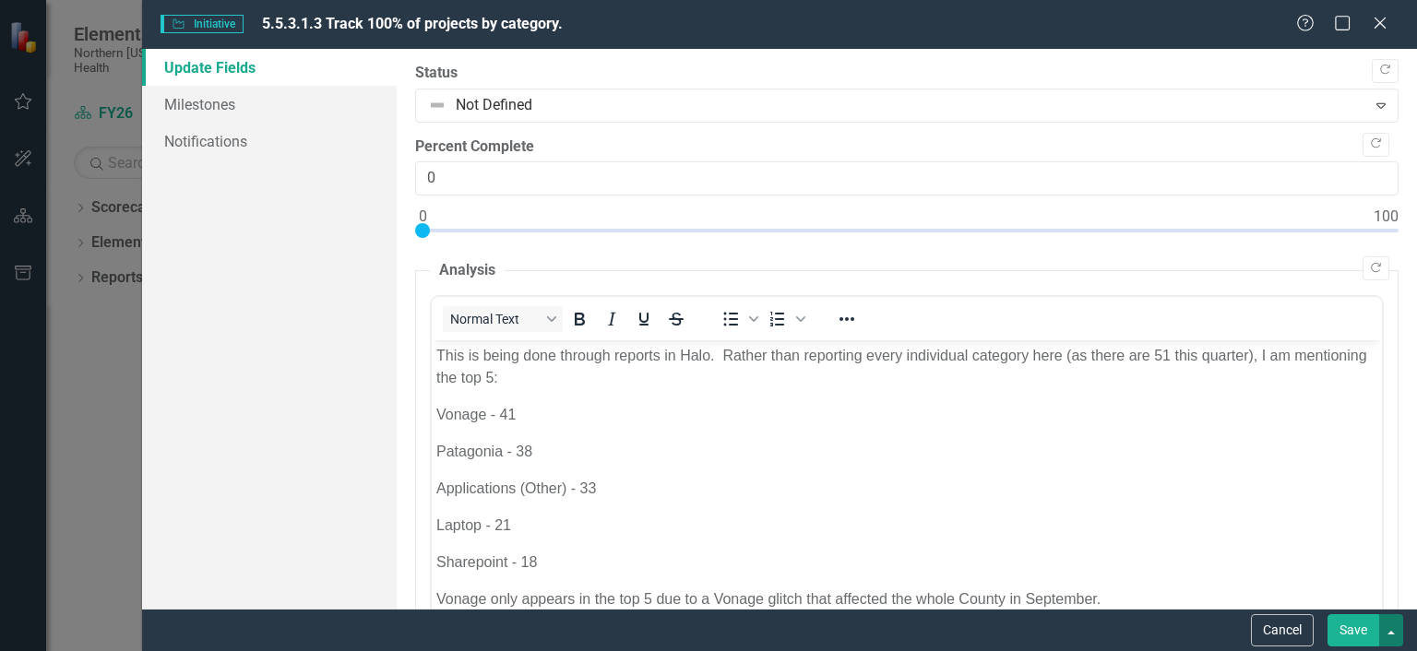
click at [1386, 632] on button "button" at bounding box center [1391, 630] width 24 height 32
click at [1349, 633] on button "Save" at bounding box center [1353, 630] width 52 height 32
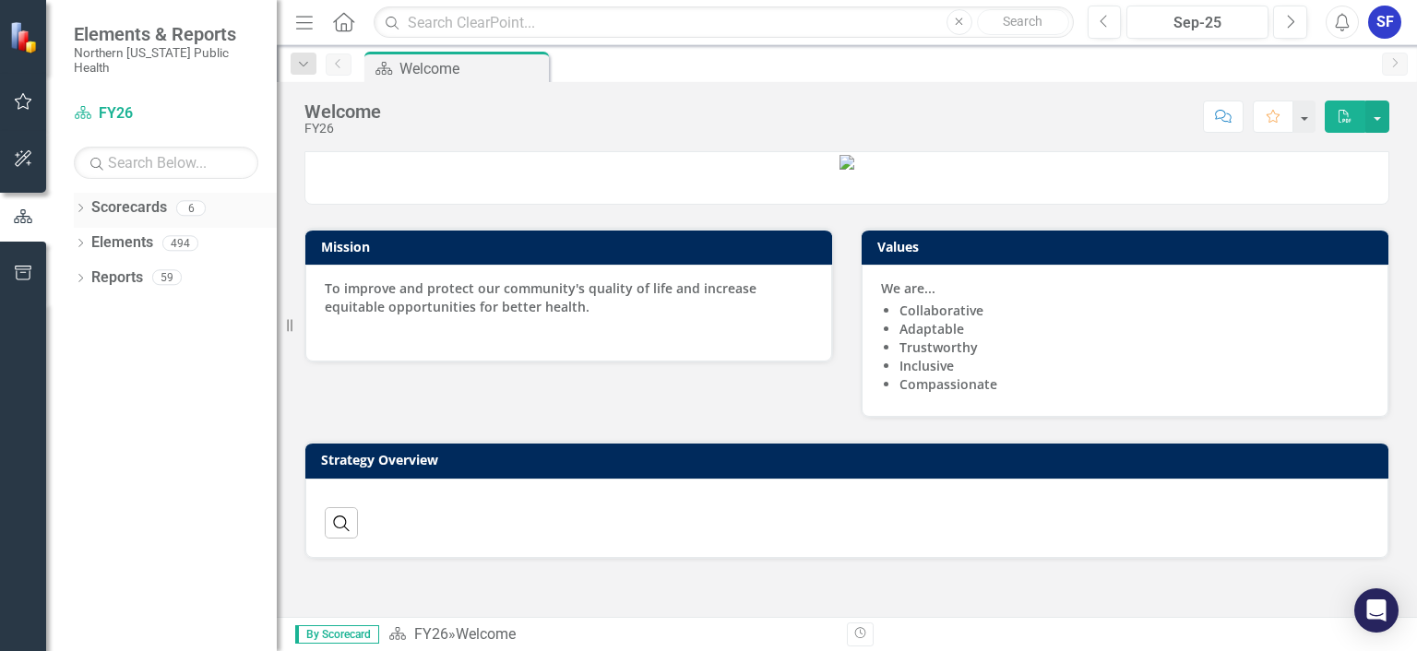
click at [115, 199] on link "Scorecards" at bounding box center [129, 207] width 76 height 21
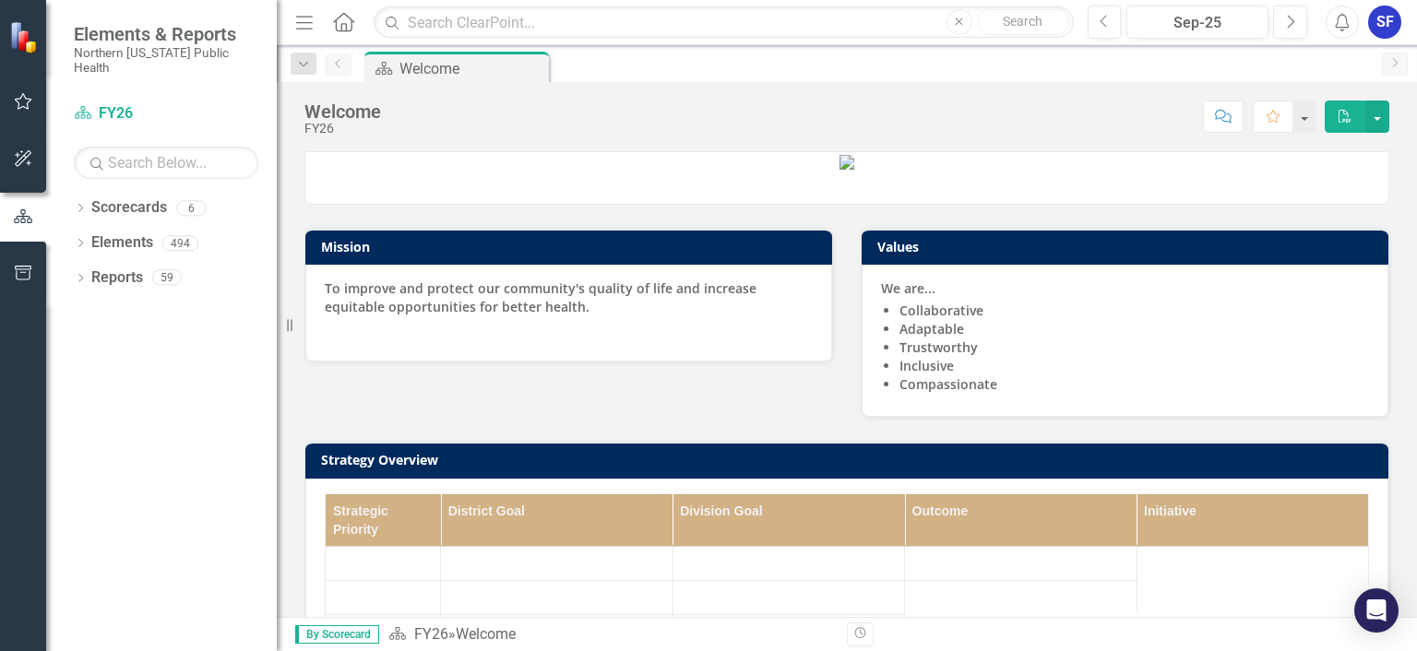
click at [28, 100] on icon "button" at bounding box center [24, 101] width 18 height 17
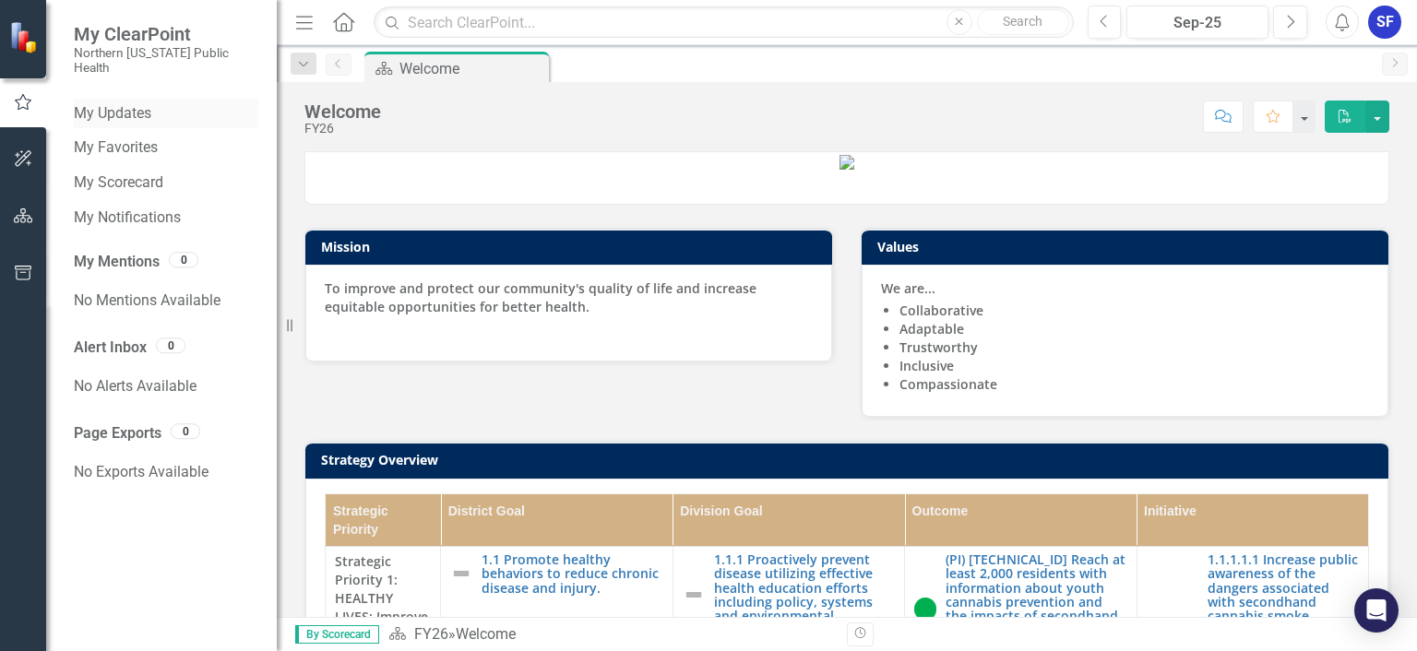
click at [120, 105] on link "My Updates" at bounding box center [166, 113] width 184 height 21
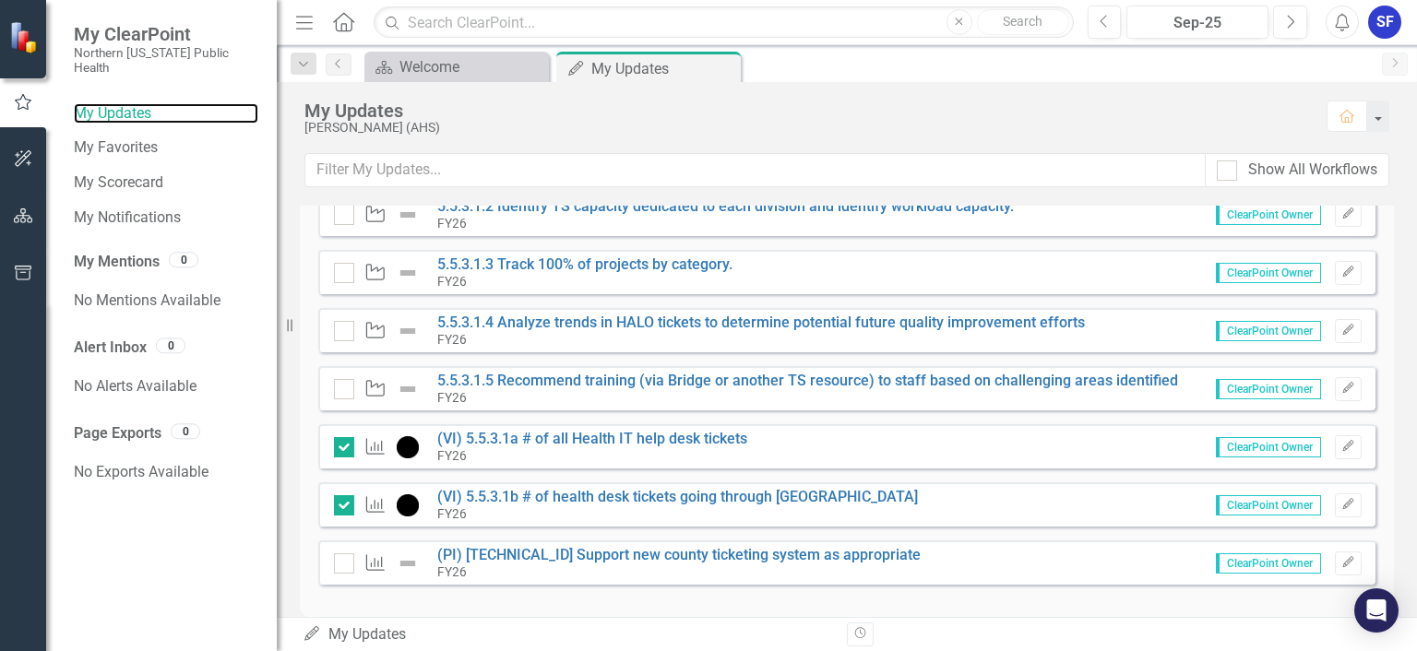
scroll to position [229, 0]
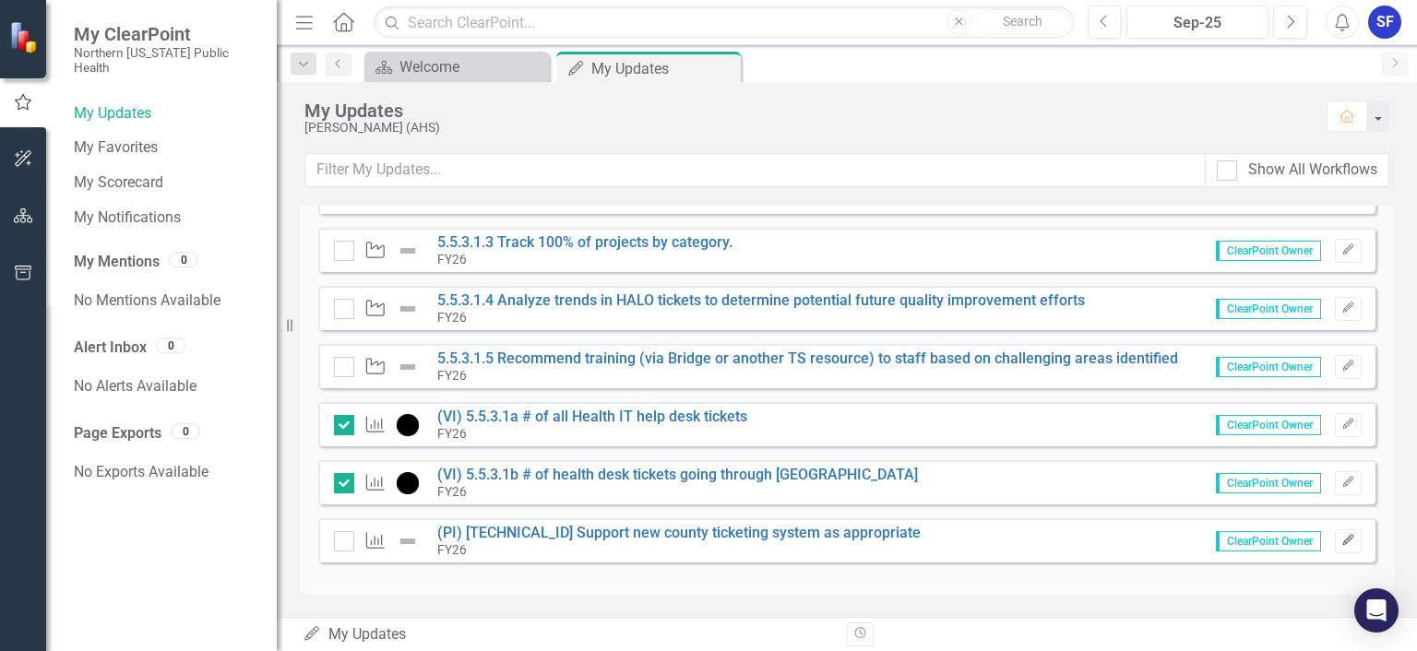
click at [1348, 541] on icon "Edit" at bounding box center [1348, 540] width 14 height 11
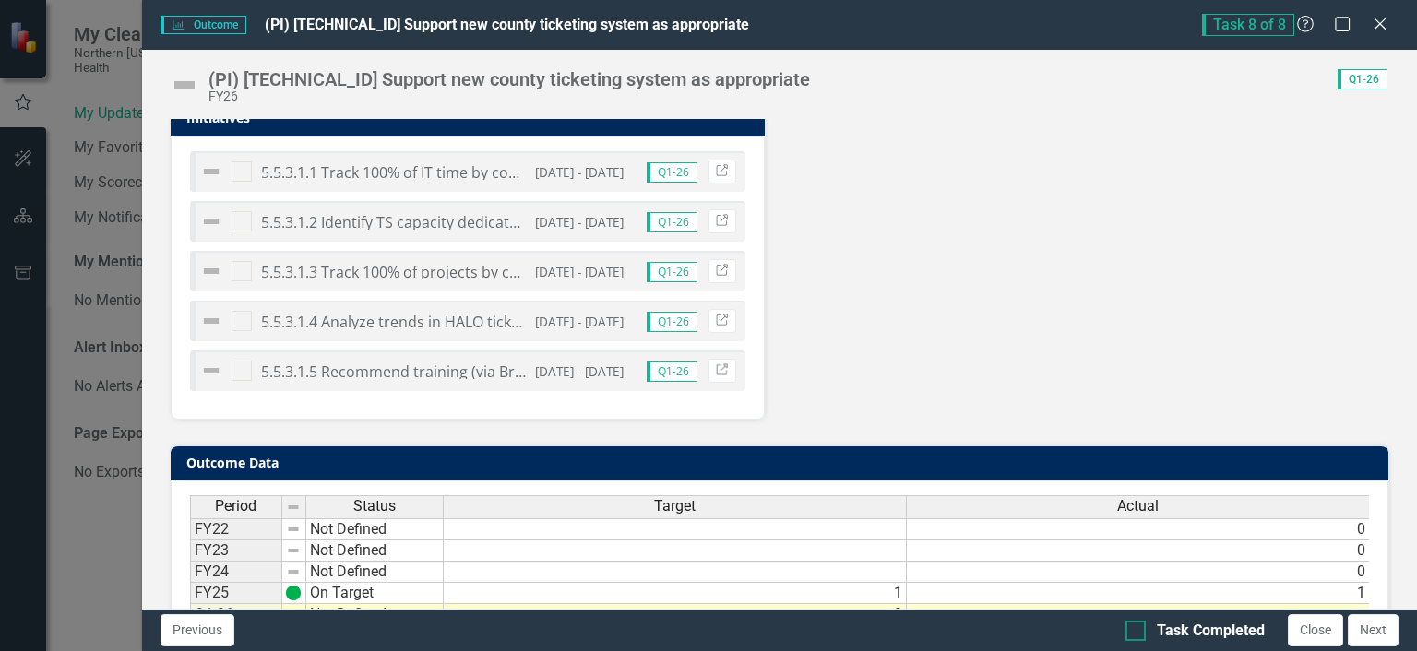
scroll to position [967, 0]
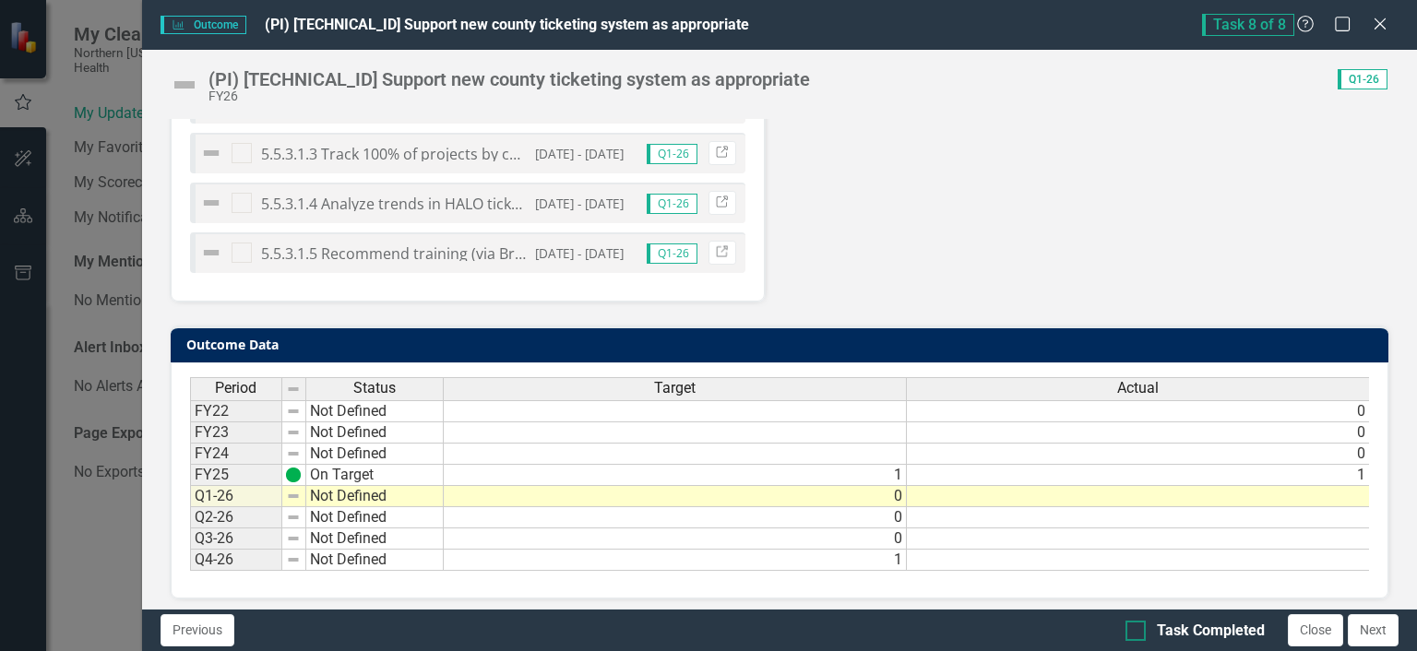
click at [1136, 627] on input "Task Completed" at bounding box center [1131, 627] width 12 height 12
checkbox input "true"
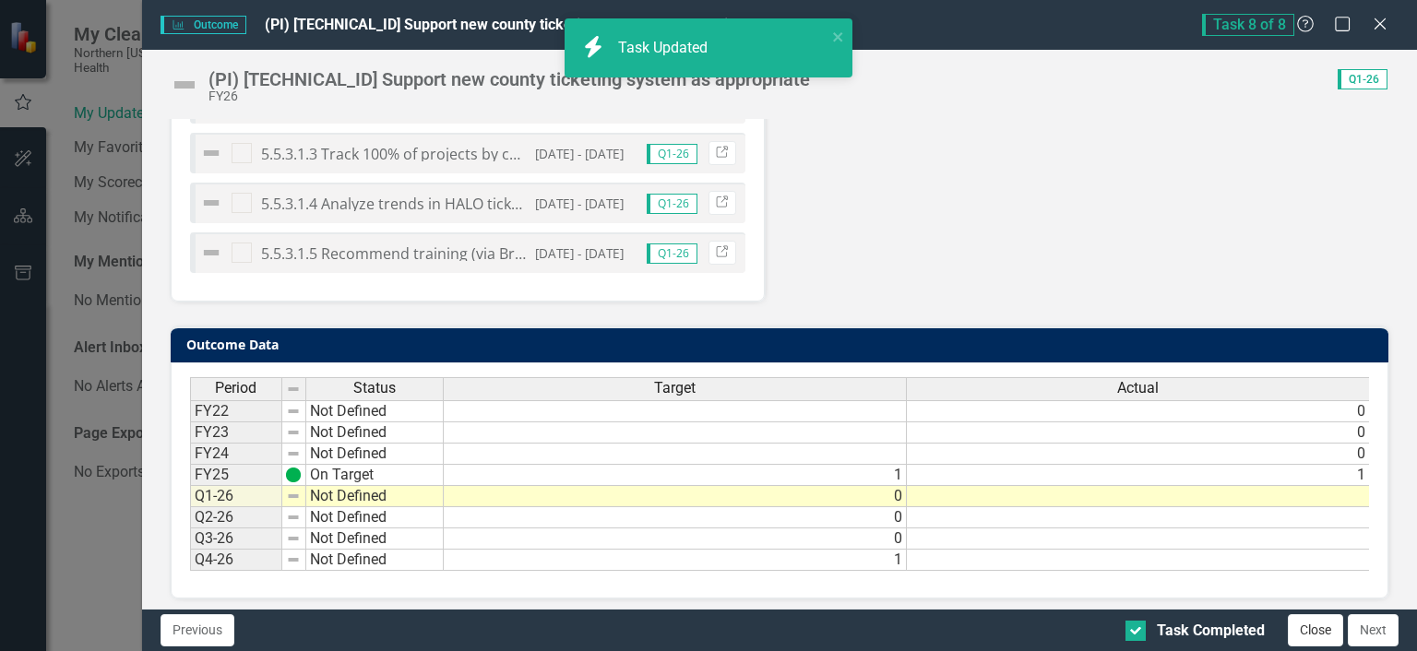
click at [1295, 630] on button "Close" at bounding box center [1315, 630] width 55 height 32
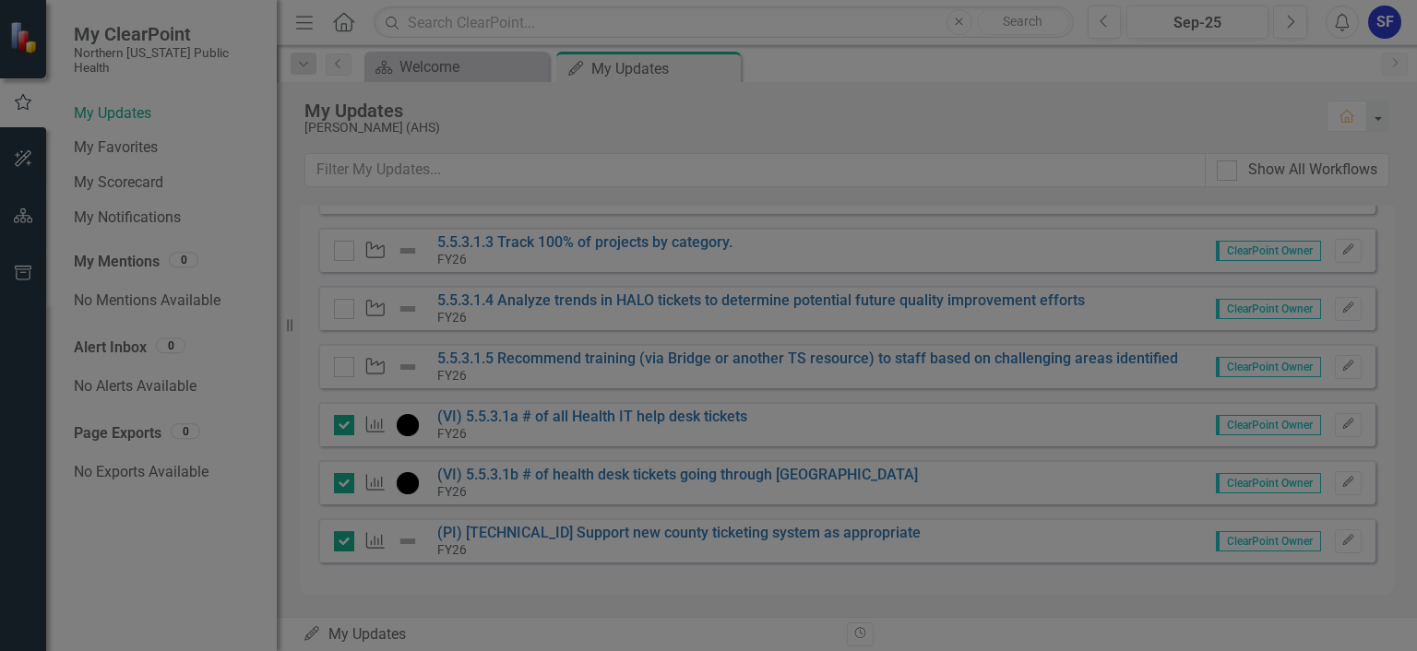
checkbox input "true"
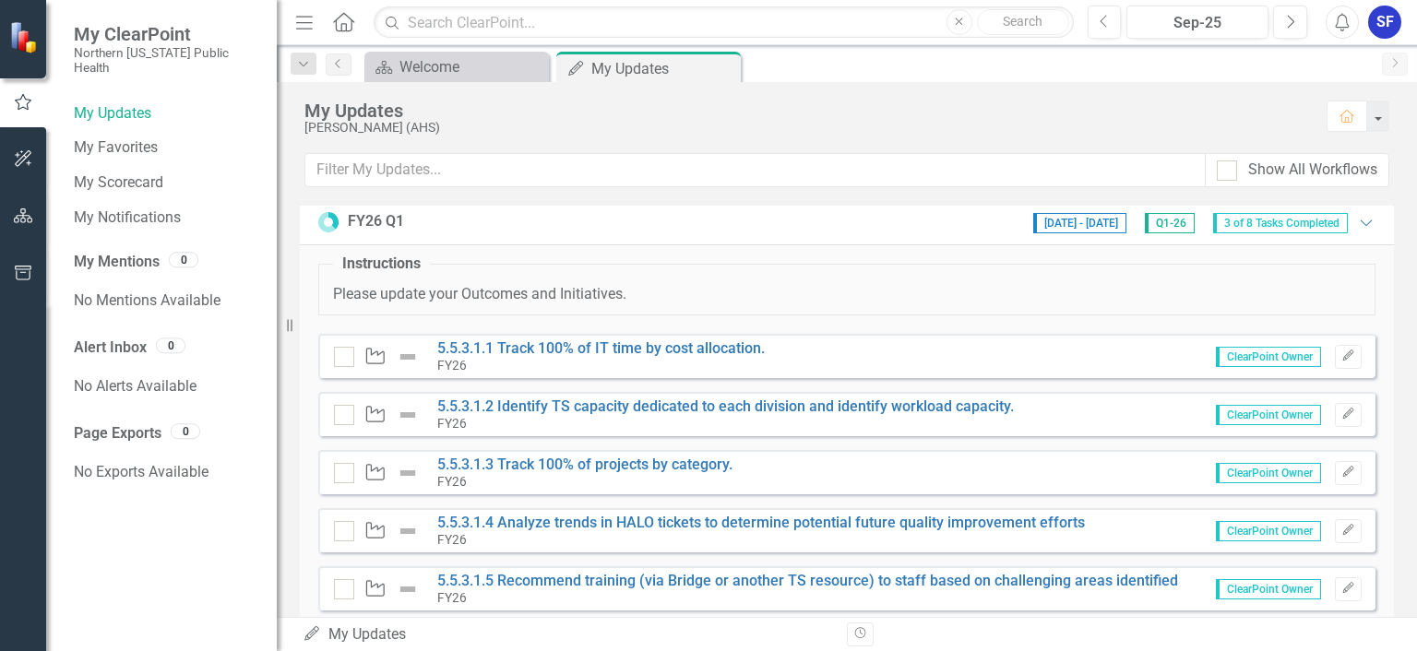
scroll to position [0, 0]
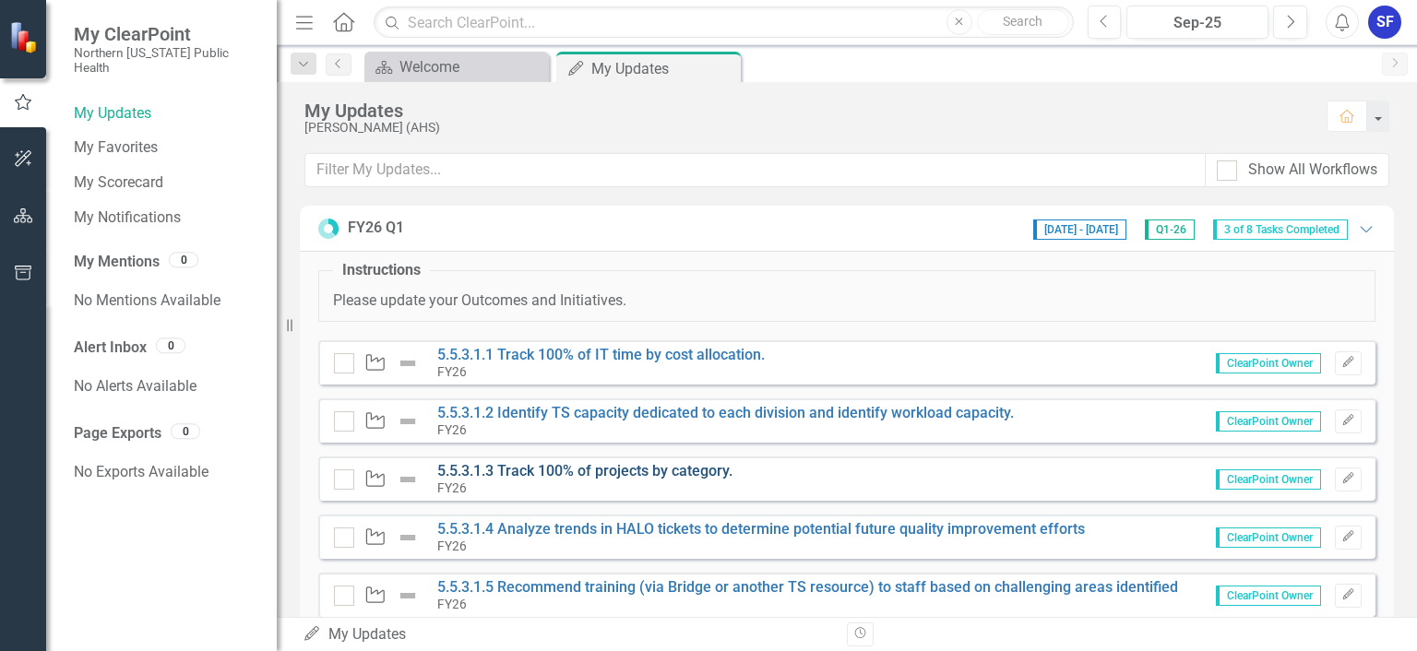
click at [684, 474] on link "5.5.3.1.3 Track 100% of projects by category." at bounding box center [584, 471] width 295 height 18
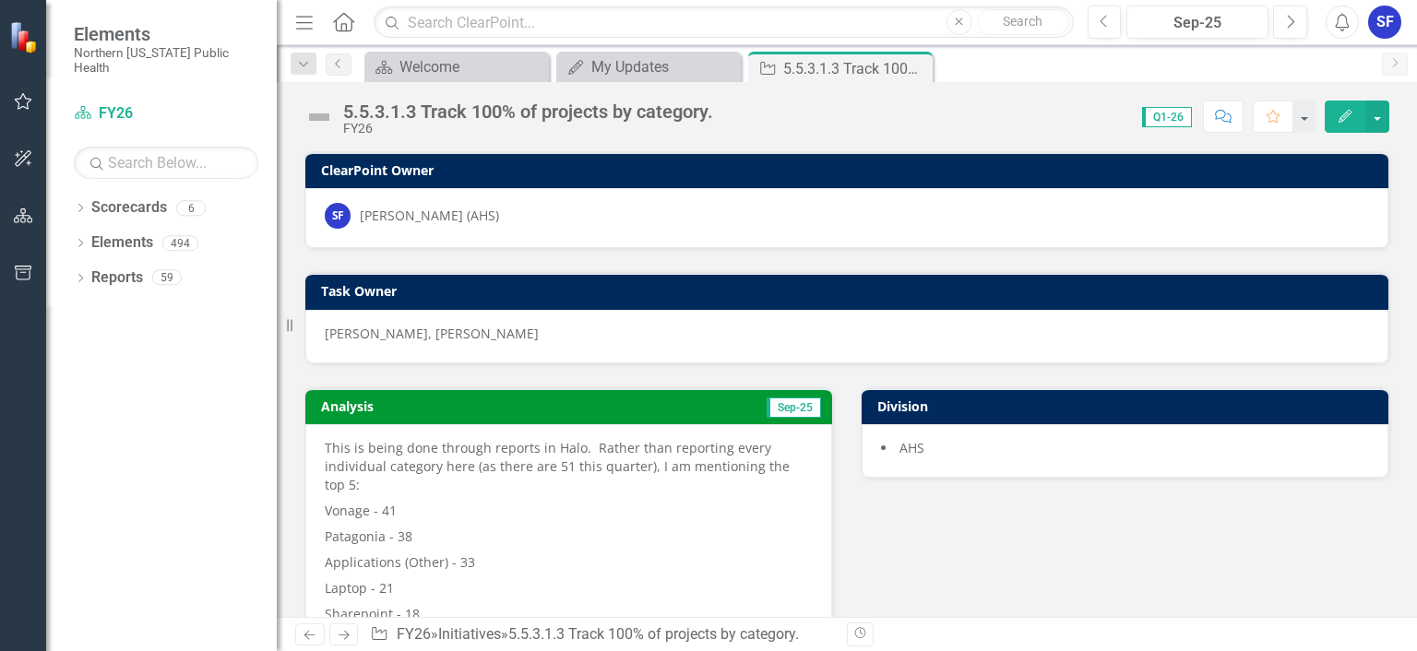
click at [0, 0] on icon at bounding box center [0, 0] width 0 height 0
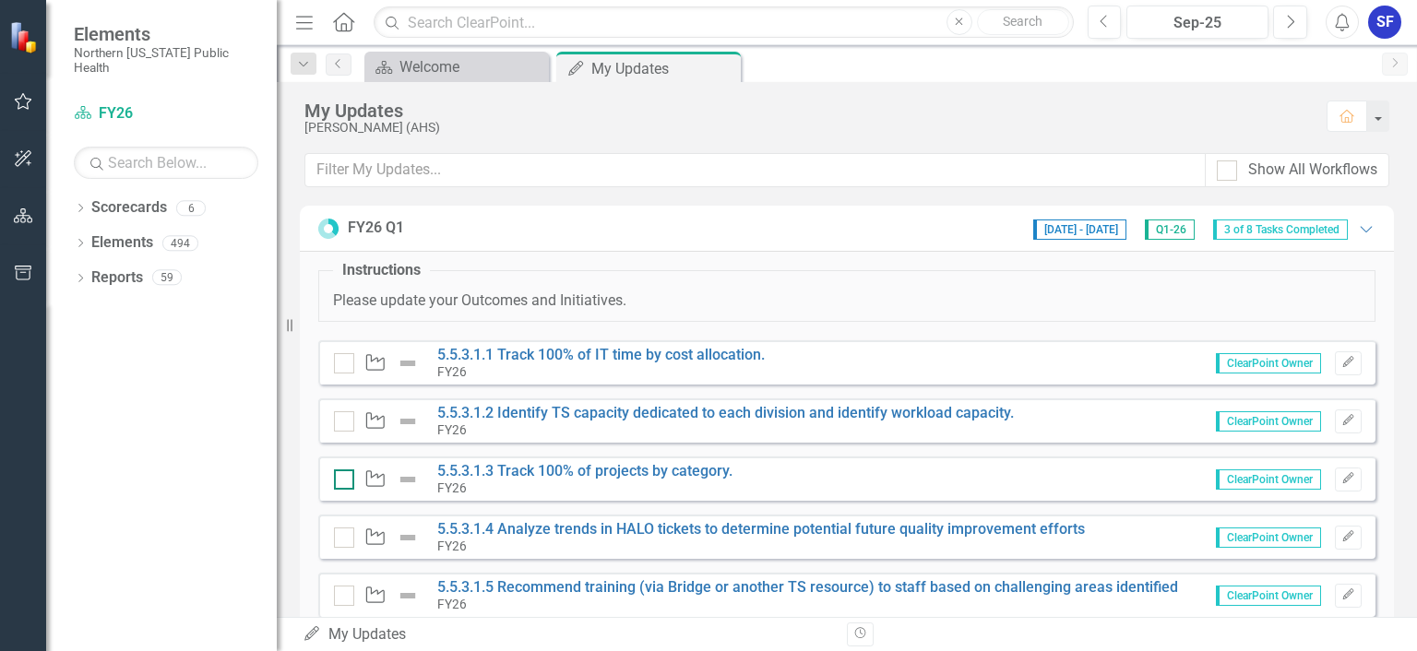
click at [342, 478] on input "checkbox" at bounding box center [340, 476] width 12 height 12
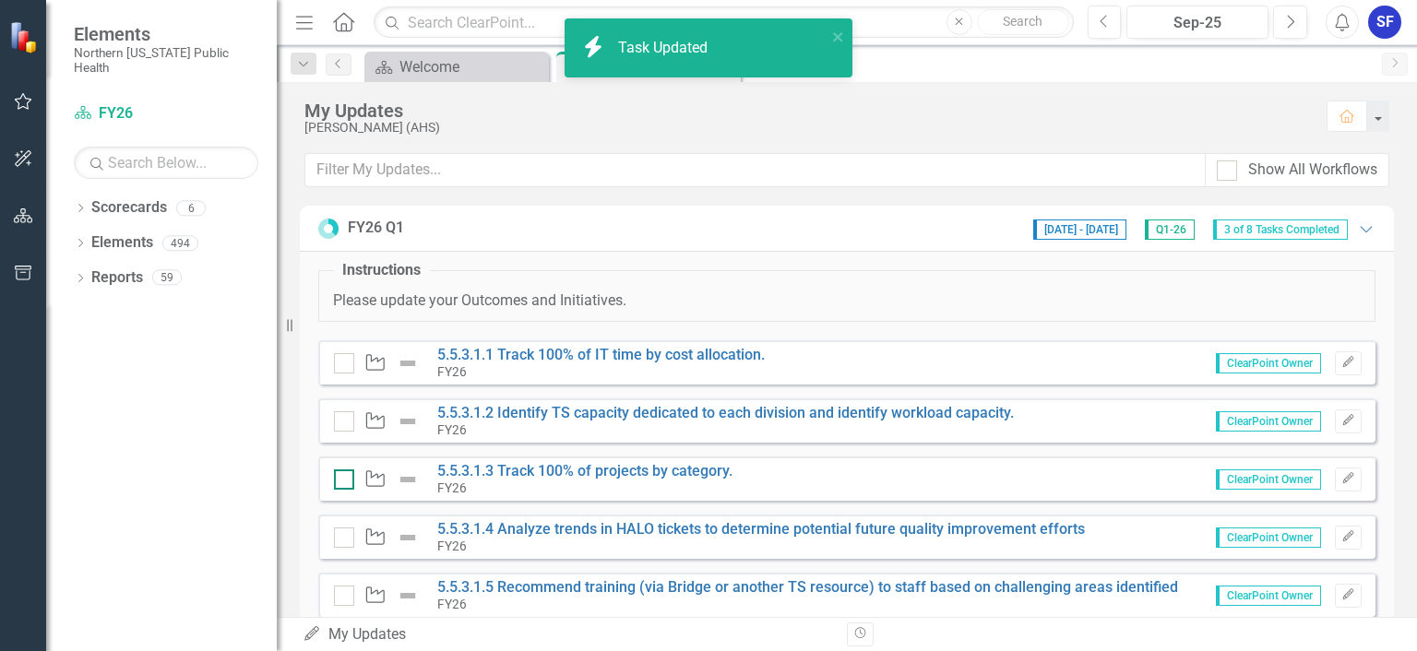
checkbox input "true"
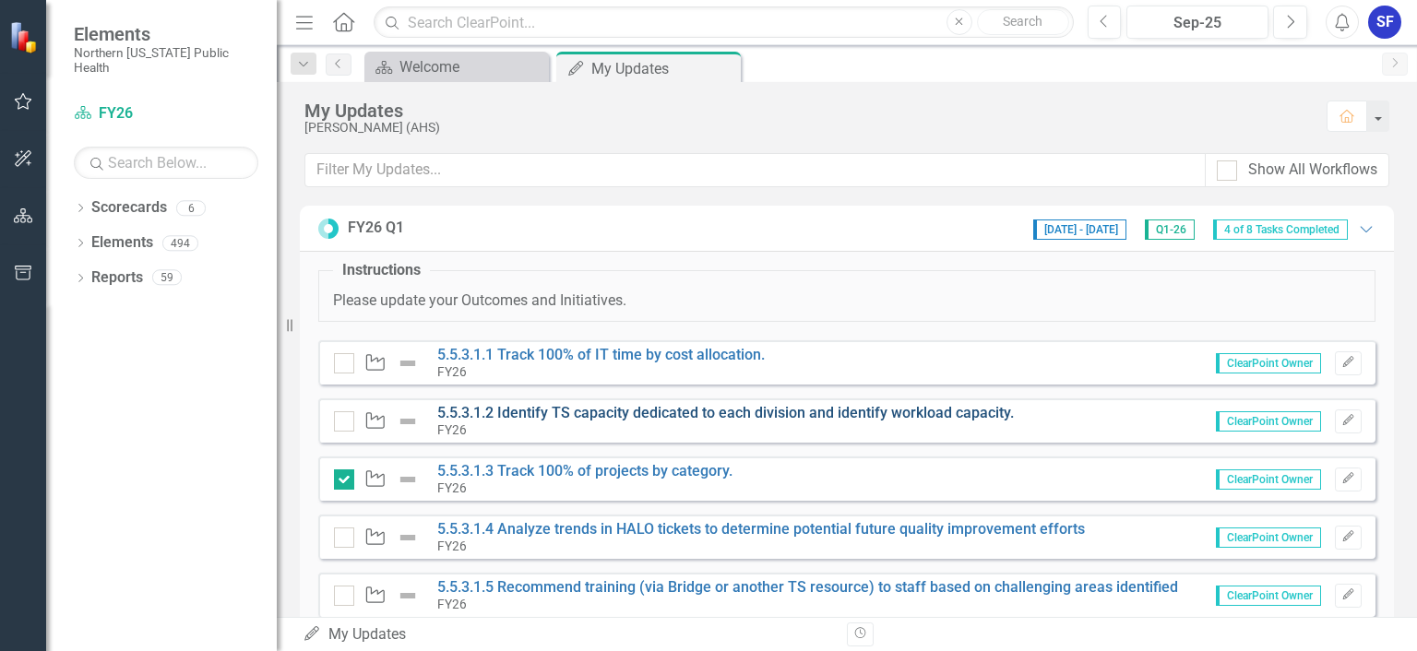
click at [744, 409] on link "5.5.3.1.2 Identify TS capacity dedicated to each division and identify workload…" at bounding box center [725, 413] width 577 height 18
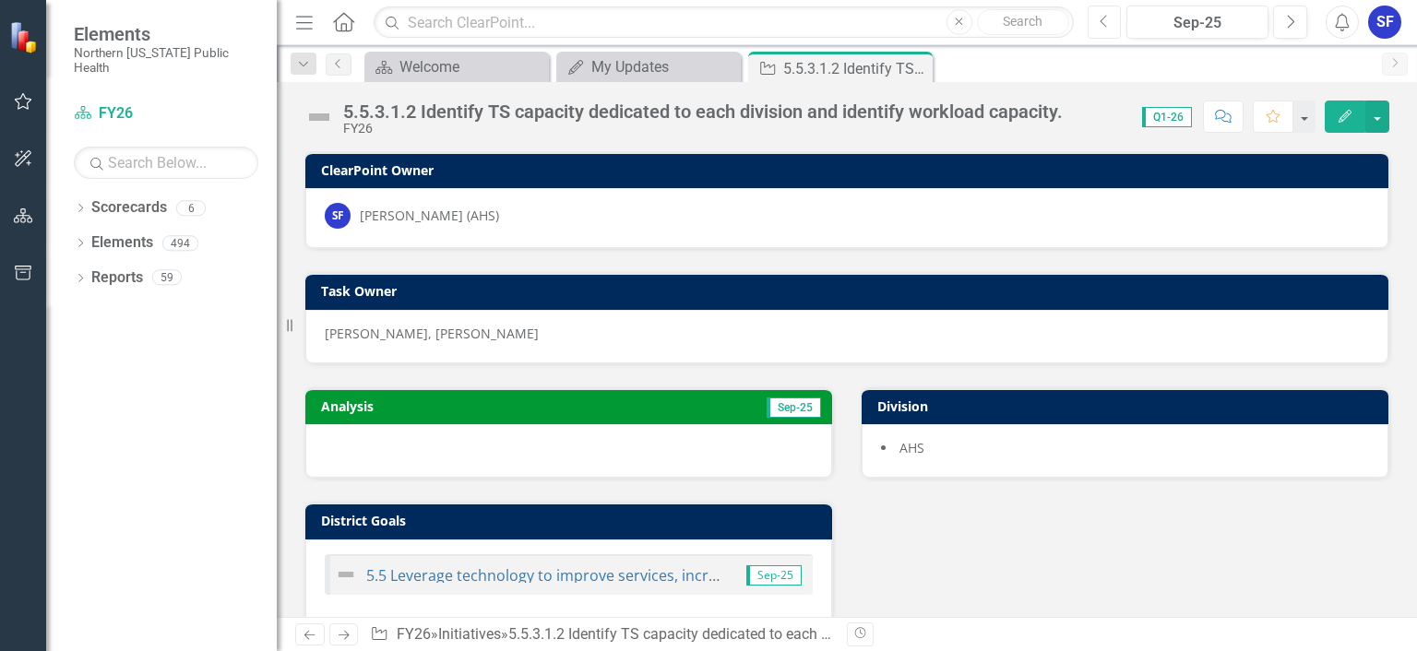
click at [1108, 30] on icon "Previous" at bounding box center [1105, 22] width 10 height 17
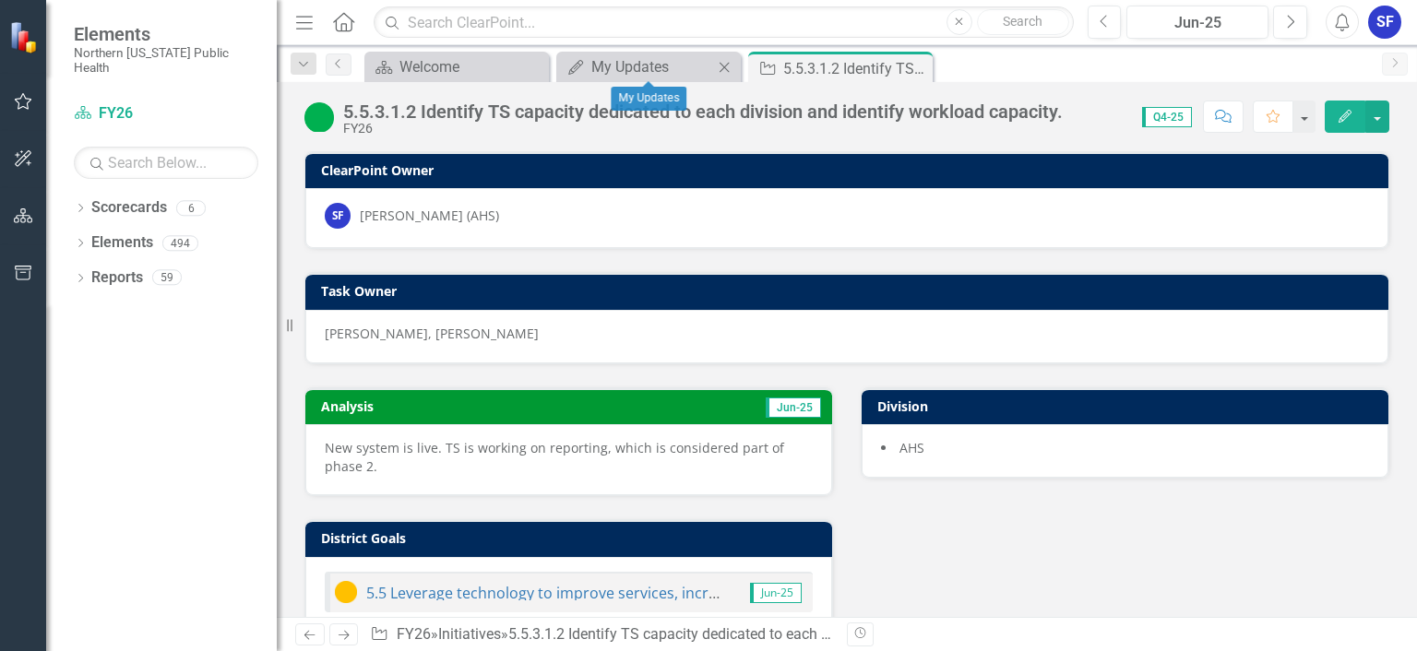
click at [629, 80] on div "My Updates My Updates Close" at bounding box center [648, 67] width 184 height 30
click at [627, 61] on div "My Updates" at bounding box center [652, 66] width 122 height 23
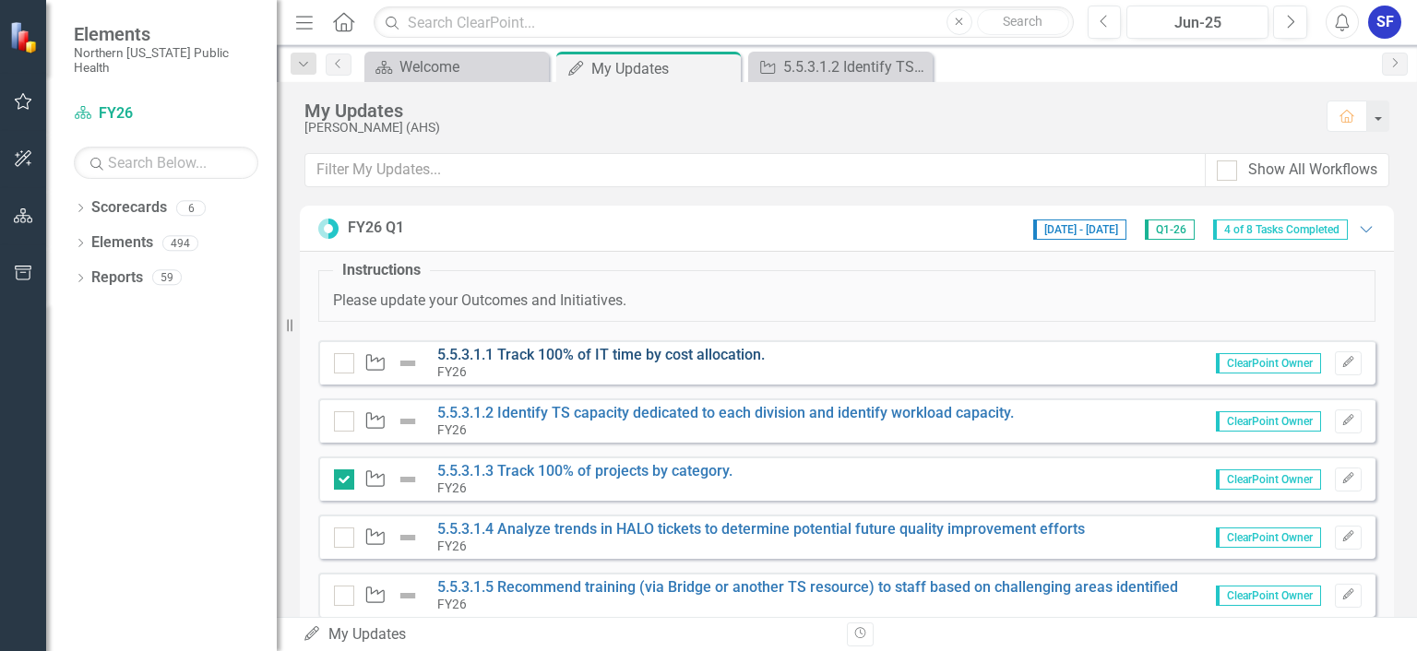
click at [677, 352] on link "5.5.3.1.1 Track 100% of IT time by cost allocation." at bounding box center [600, 355] width 327 height 18
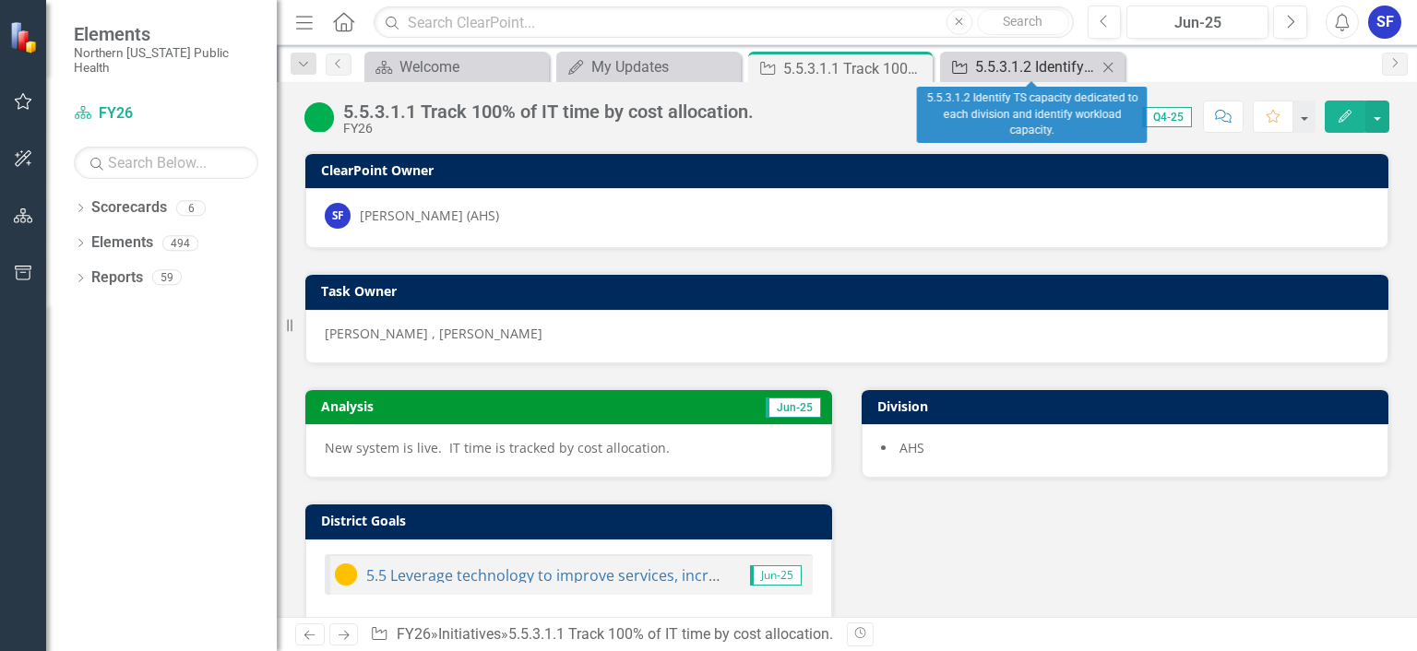
click at [1011, 69] on div "5.5.3.1.2 Identify TS capacity dedicated to each division and identify workload…" at bounding box center [1036, 66] width 122 height 23
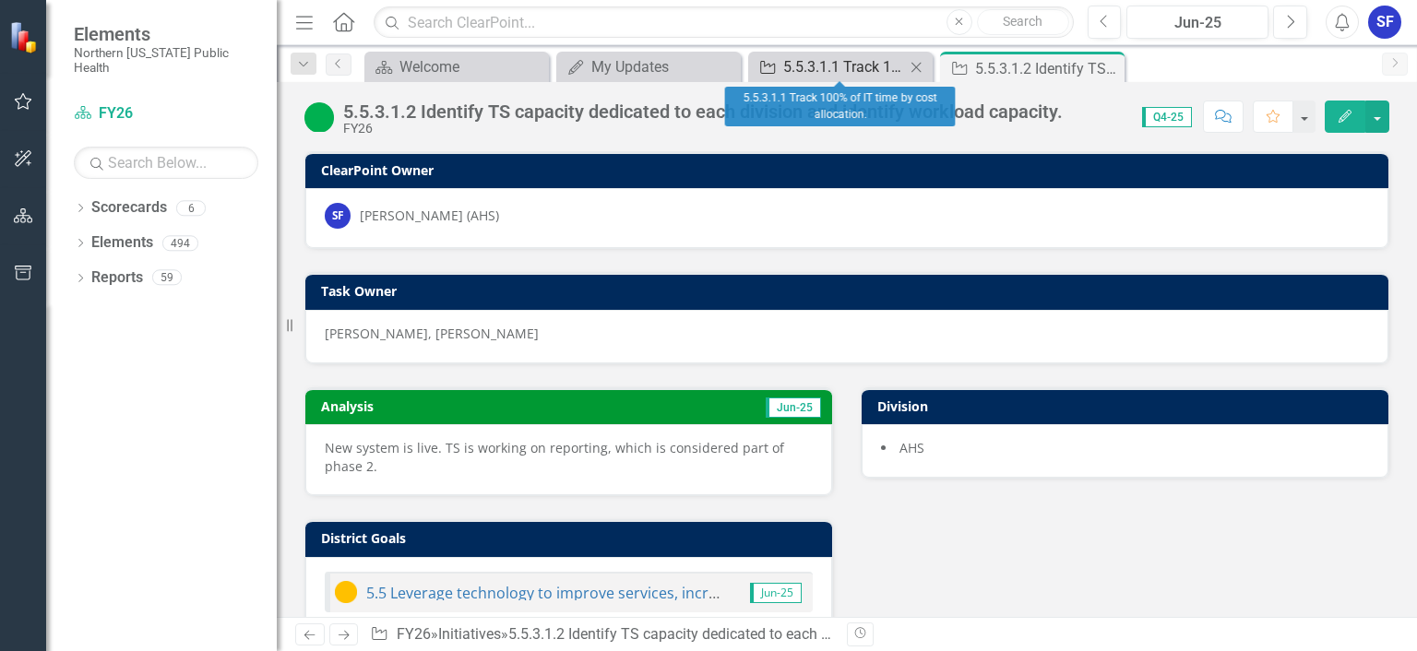
click at [820, 58] on div "5.5.3.1.1 Track 100% of IT time by cost allocation." at bounding box center [844, 66] width 122 height 23
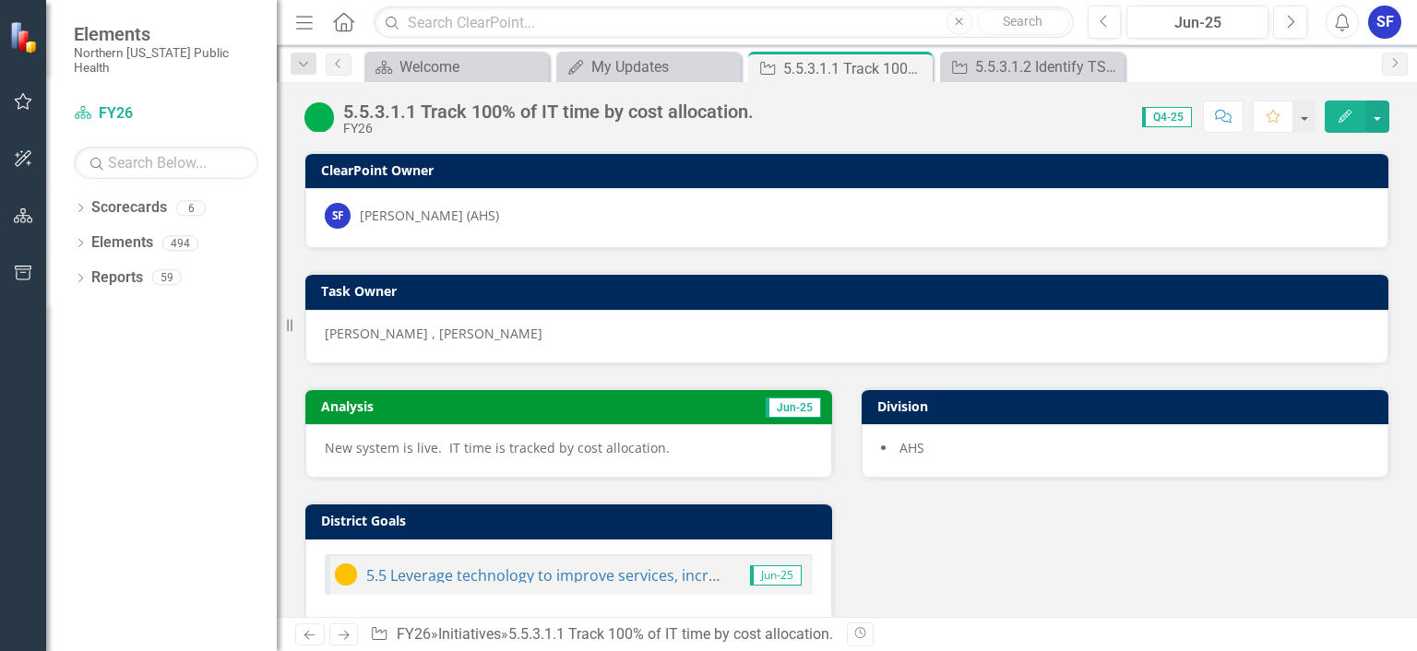
click at [660, 441] on p "New system is live. IT time is tracked by cost allocation." at bounding box center [569, 448] width 488 height 18
click at [647, 444] on p "New system is live. IT time is tracked by cost allocation." at bounding box center [569, 448] width 488 height 18
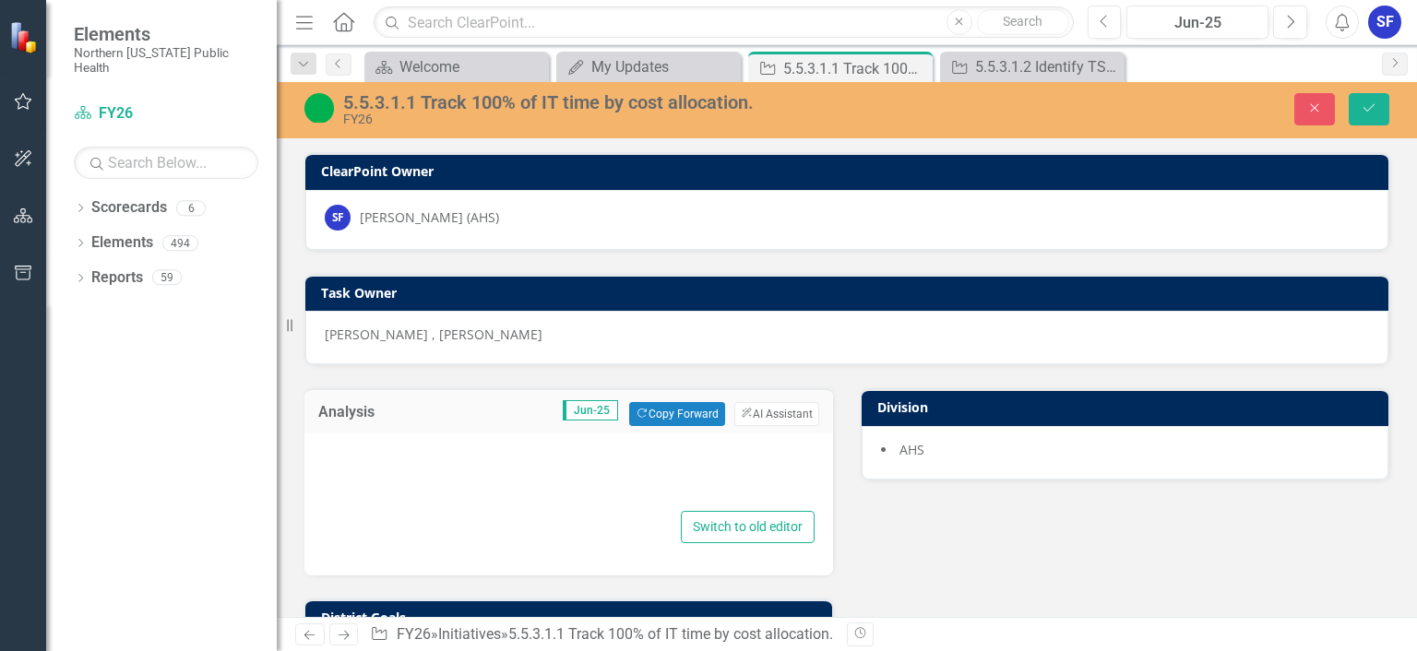
type textarea "<p>New system is live.&nbsp; IT time is tracked by cost allocation.</p>"
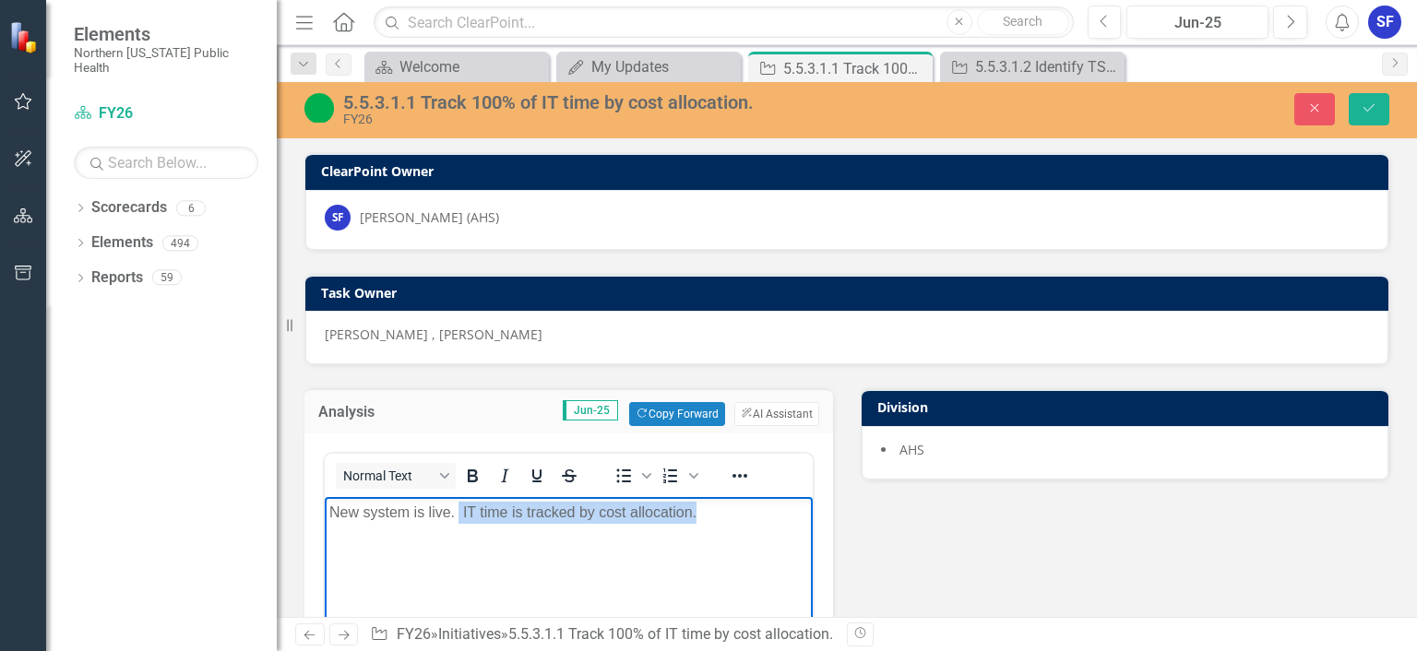
drag, startPoint x: 461, startPoint y: 514, endPoint x: 712, endPoint y: 534, distance: 251.7
click at [712, 534] on body "New system is live. IT time is tracked by cost allocation." at bounding box center [569, 635] width 488 height 277
copy p "IT time is tracked by cost allocation."
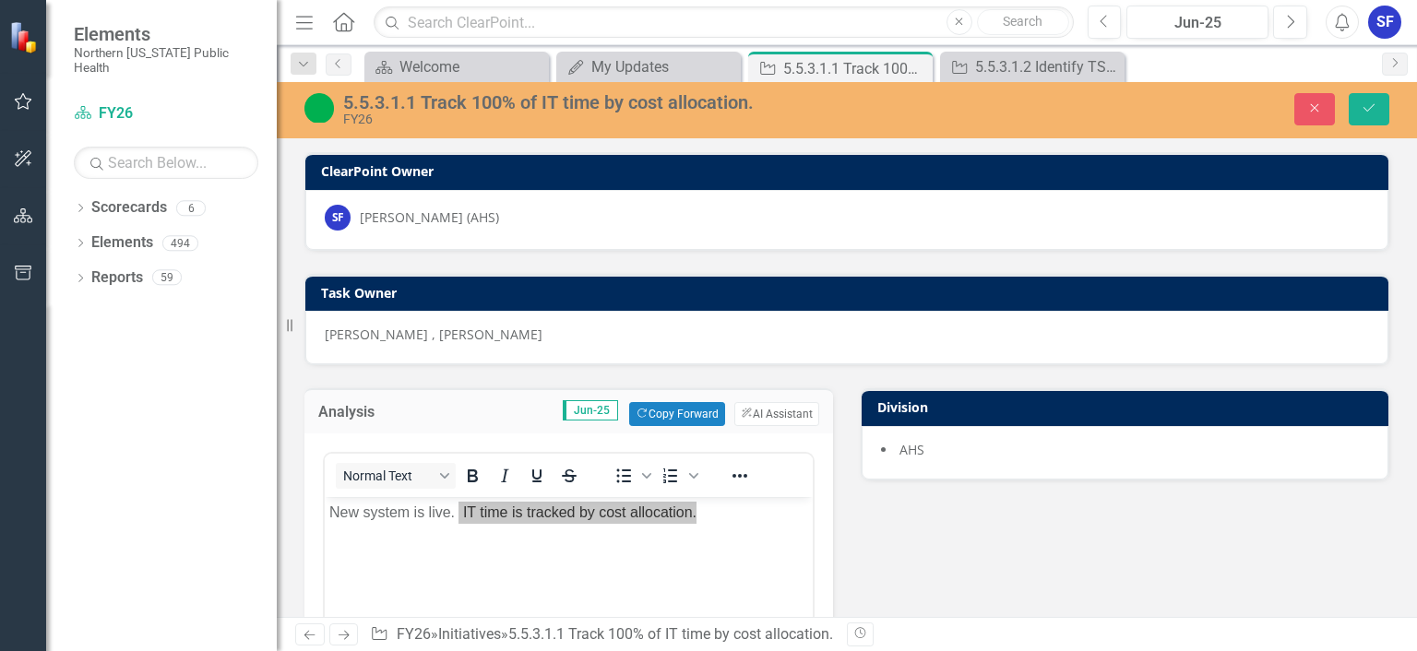
click at [795, 375] on div "Analysis Jun-25 Copy Forward Copy Forward ClearPoint AI AI Assistant <p>New sys…" at bounding box center [569, 627] width 556 height 525
click at [1311, 105] on icon "Close" at bounding box center [1314, 107] width 17 height 13
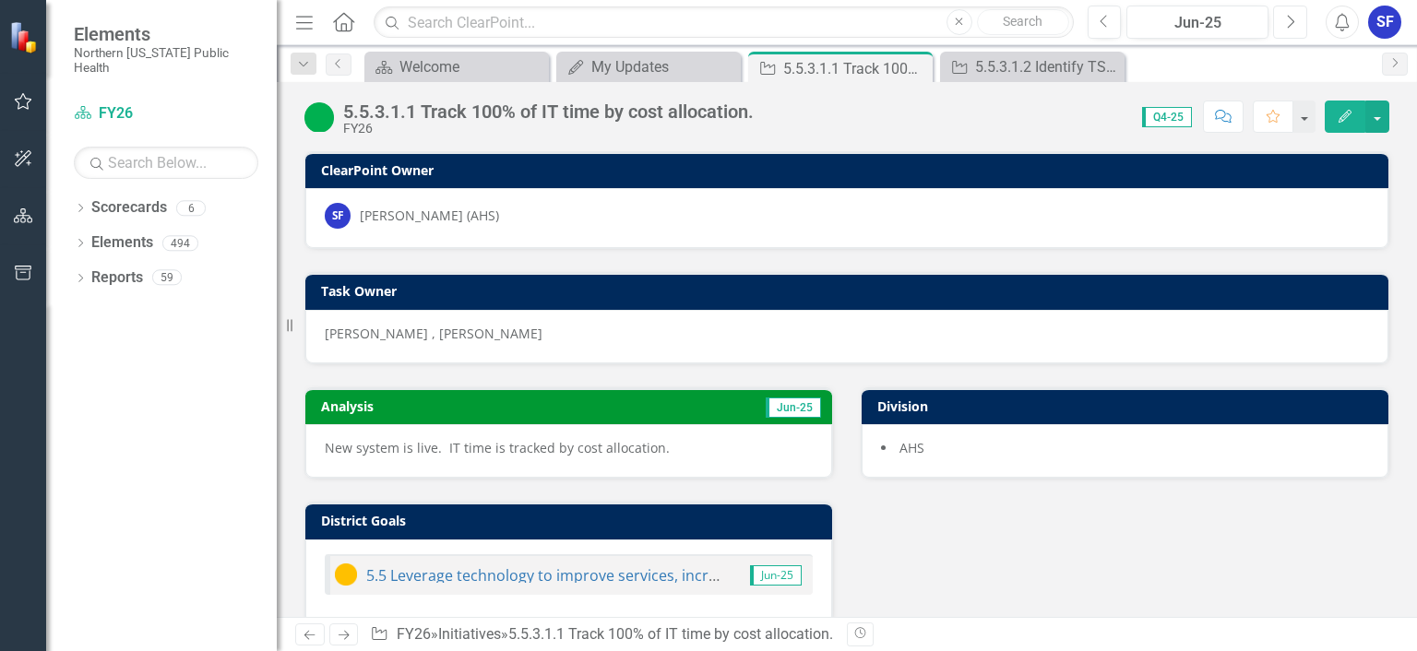
click at [1295, 17] on icon "Next" at bounding box center [1290, 22] width 10 height 17
click at [556, 446] on div at bounding box center [568, 451] width 527 height 54
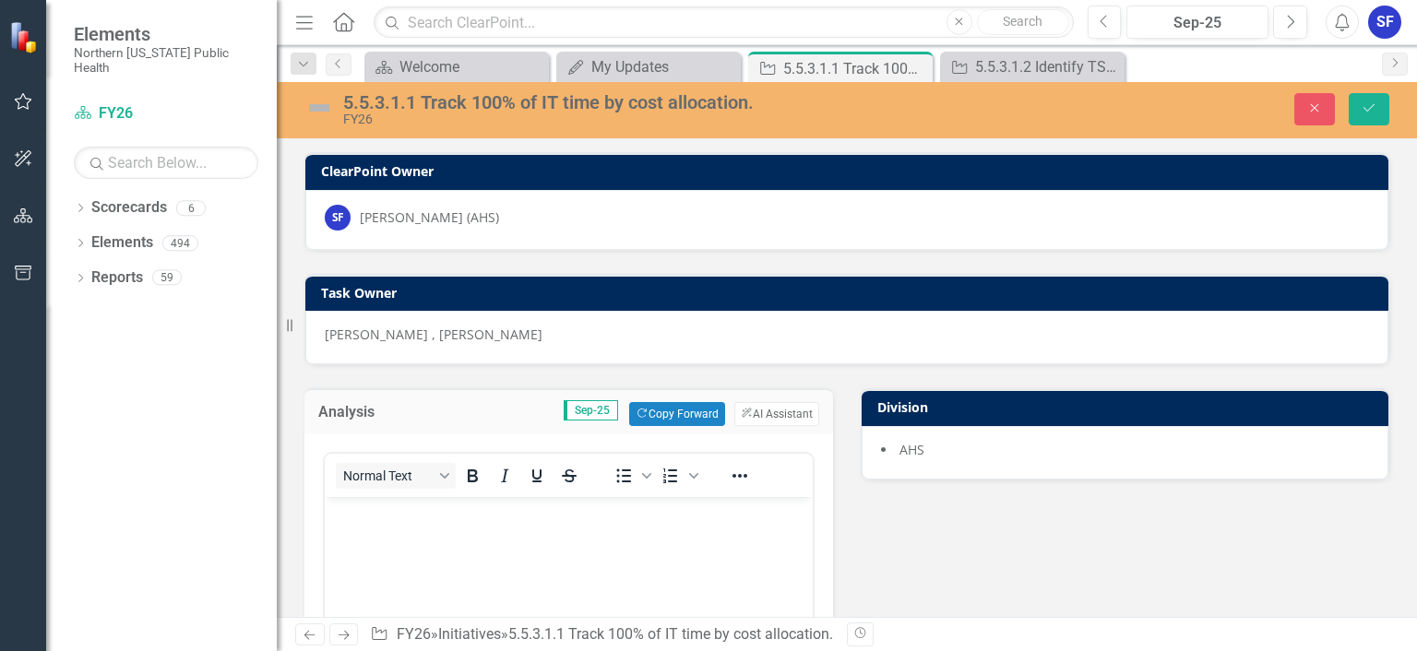
click at [528, 527] on body "Rich Text Area. Press ALT-0 for help." at bounding box center [569, 635] width 488 height 277
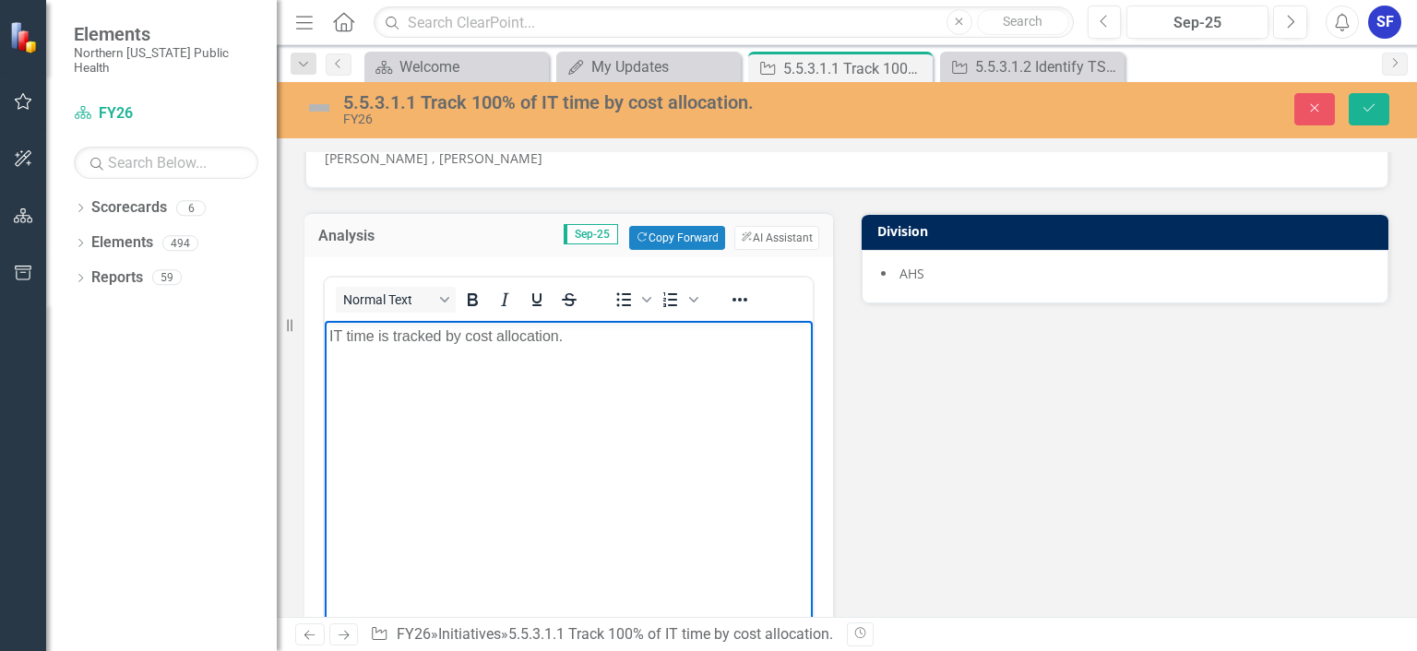
scroll to position [212, 0]
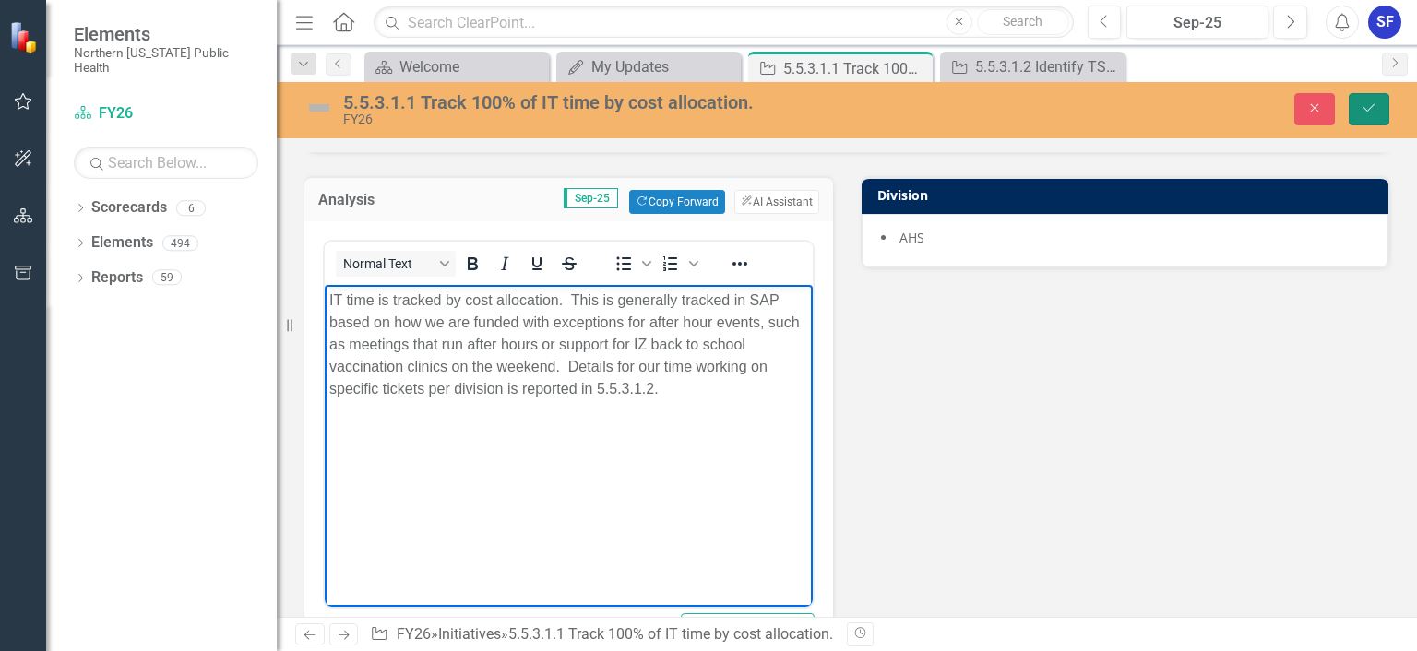
click at [1366, 116] on button "Save" at bounding box center [1369, 109] width 41 height 32
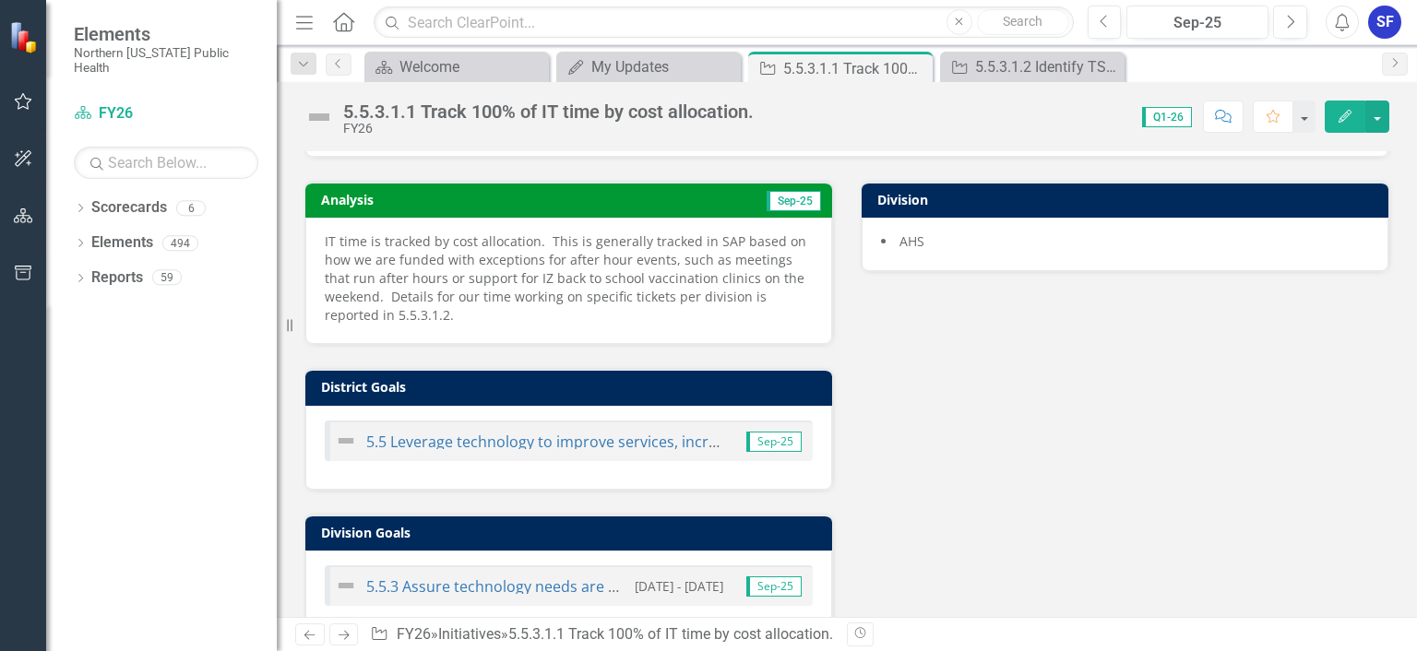
scroll to position [382, 0]
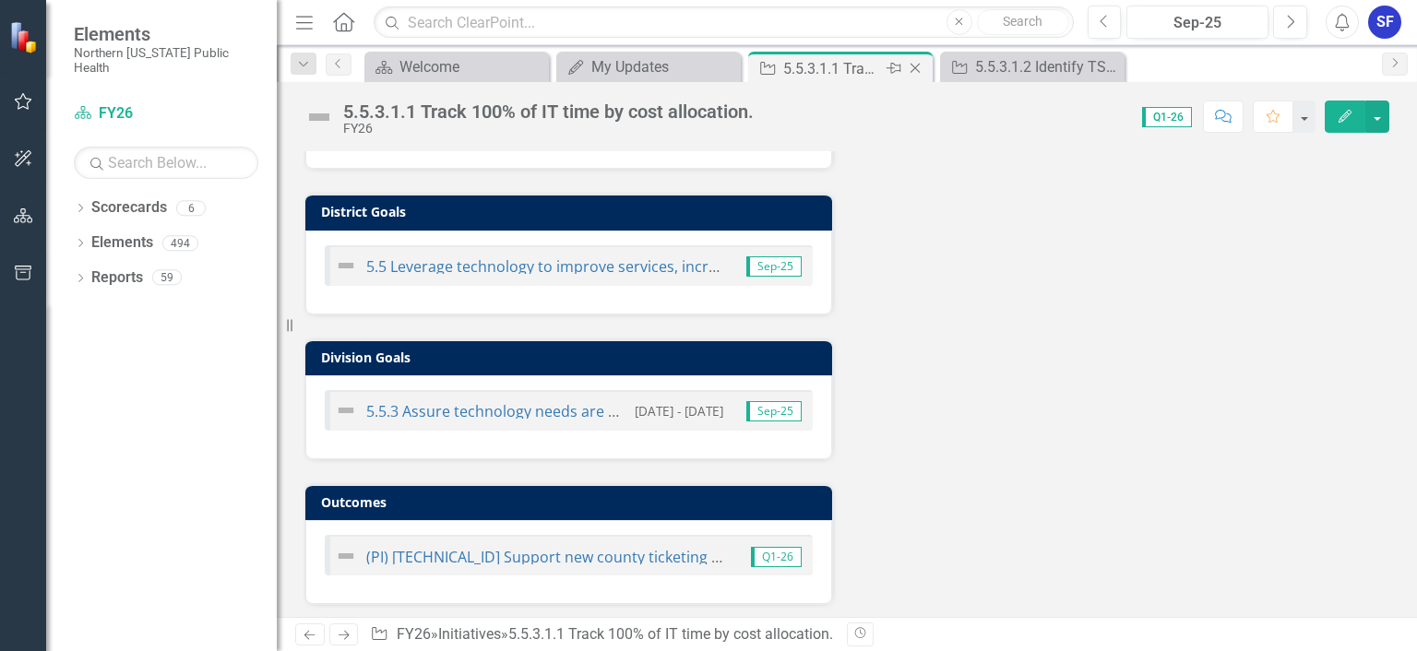
click at [913, 65] on icon "Close" at bounding box center [915, 68] width 18 height 15
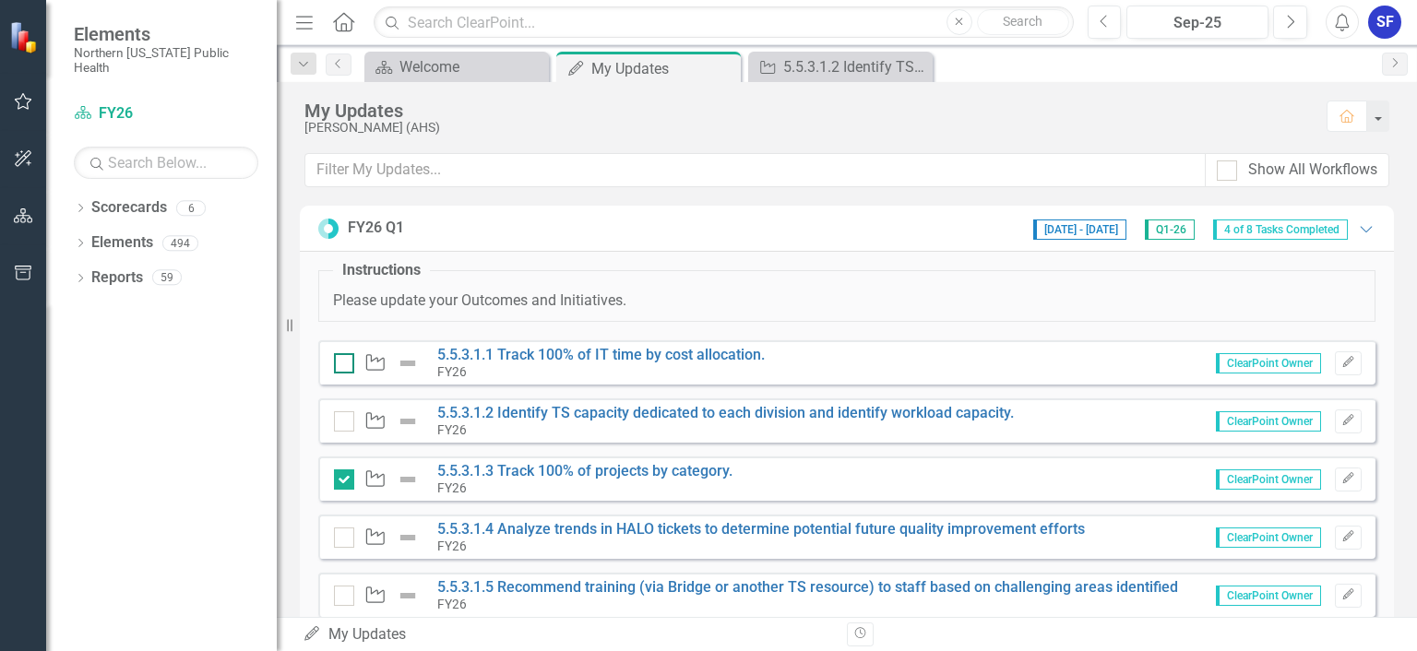
click at [338, 363] on input "checkbox" at bounding box center [340, 359] width 12 height 12
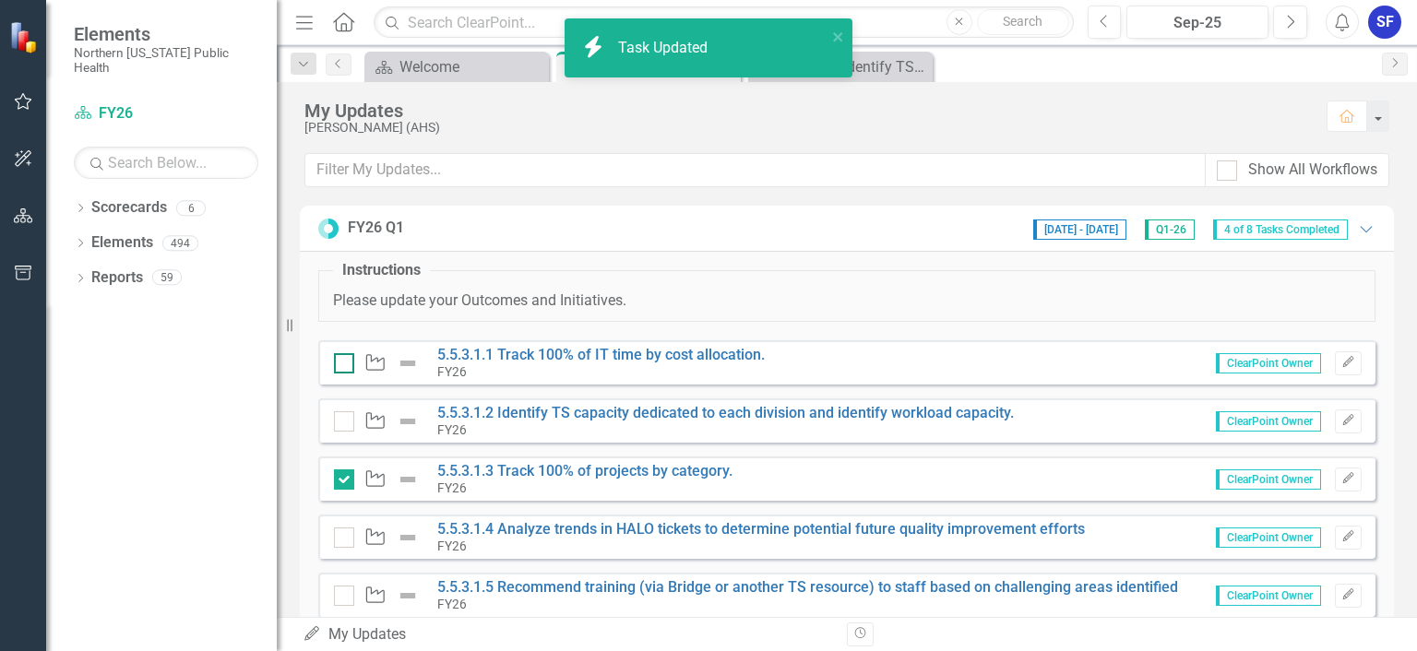
checkbox input "true"
